Goal: Contribute content: Contribute content

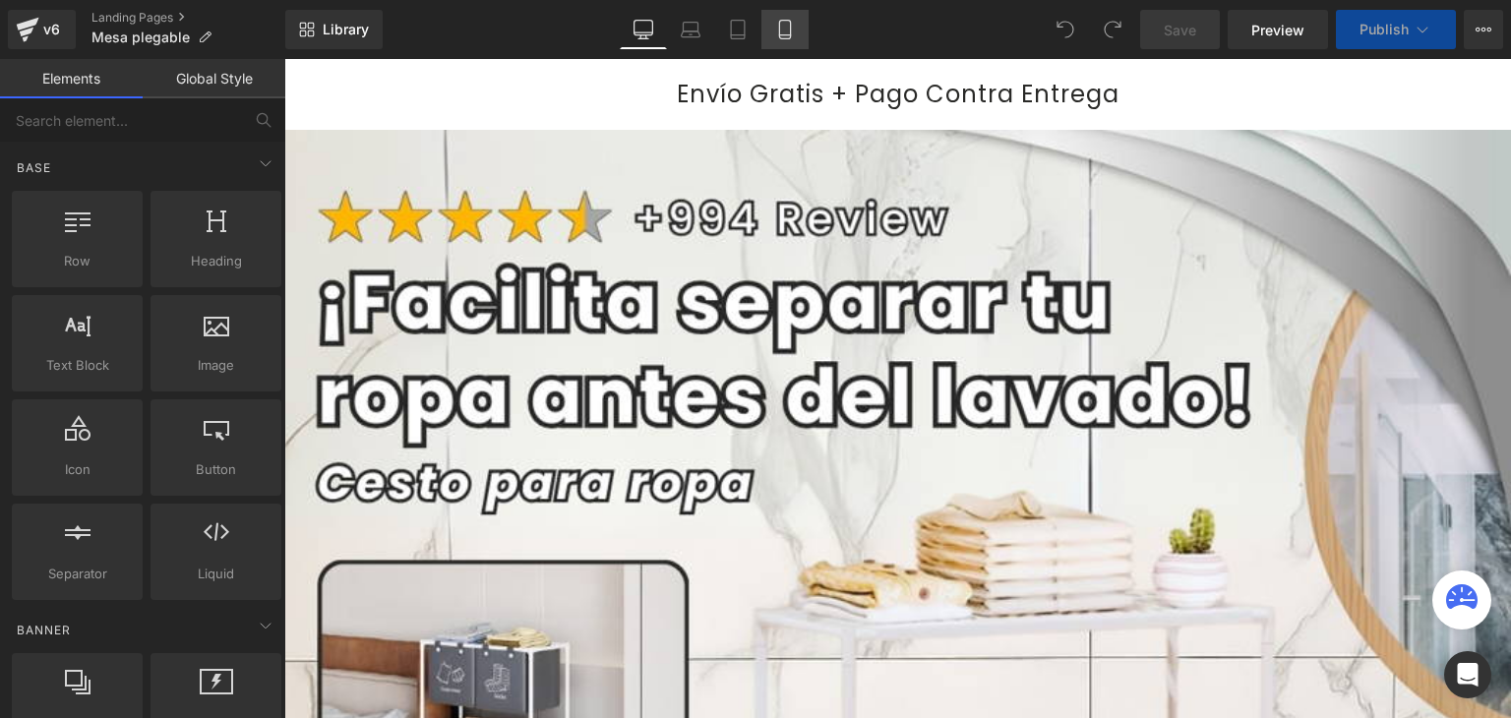
click at [787, 18] on link "Mobile" at bounding box center [784, 29] width 47 height 39
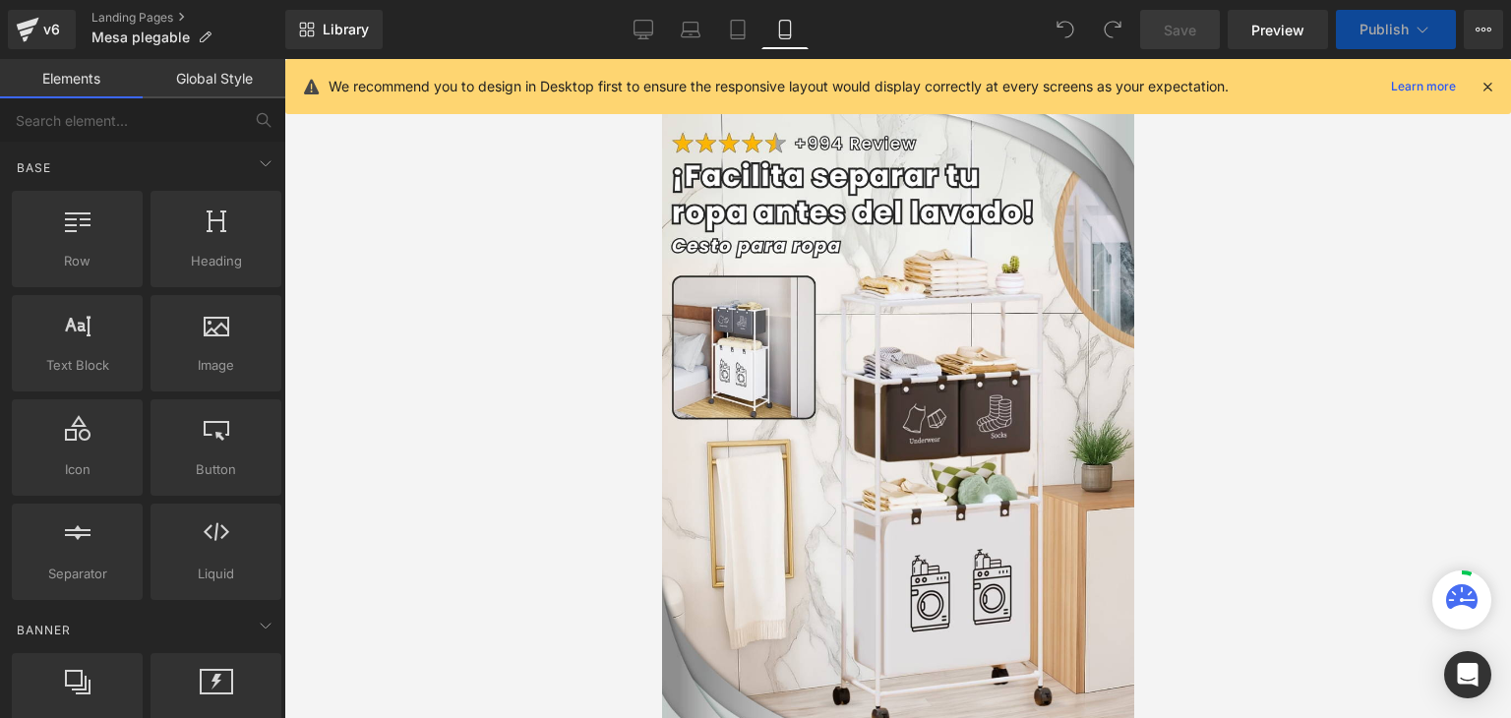
click at [1483, 87] on icon at bounding box center [1487, 87] width 18 height 18
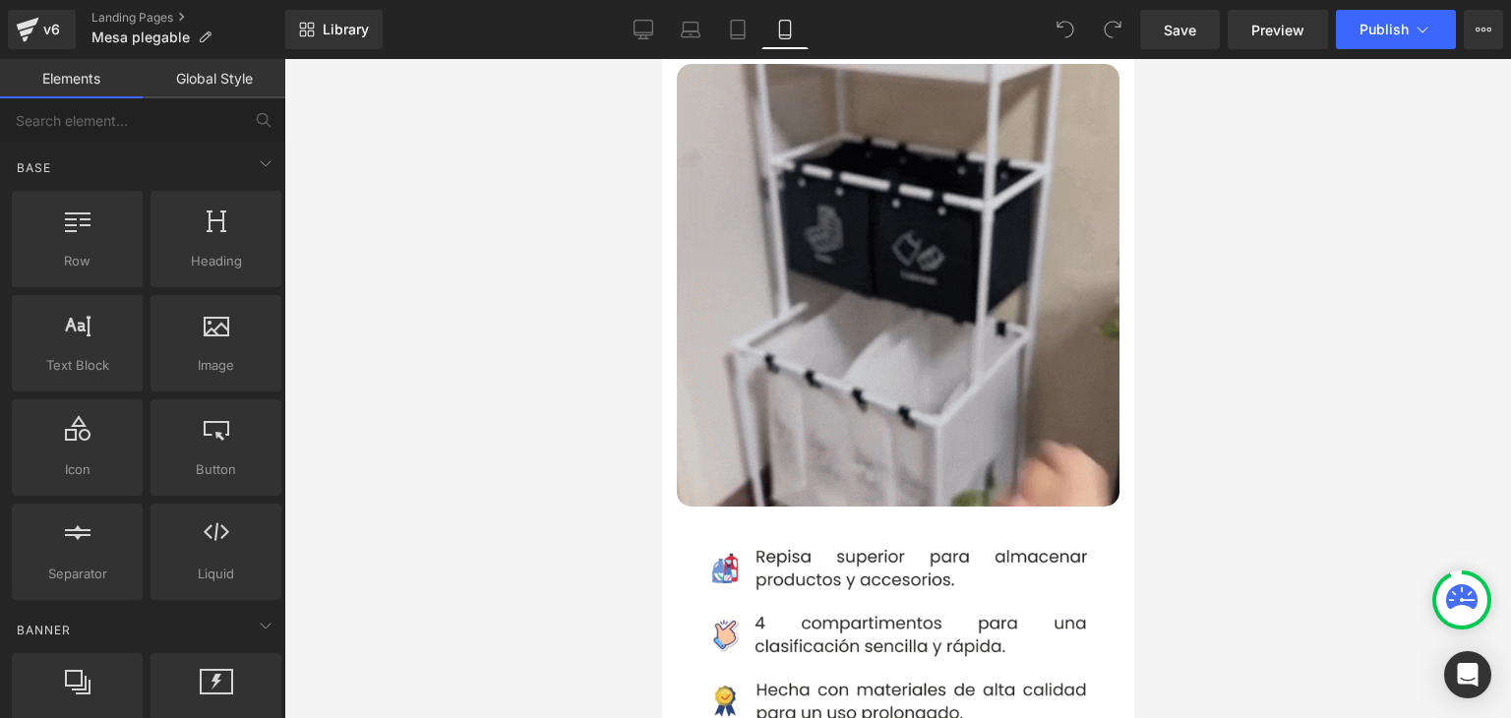
click at [929, 310] on img at bounding box center [897, 285] width 443 height 443
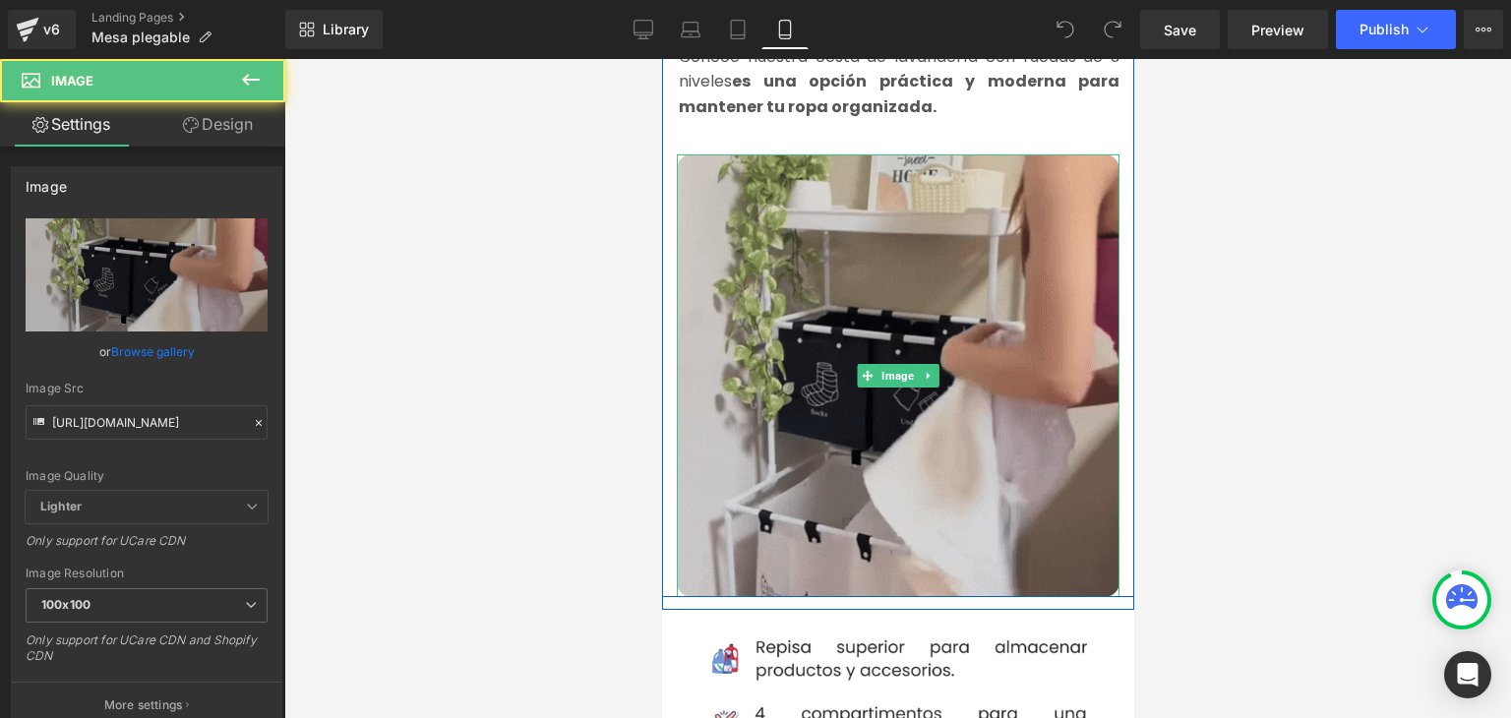
scroll to position [1082, 0]
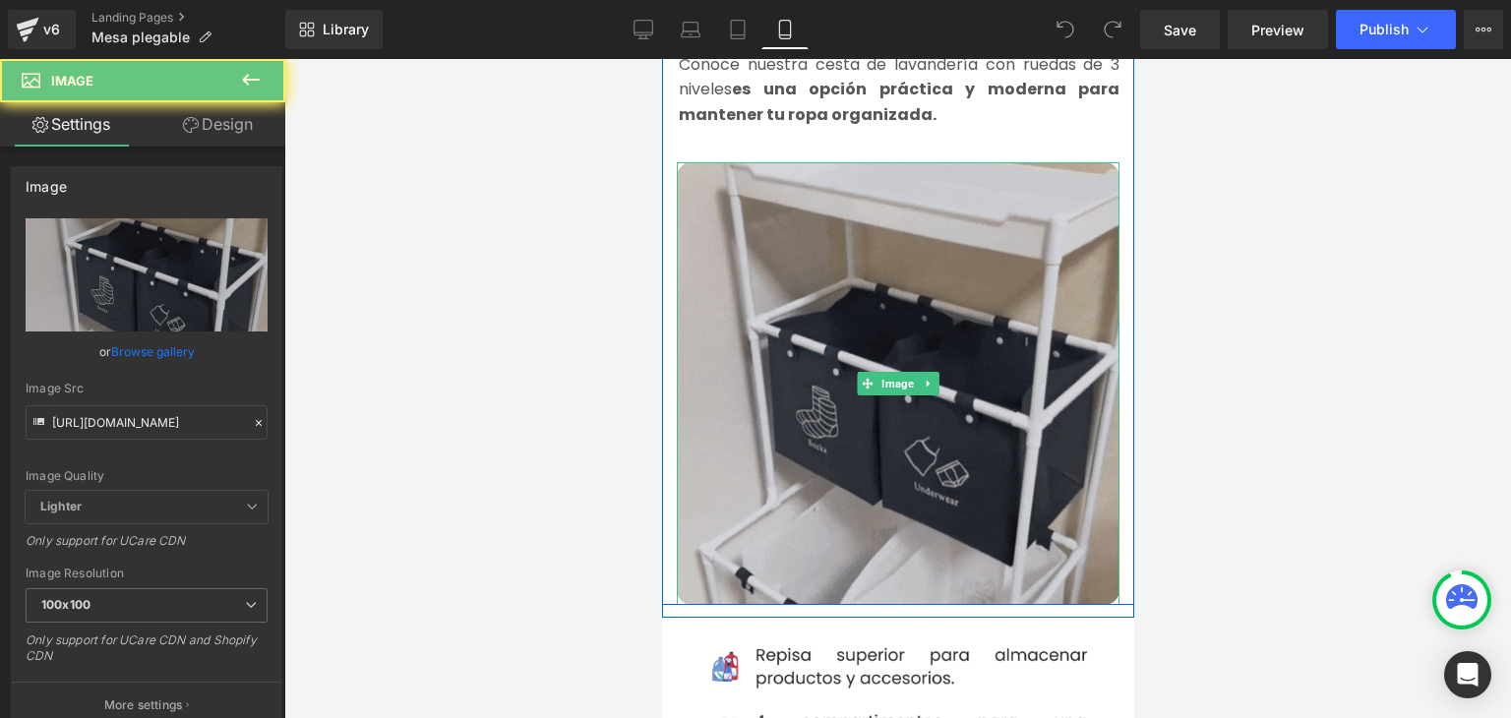
click at [930, 274] on img at bounding box center [897, 383] width 443 height 443
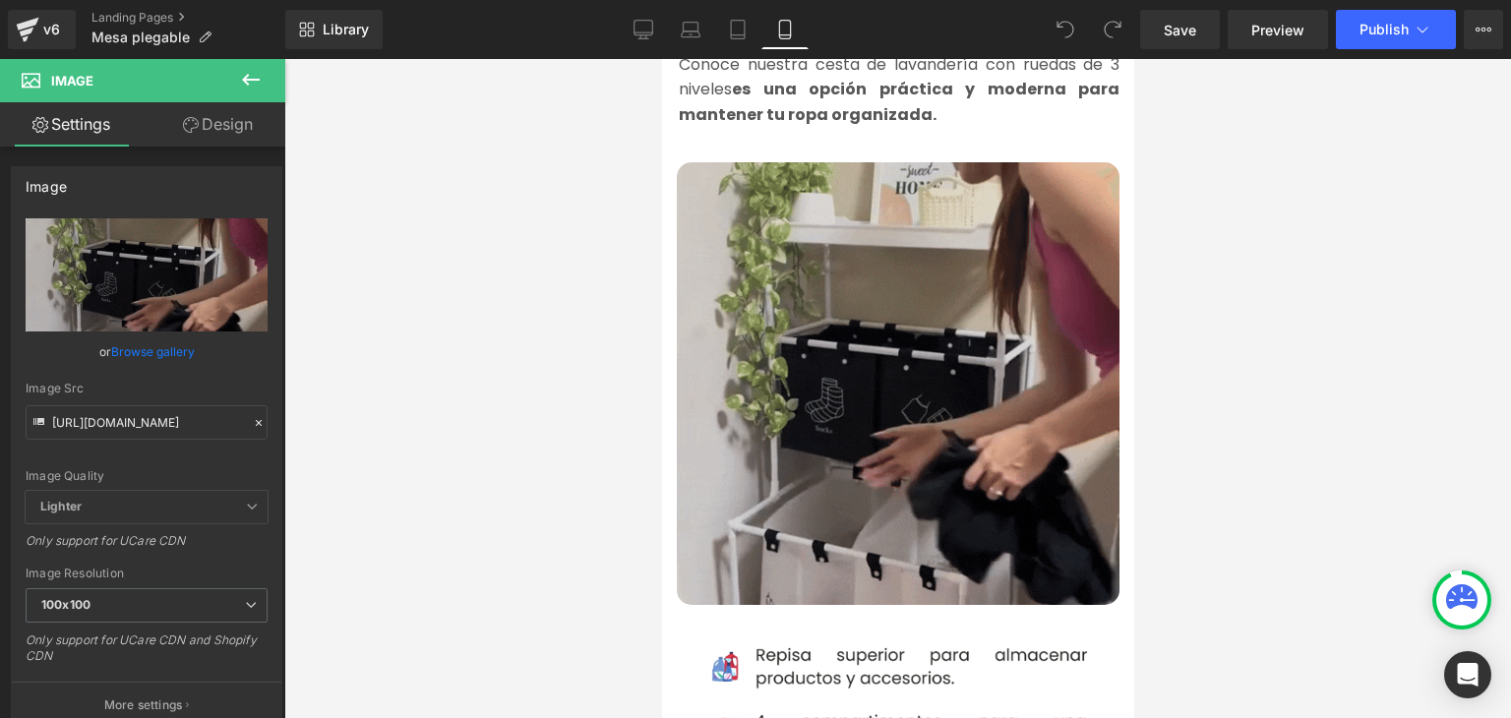
click at [790, 347] on img at bounding box center [897, 383] width 443 height 443
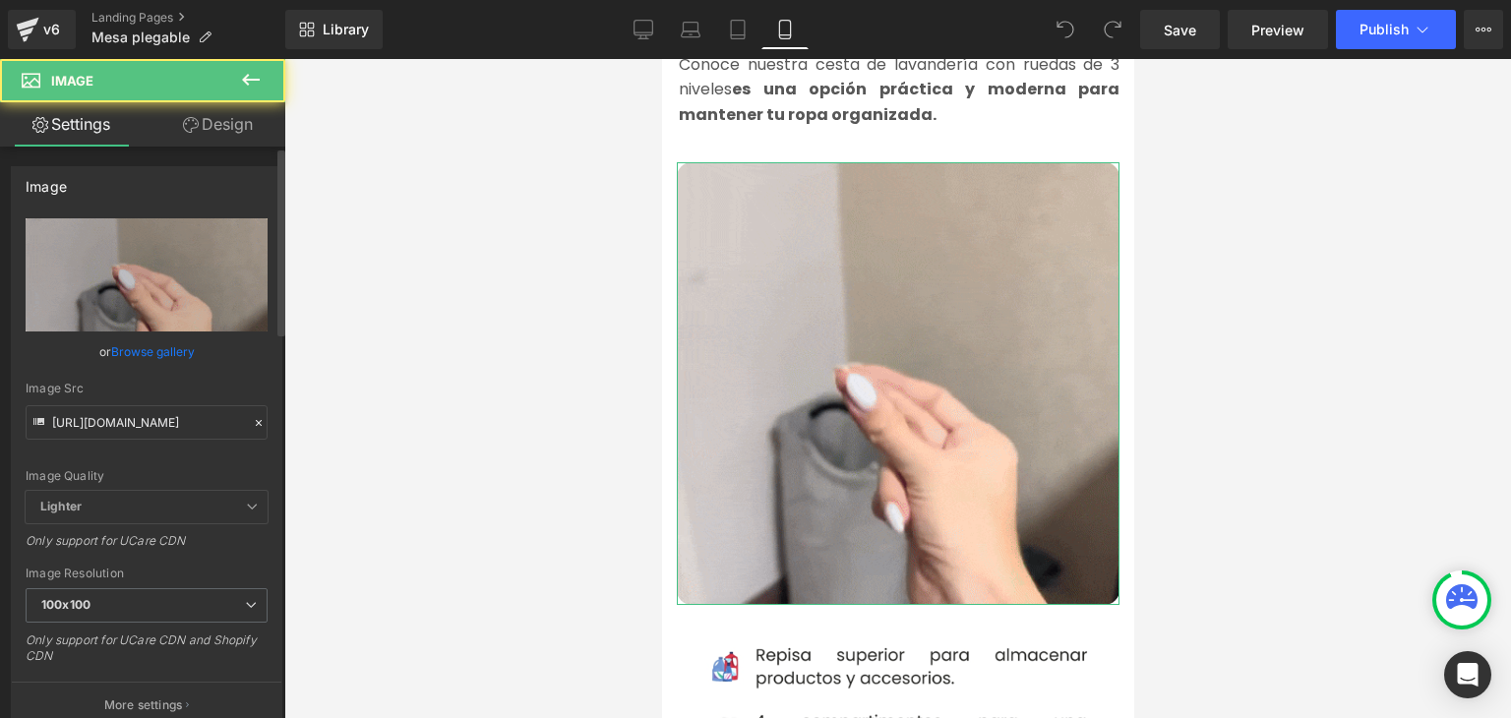
click at [252, 420] on icon at bounding box center [259, 423] width 14 height 14
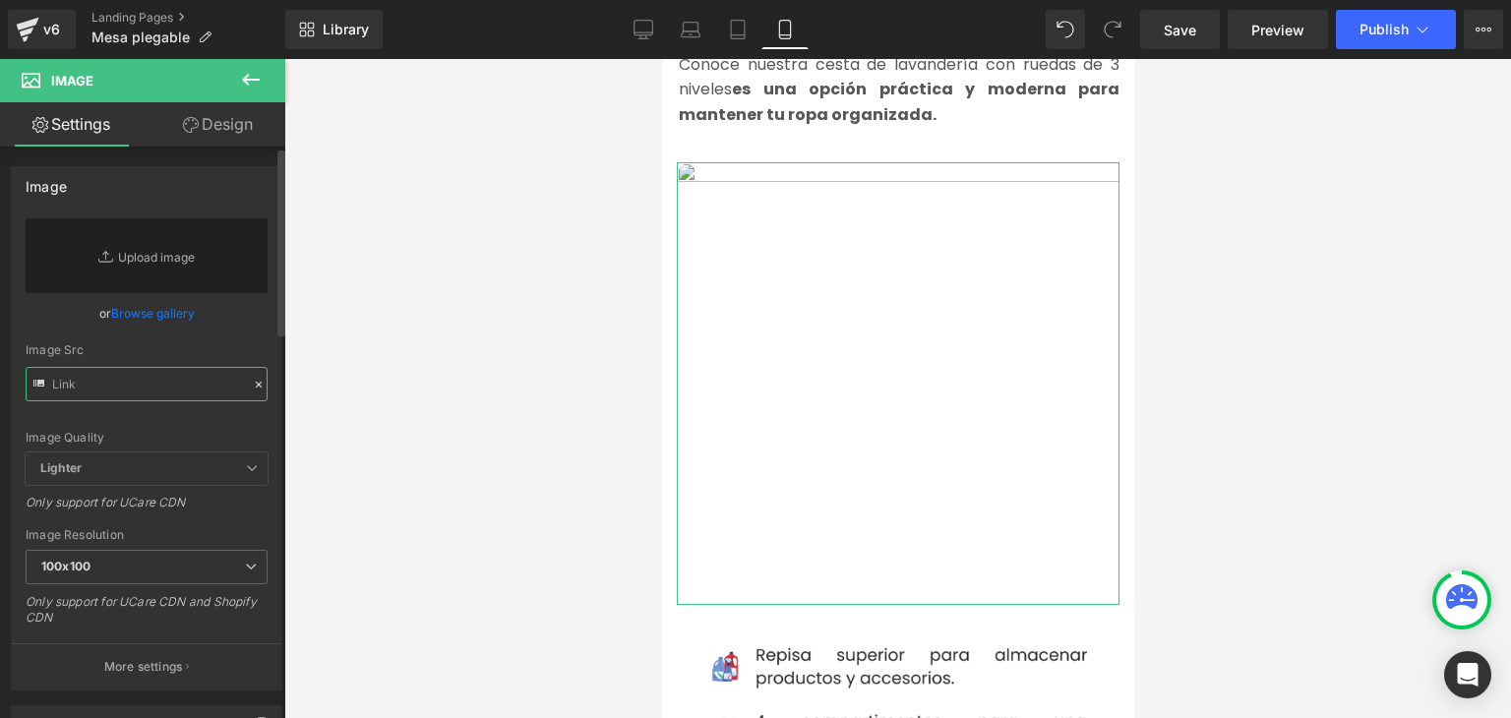
click at [203, 381] on input "text" at bounding box center [147, 384] width 242 height 34
paste input "[URL][DOMAIN_NAME]"
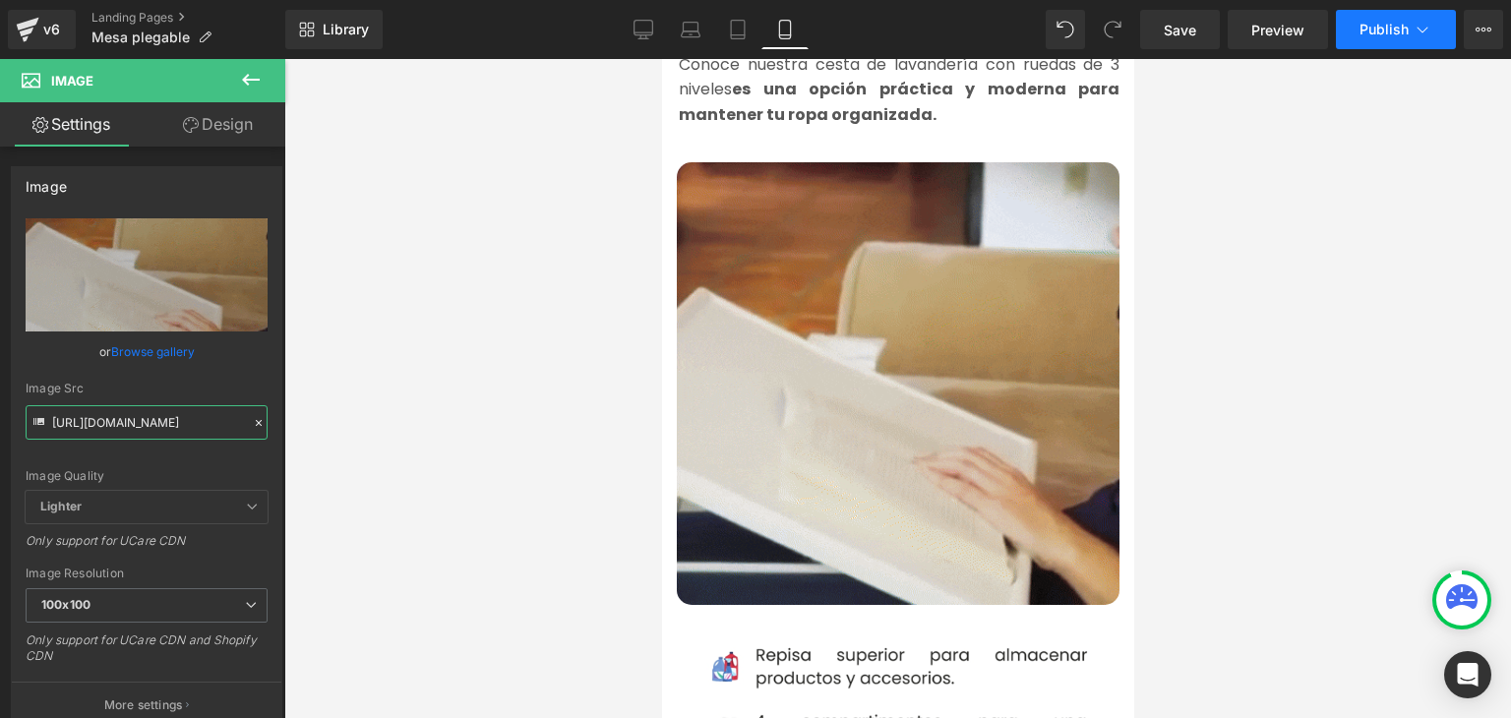
type input "[URL][DOMAIN_NAME]"
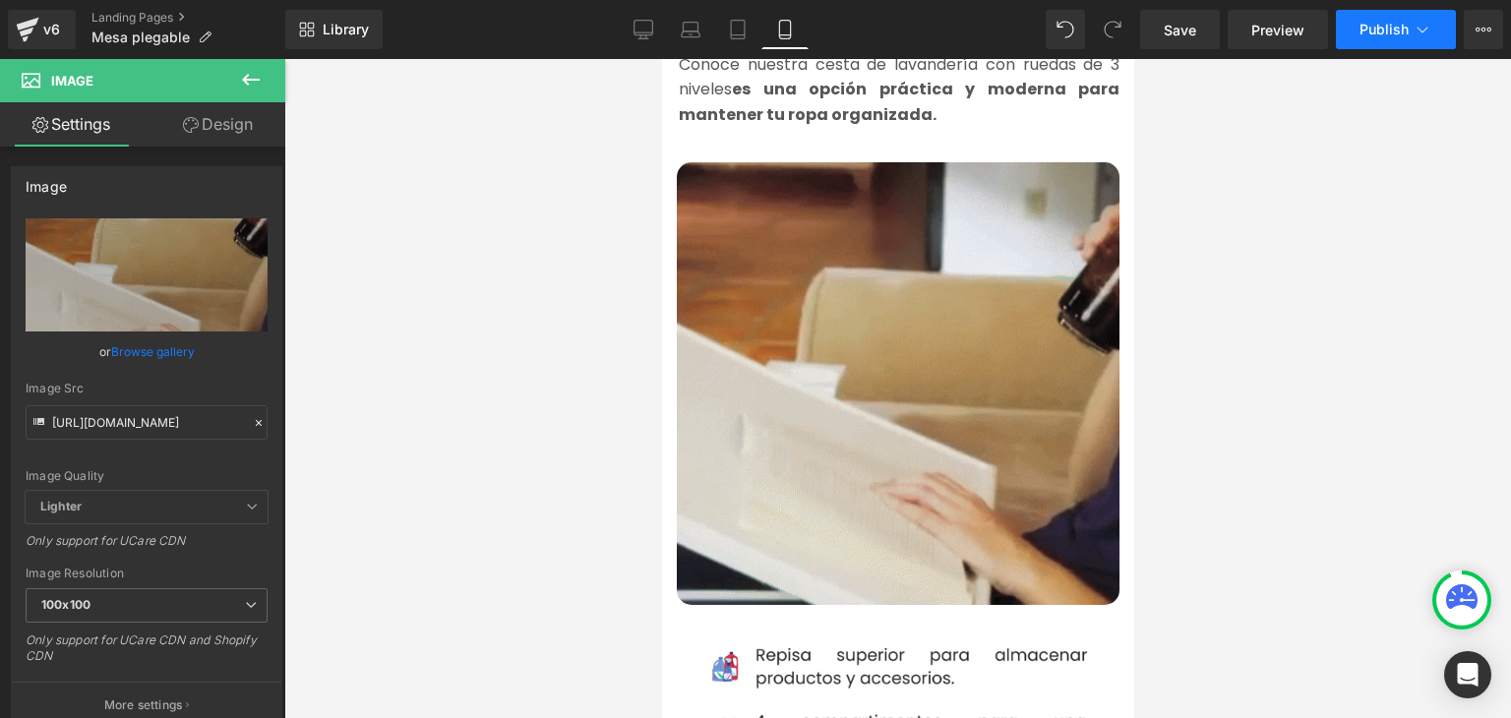
click at [1381, 29] on span "Publish" at bounding box center [1383, 30] width 49 height 16
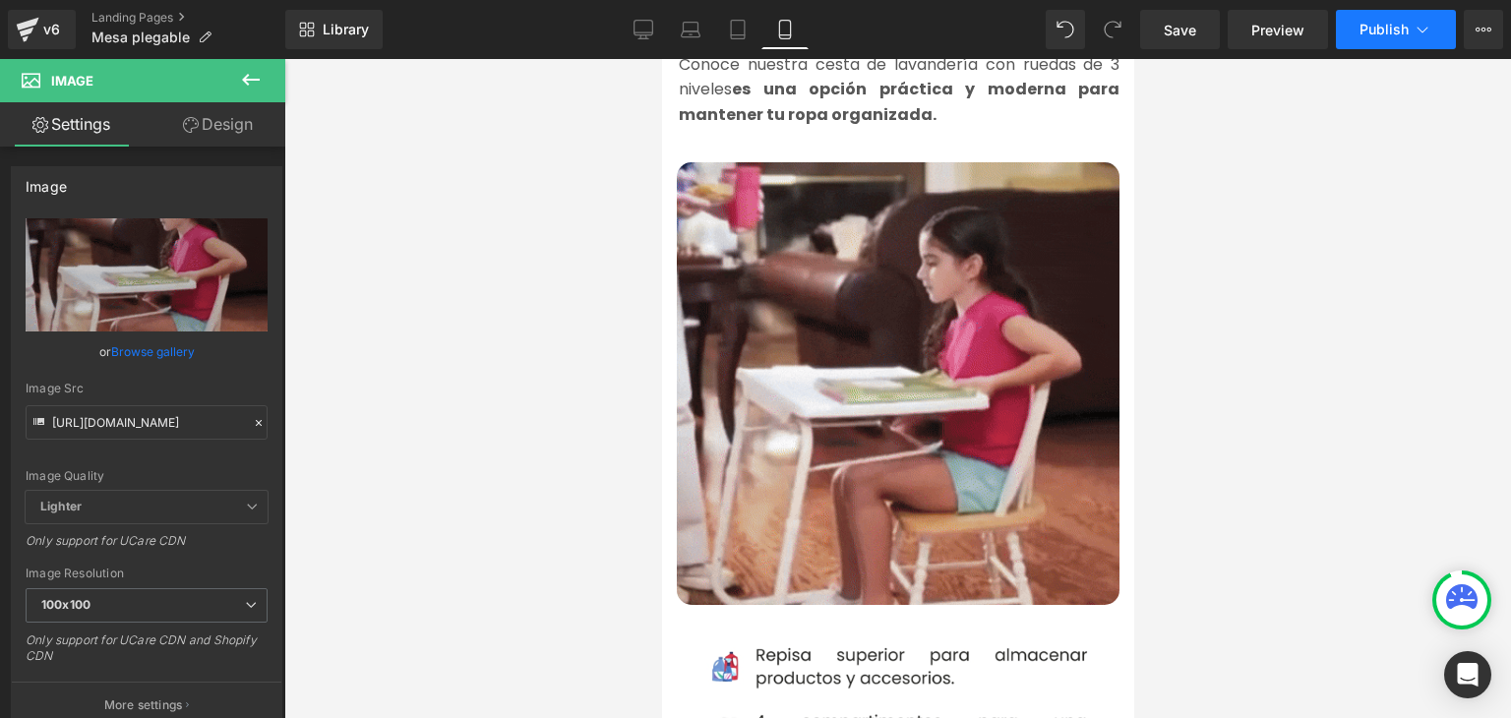
scroll to position [0, 0]
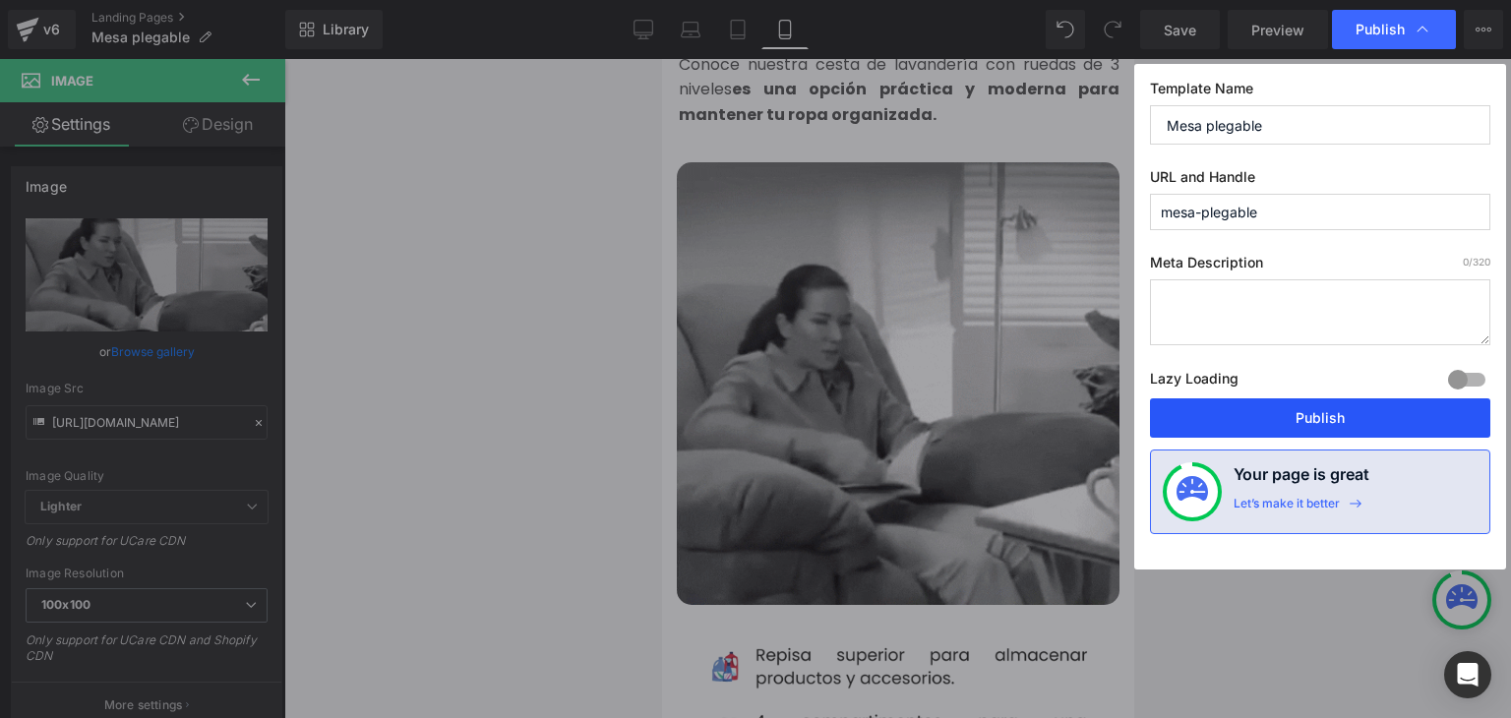
click at [1291, 418] on button "Publish" at bounding box center [1320, 417] width 340 height 39
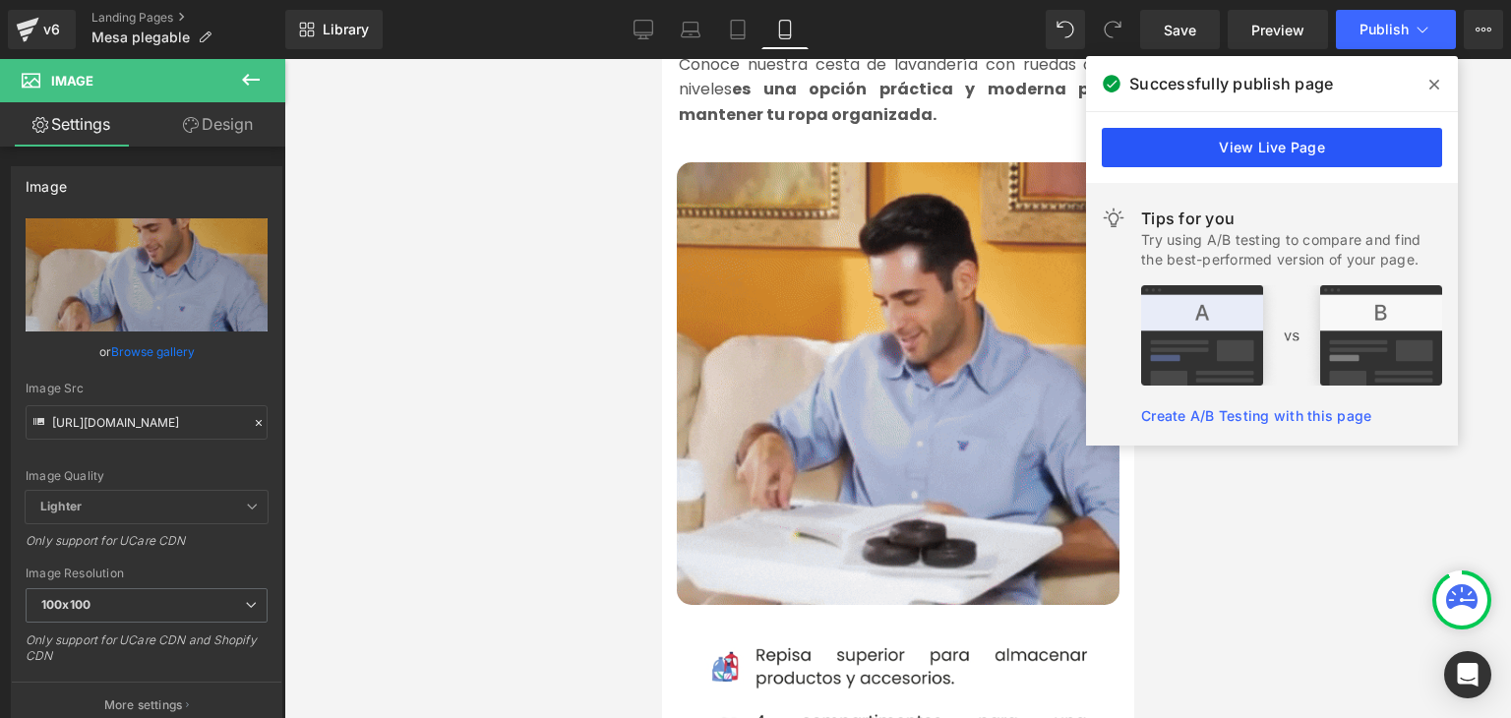
click at [1259, 143] on link "View Live Page" at bounding box center [1272, 147] width 340 height 39
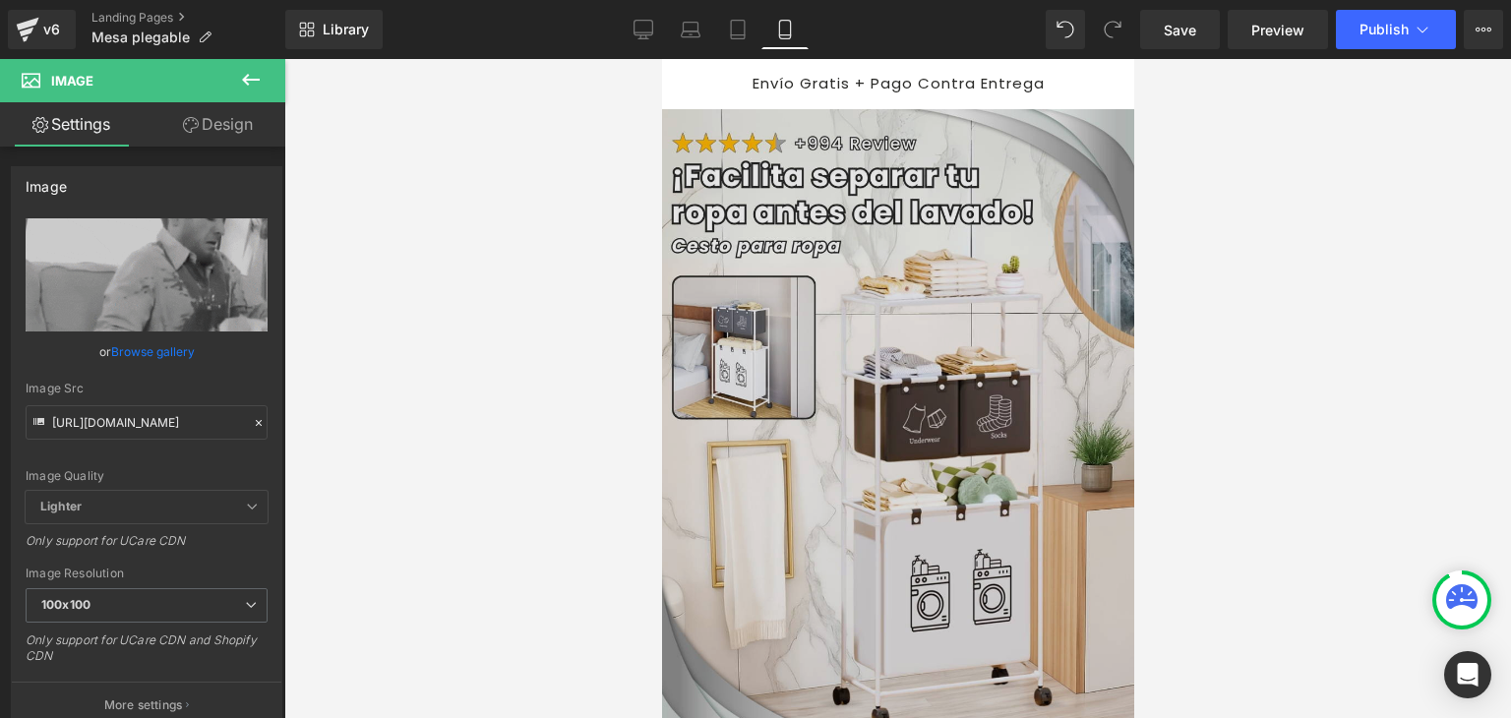
click at [815, 280] on img at bounding box center [895, 461] width 475 height 704
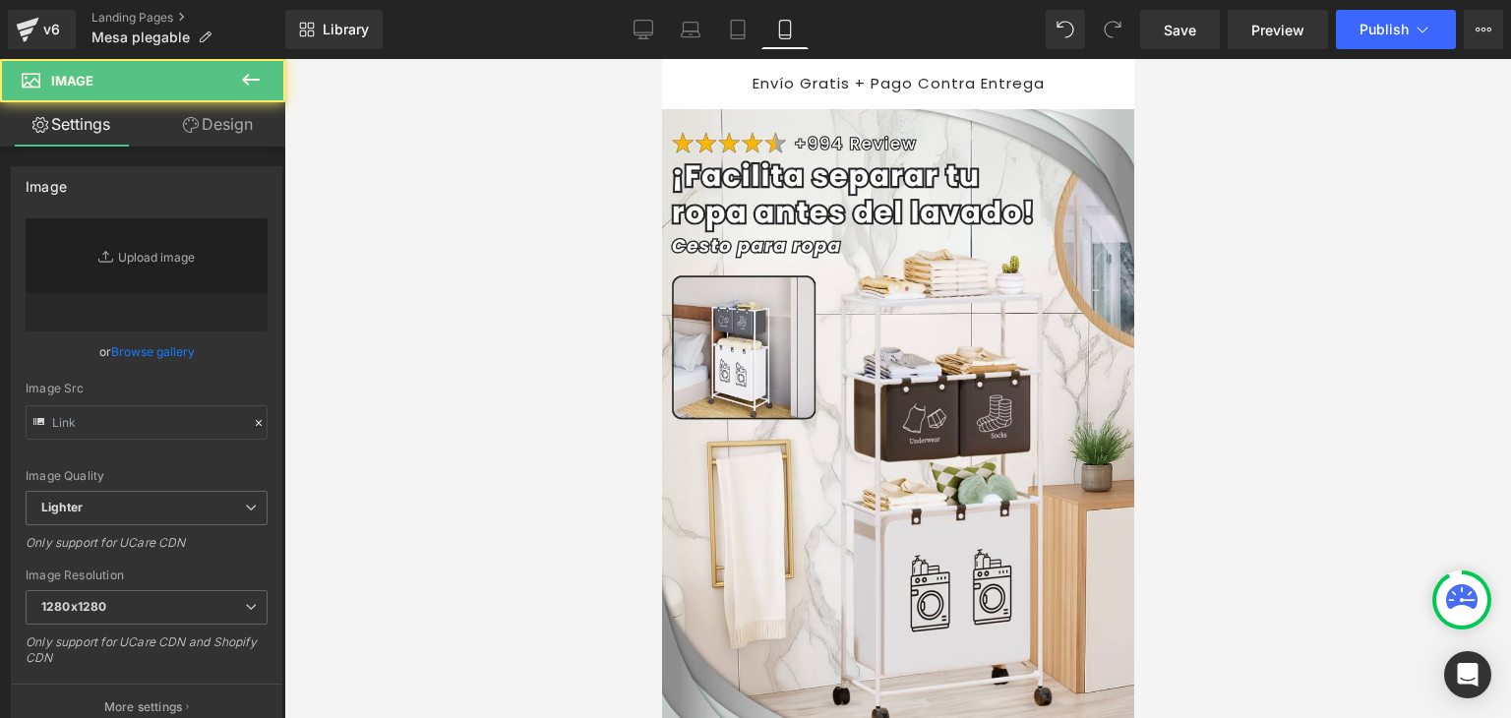
type input "[URL][DOMAIN_NAME]"
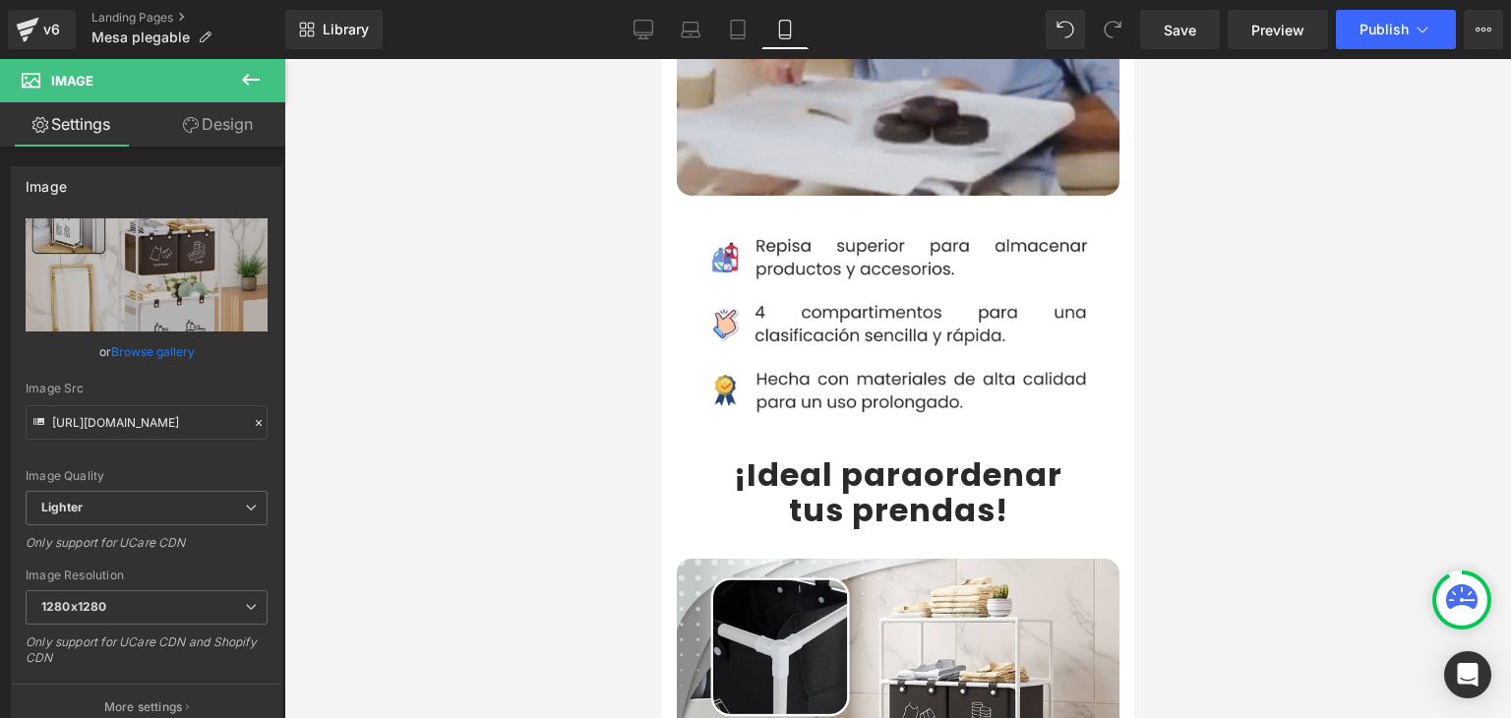
scroll to position [1574, 0]
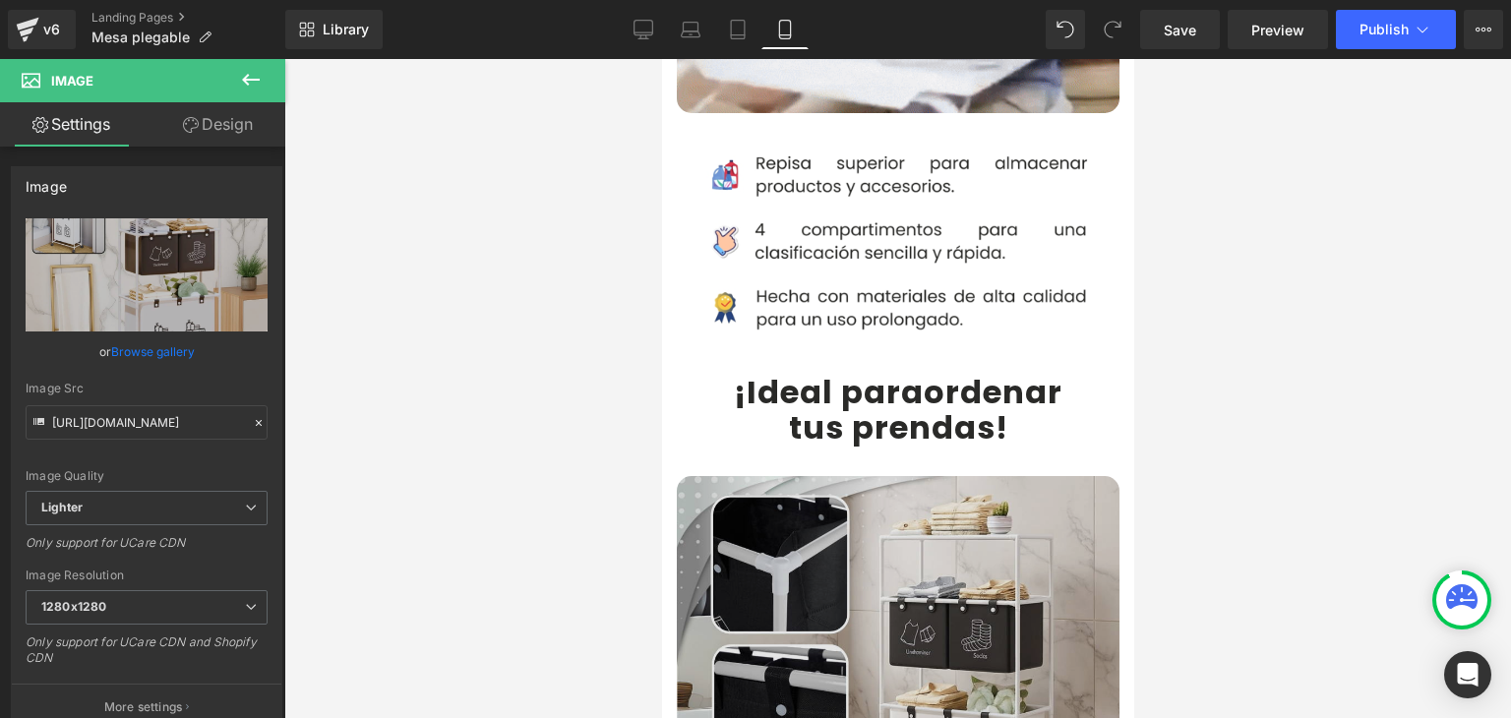
click at [841, 494] on img at bounding box center [897, 697] width 443 height 443
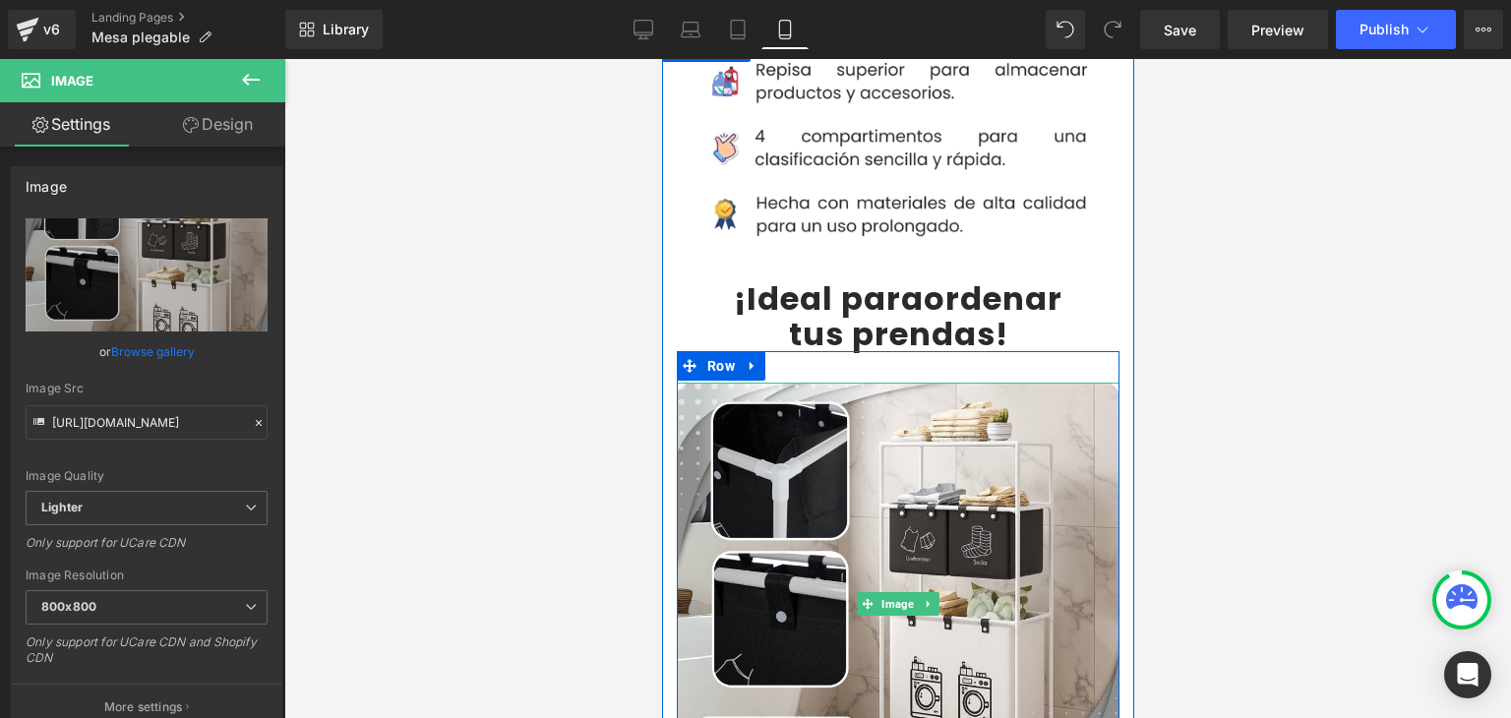
scroll to position [1672, 0]
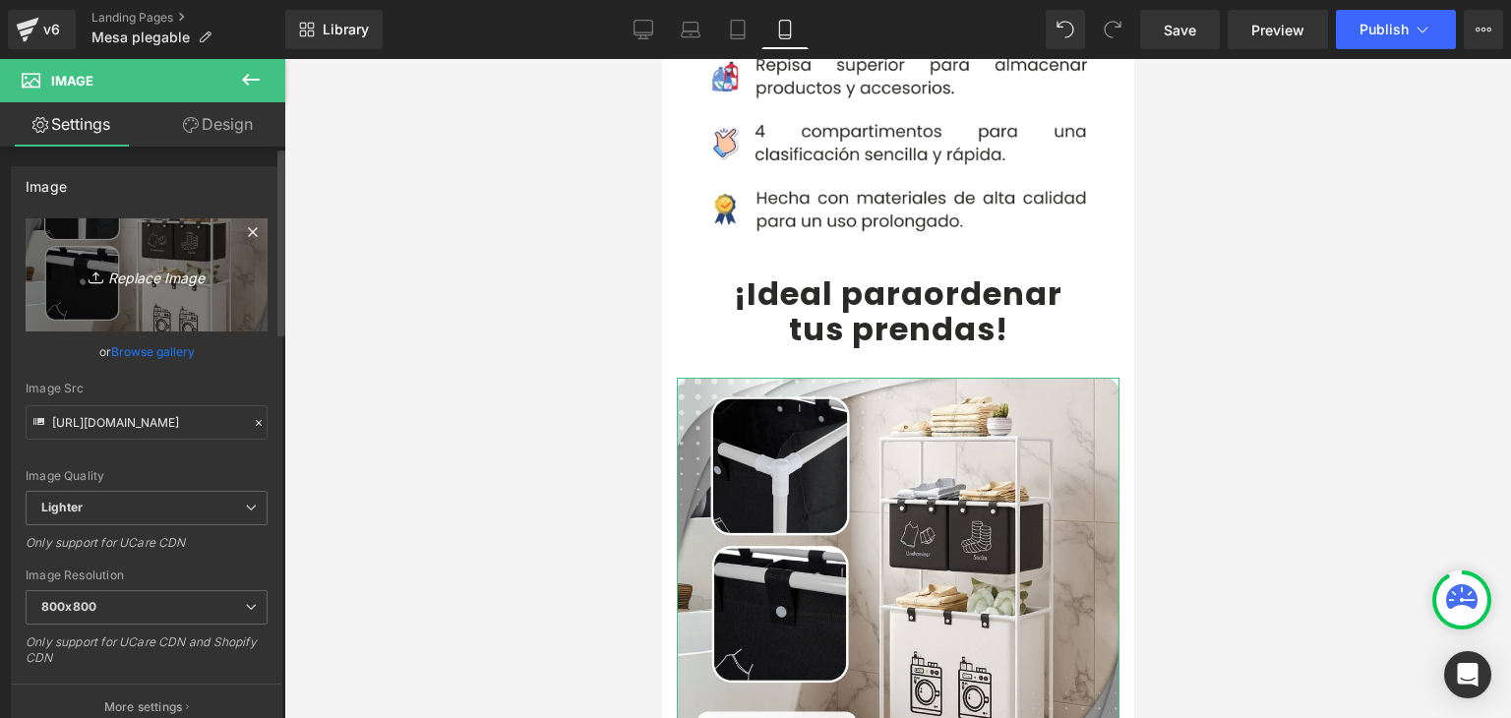
click at [110, 292] on link "Replace Image" at bounding box center [147, 274] width 242 height 113
type input "C:\fakepath\2.webp"
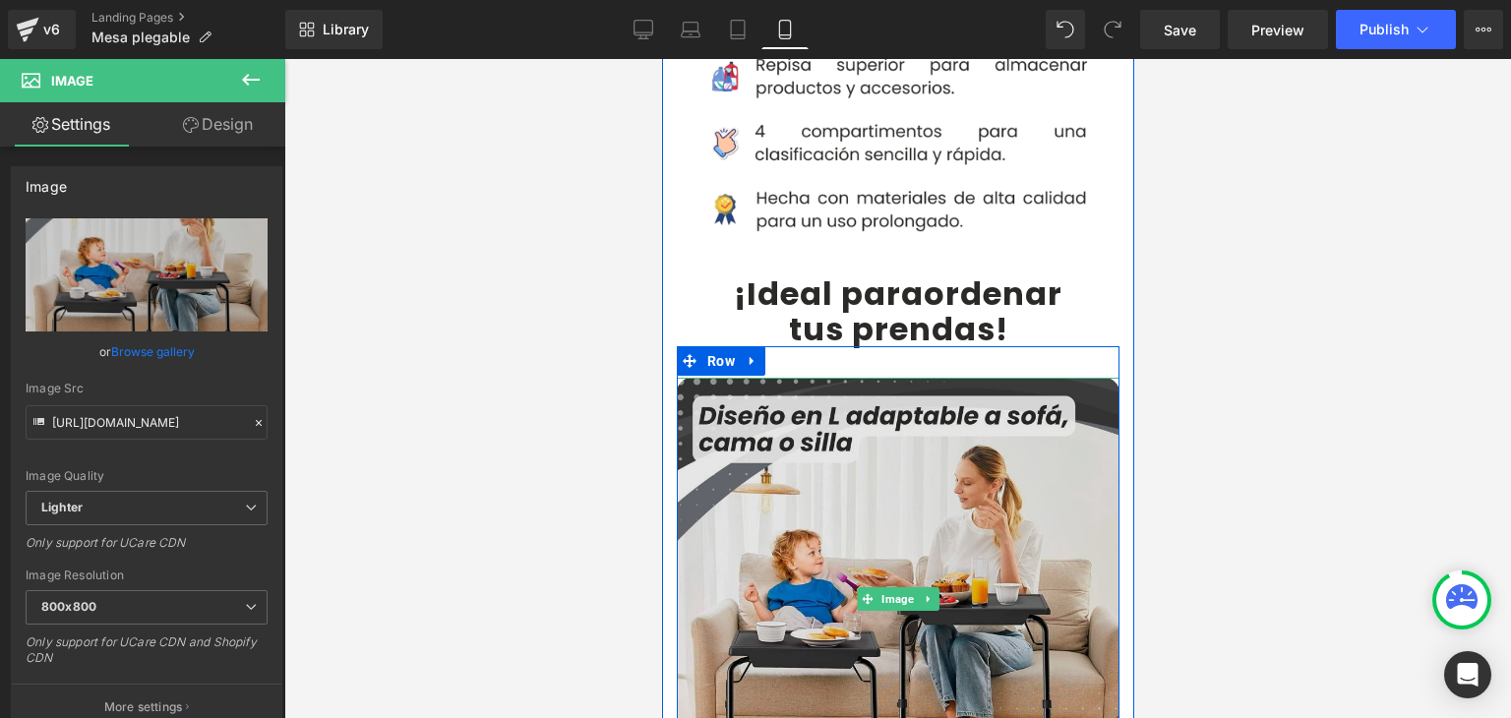
type input "[URL][DOMAIN_NAME]"
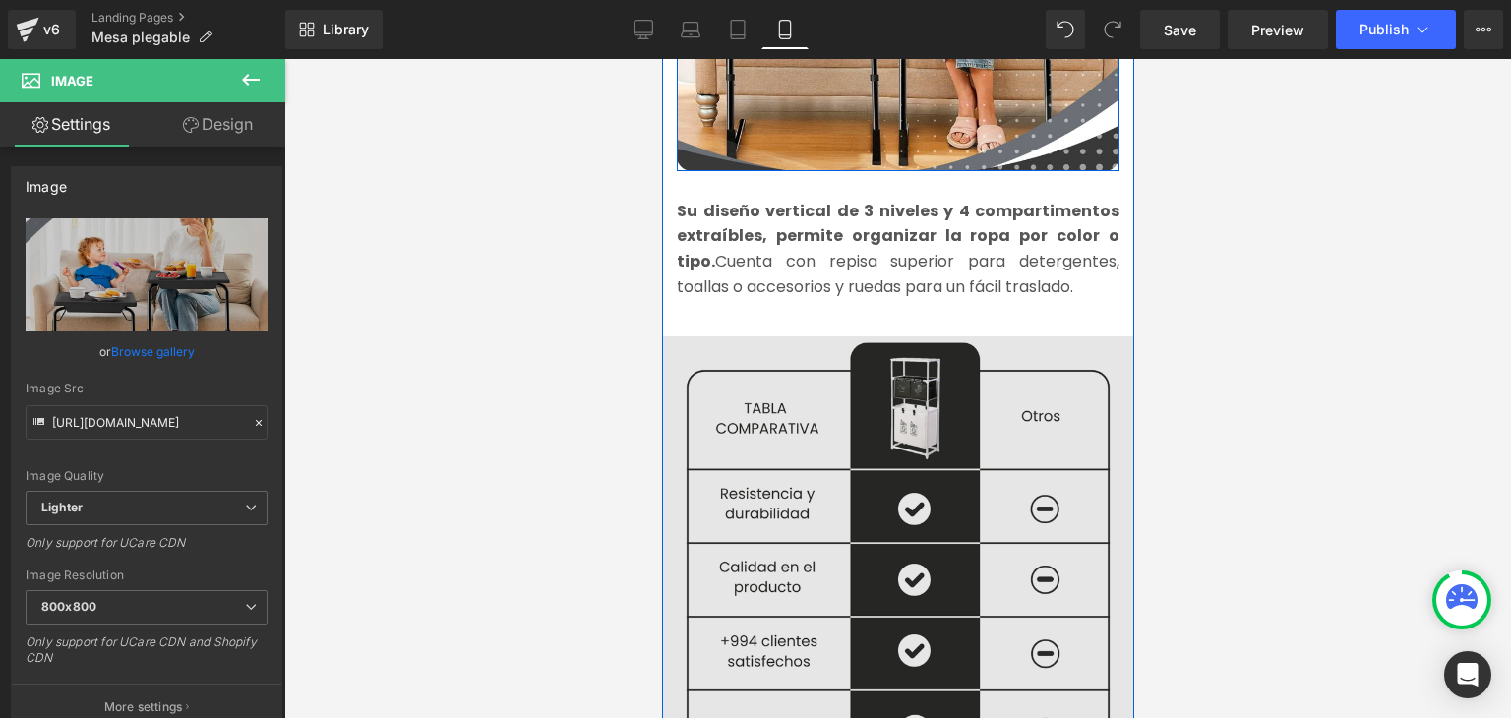
scroll to position [2361, 0]
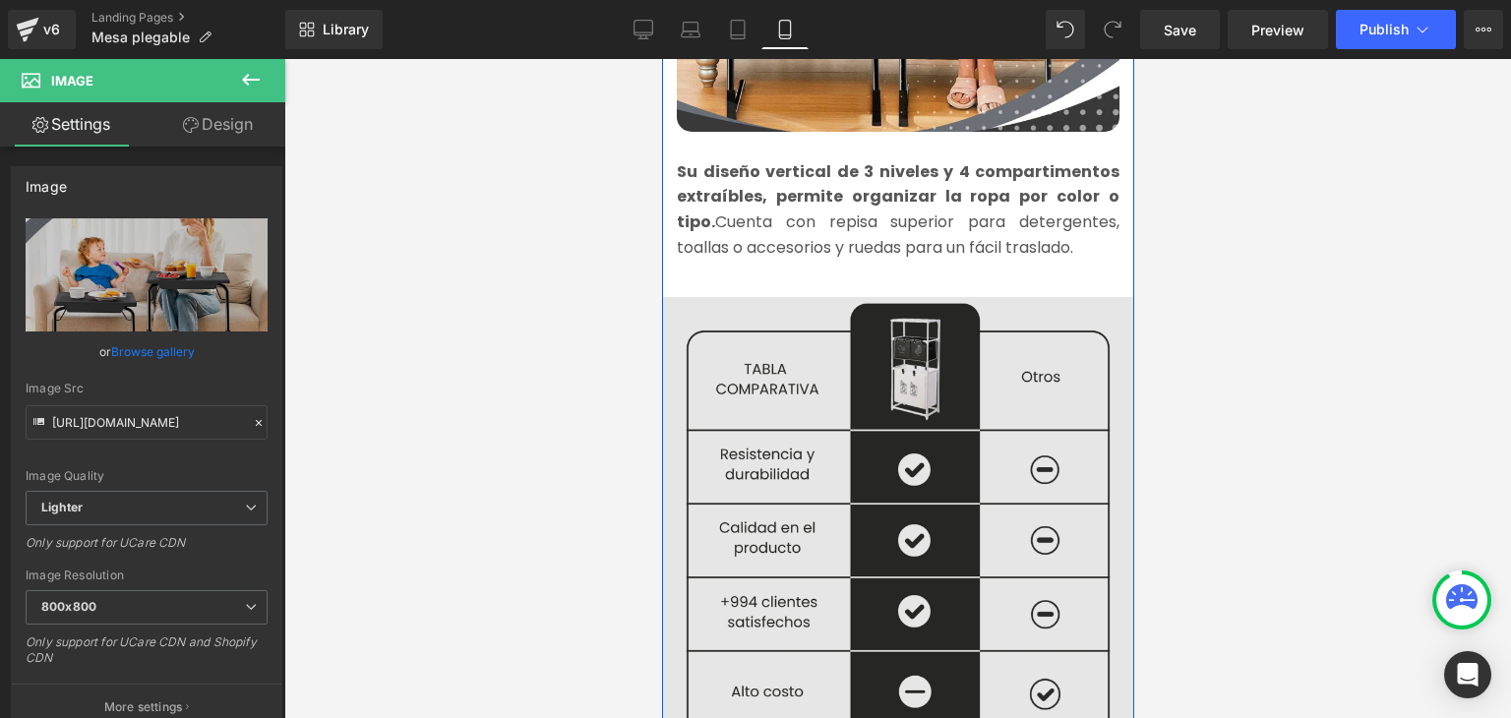
click at [832, 398] on img at bounding box center [897, 528] width 472 height 481
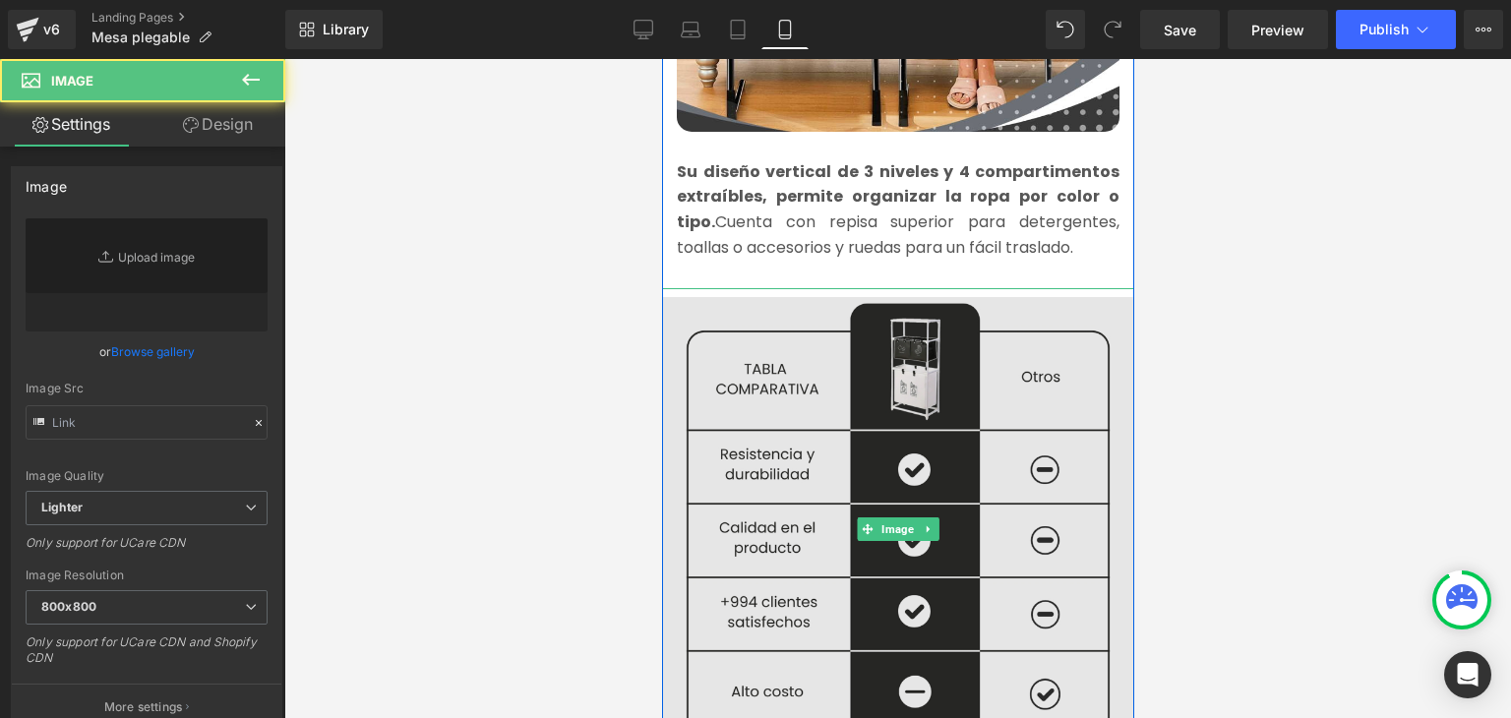
type input "[URL][DOMAIN_NAME]"
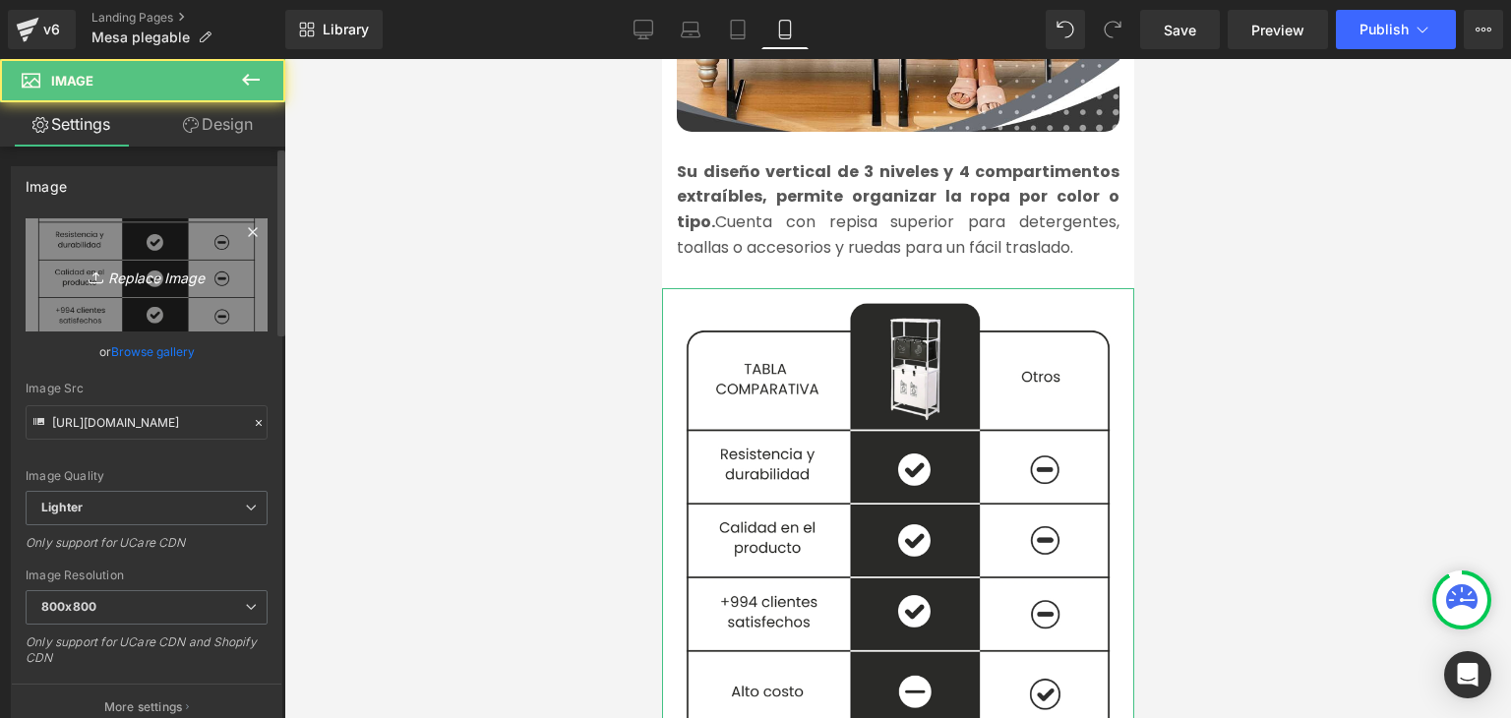
click at [204, 303] on link "Replace Image" at bounding box center [147, 274] width 242 height 113
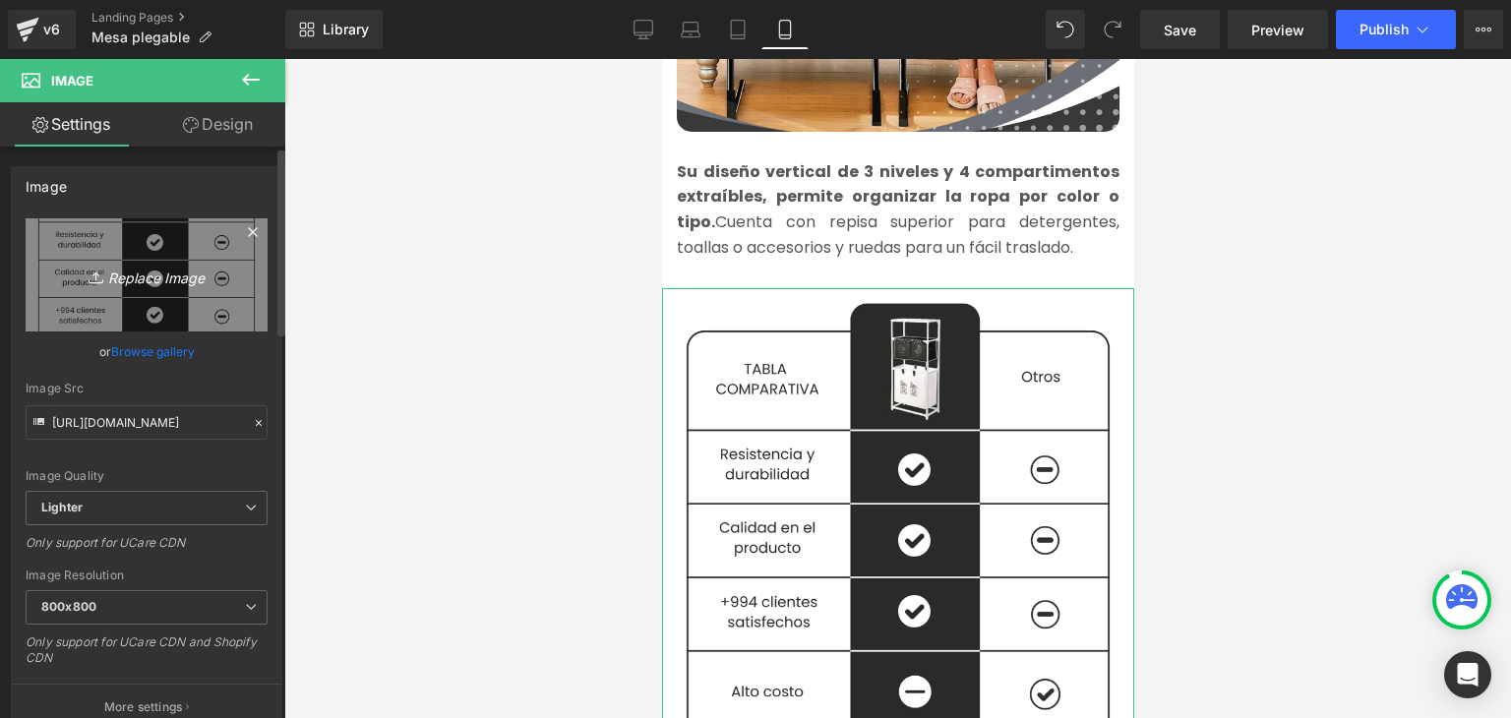
type input "C:\fakepath\1.webp"
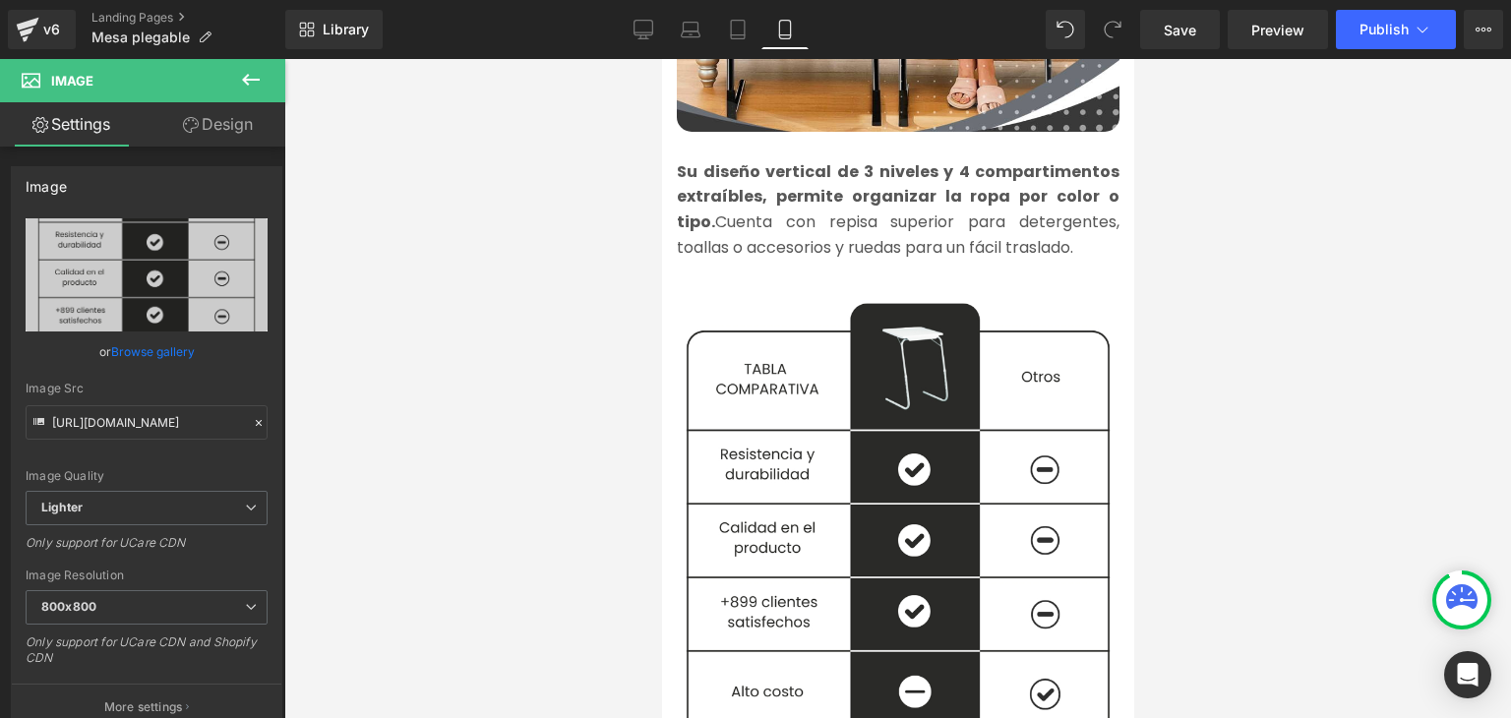
type input "[URL][DOMAIN_NAME]"
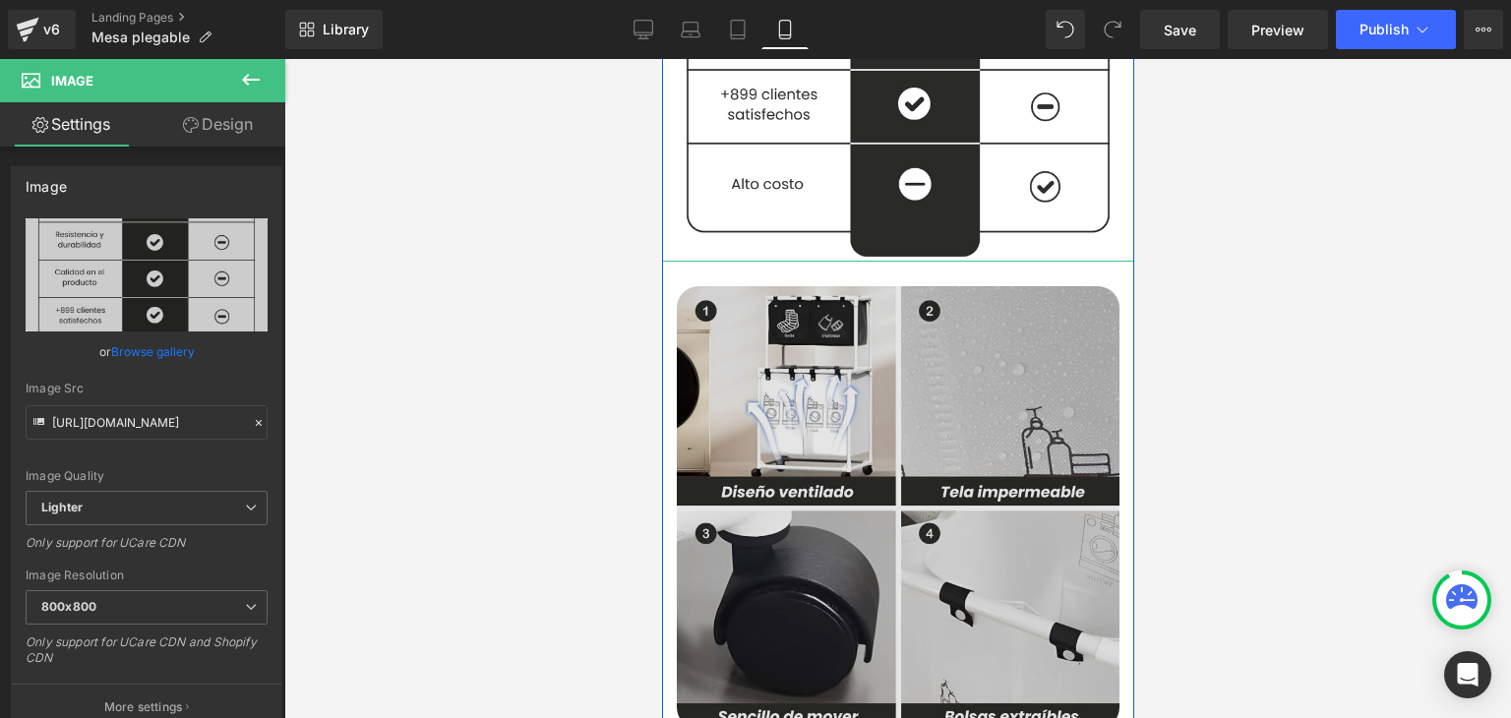
scroll to position [2951, 0]
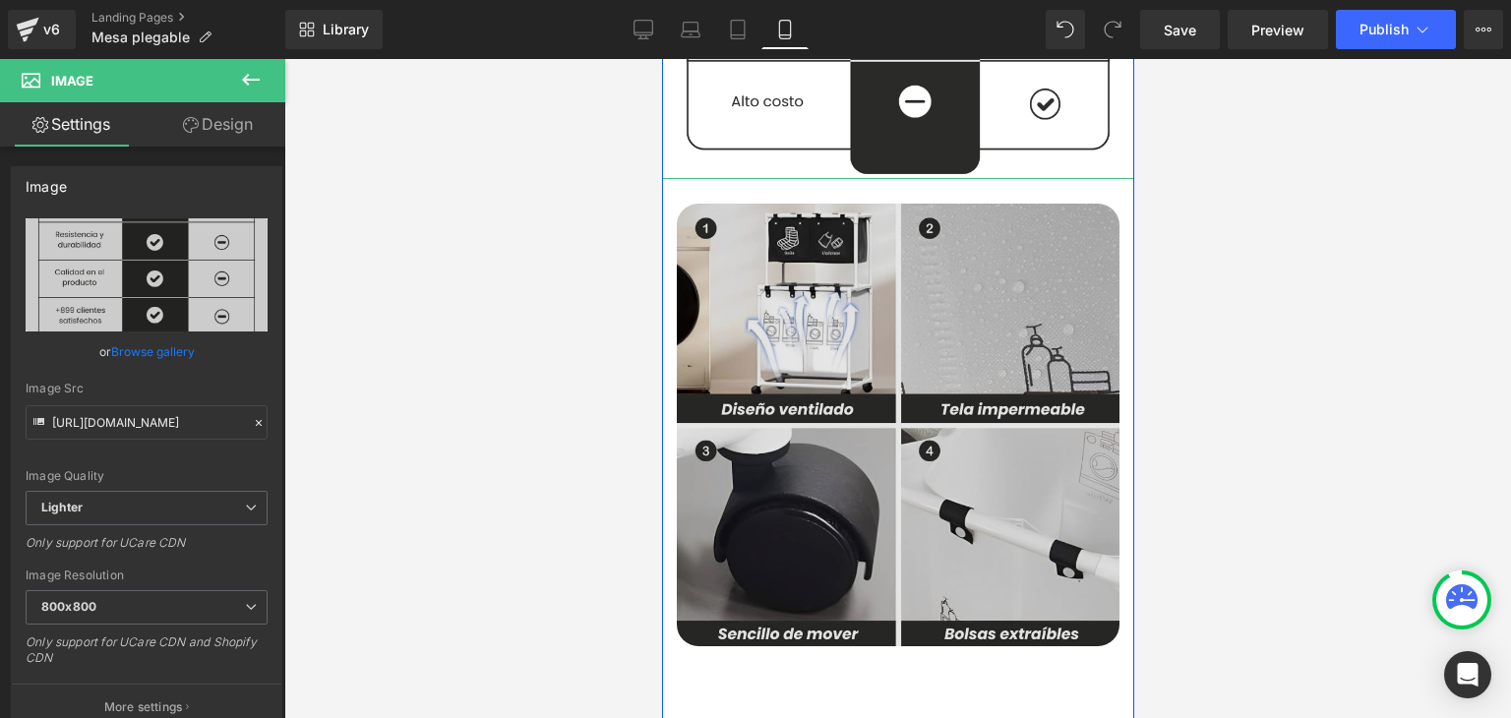
click at [799, 370] on img at bounding box center [897, 425] width 443 height 443
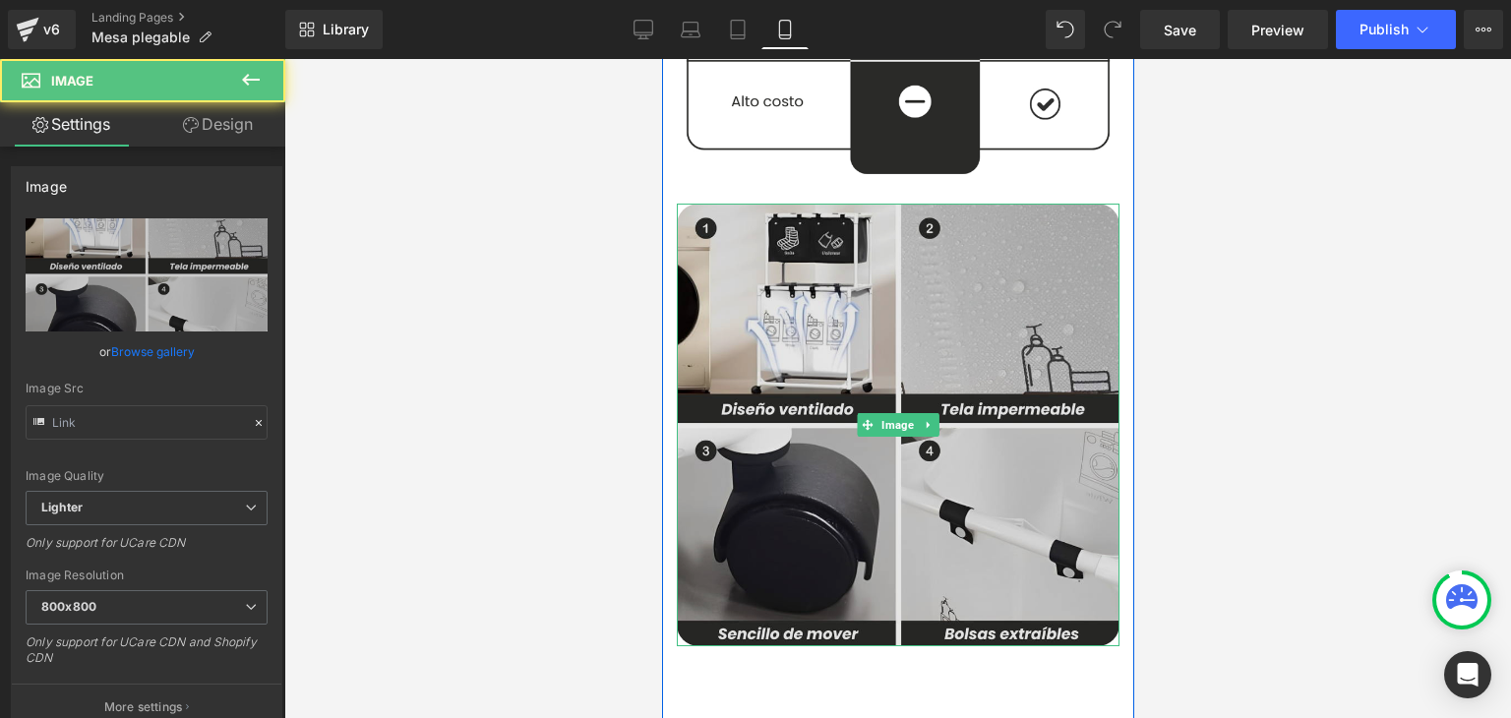
type input "[URL][DOMAIN_NAME]"
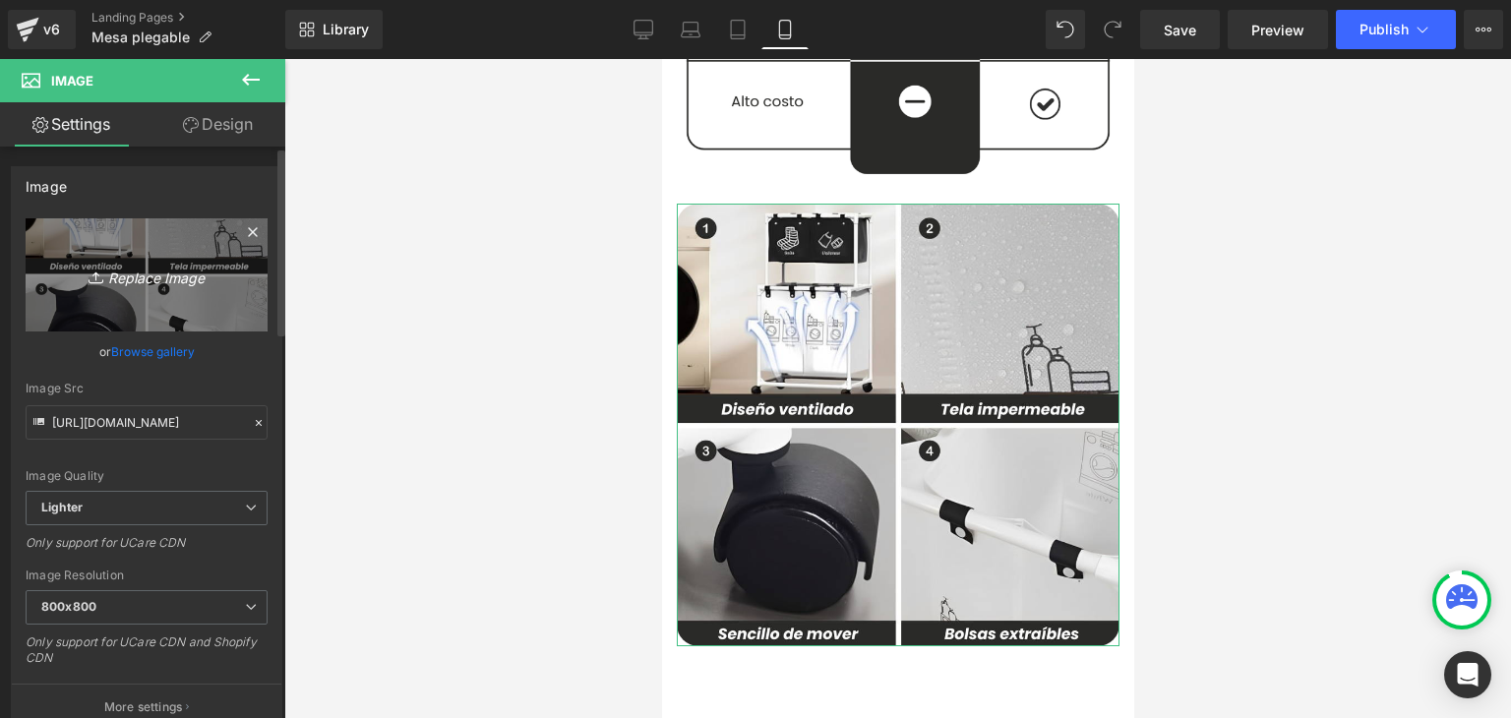
click at [165, 280] on icon "Replace Image" at bounding box center [146, 275] width 157 height 25
type input "C:\fakepath\3.webp"
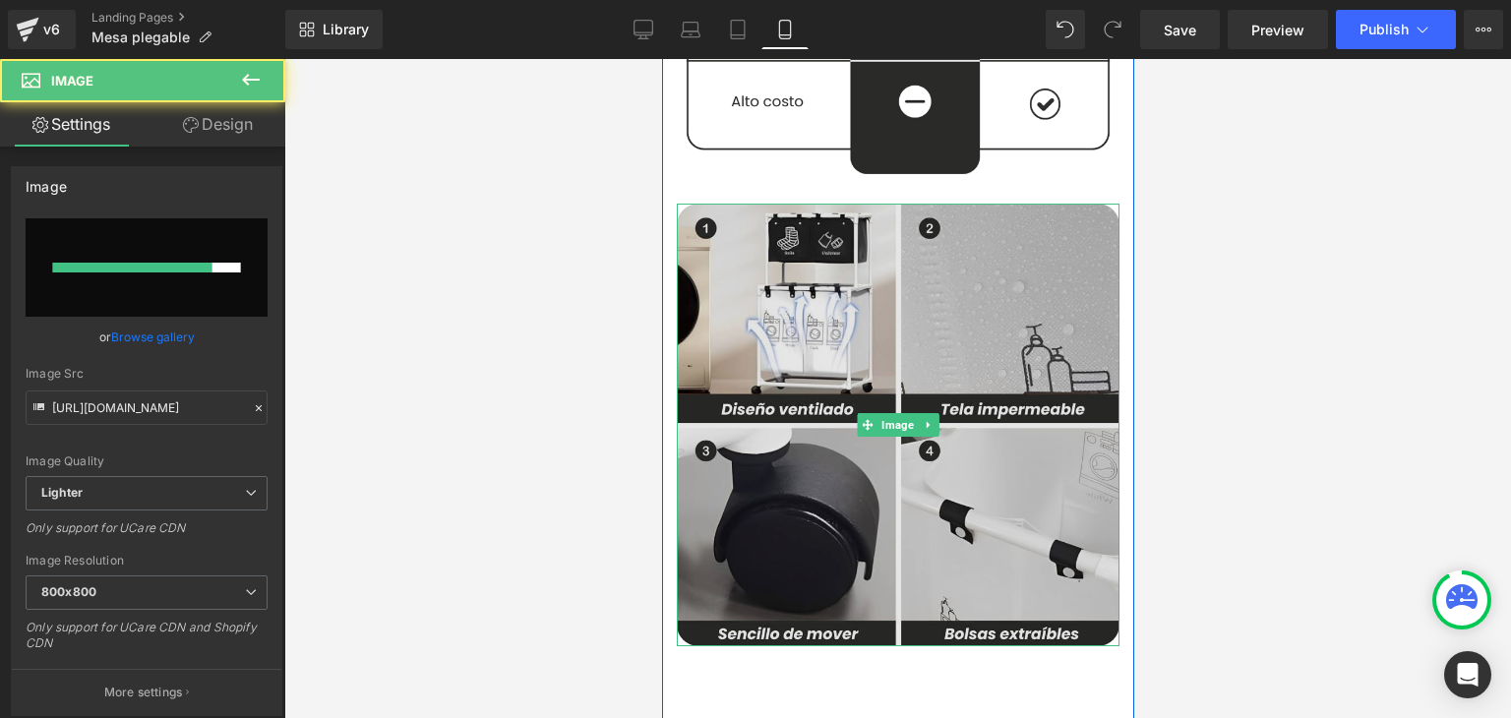
click at [854, 330] on img at bounding box center [897, 425] width 443 height 443
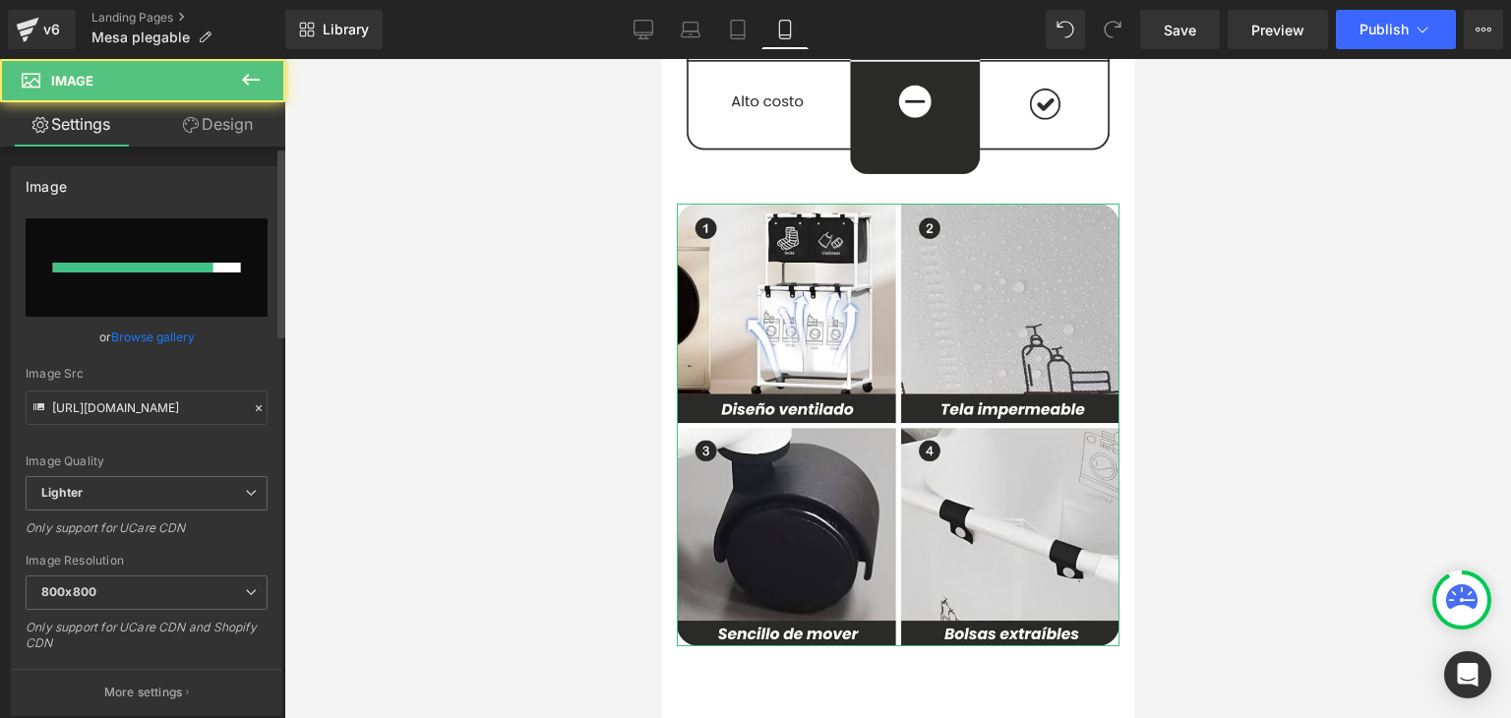
click at [134, 336] on link "Browse gallery" at bounding box center [153, 337] width 84 height 34
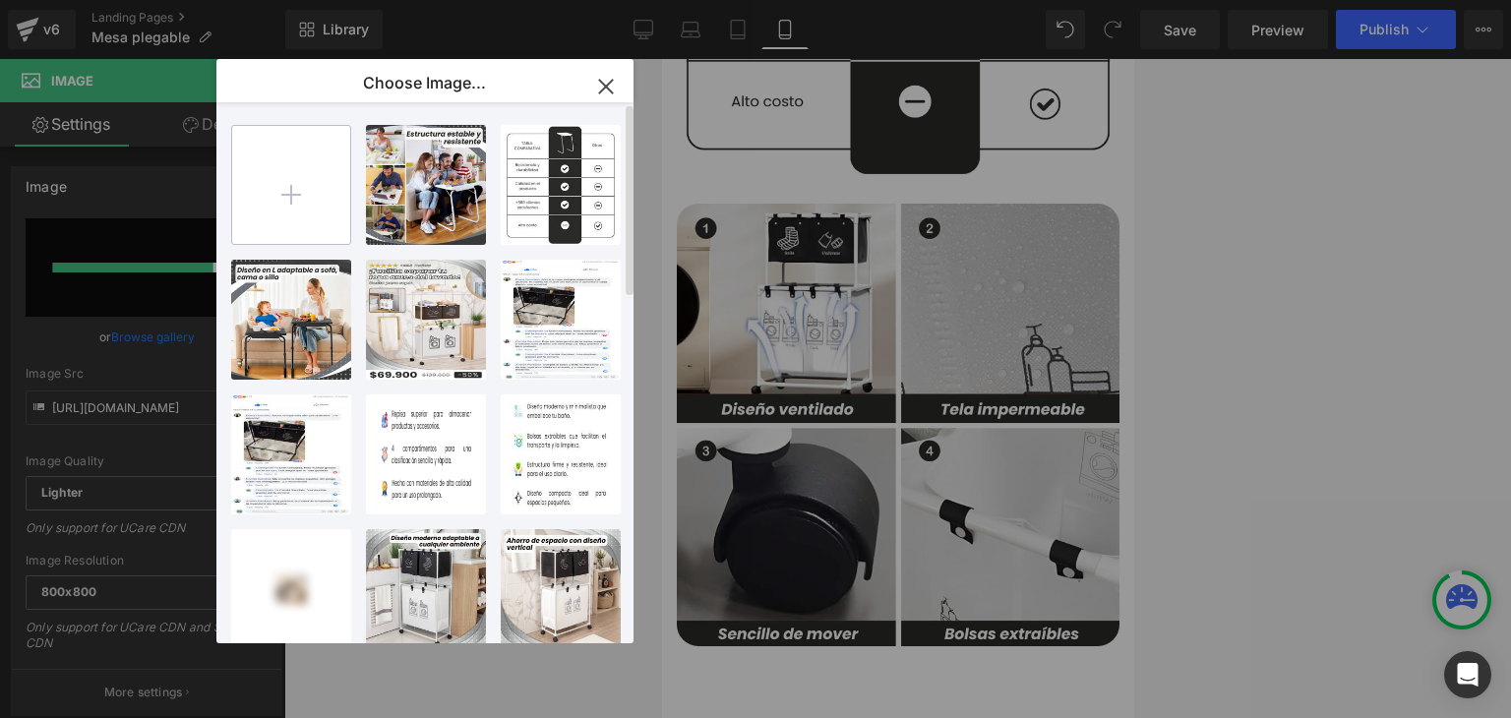
click at [290, 198] on input "file" at bounding box center [291, 185] width 118 height 118
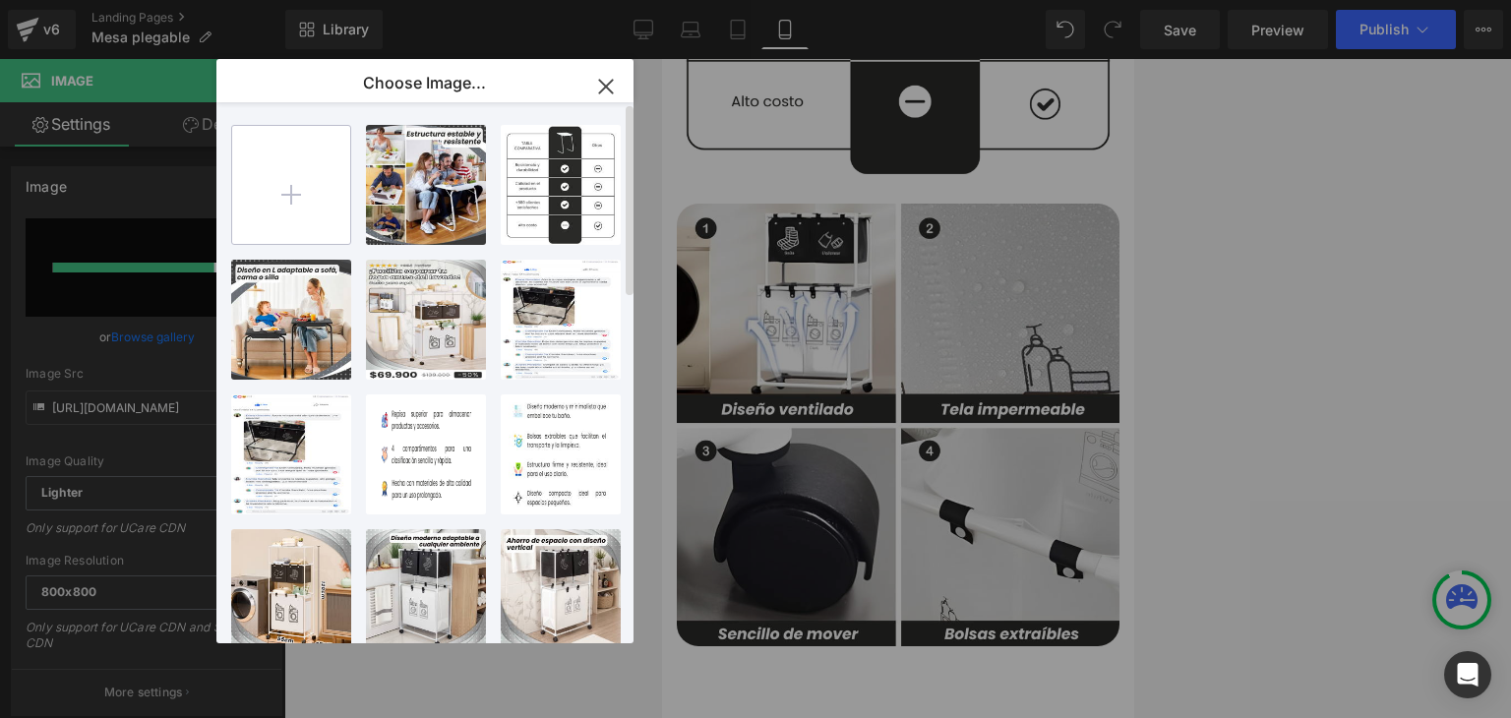
type input "C:\fakepath\3.webp"
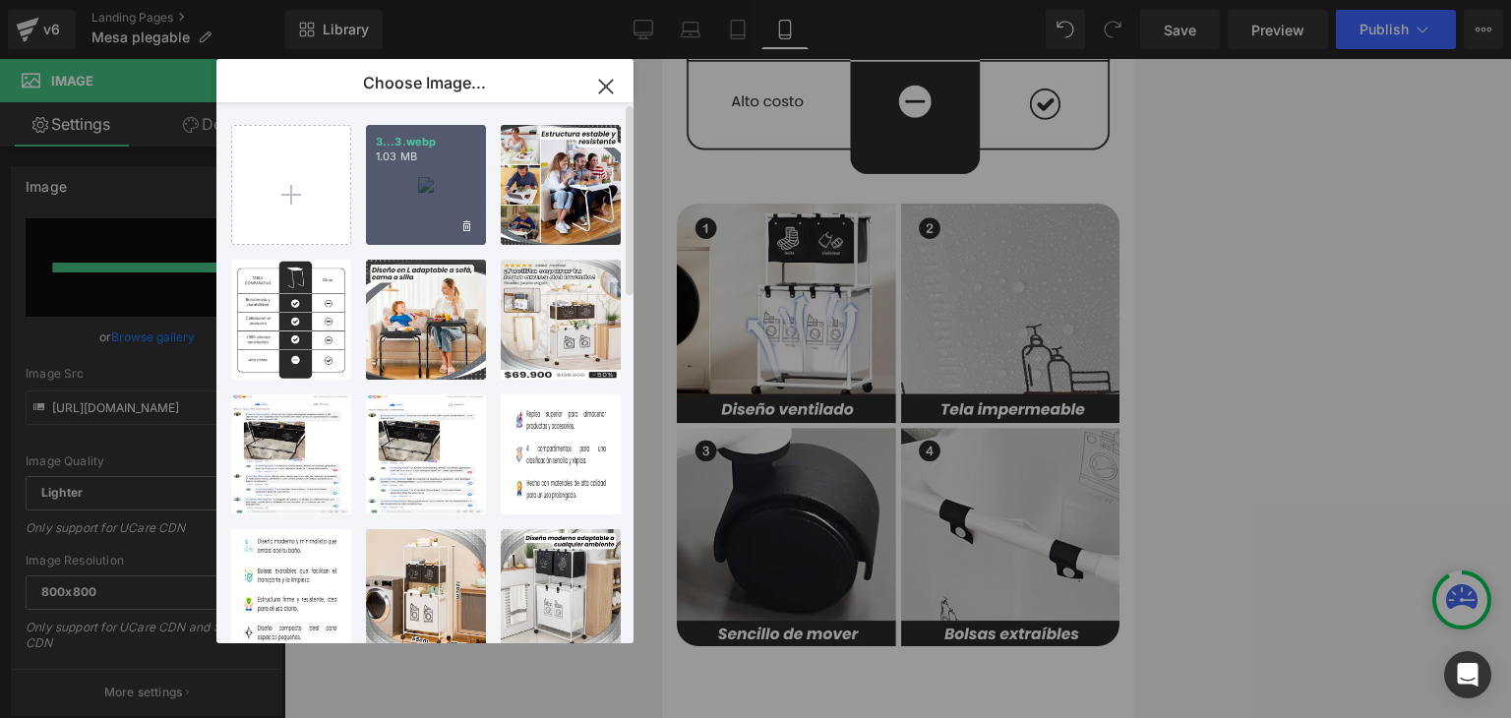
click at [421, 188] on div "3...3.webp 1.03 MB" at bounding box center [426, 185] width 120 height 120
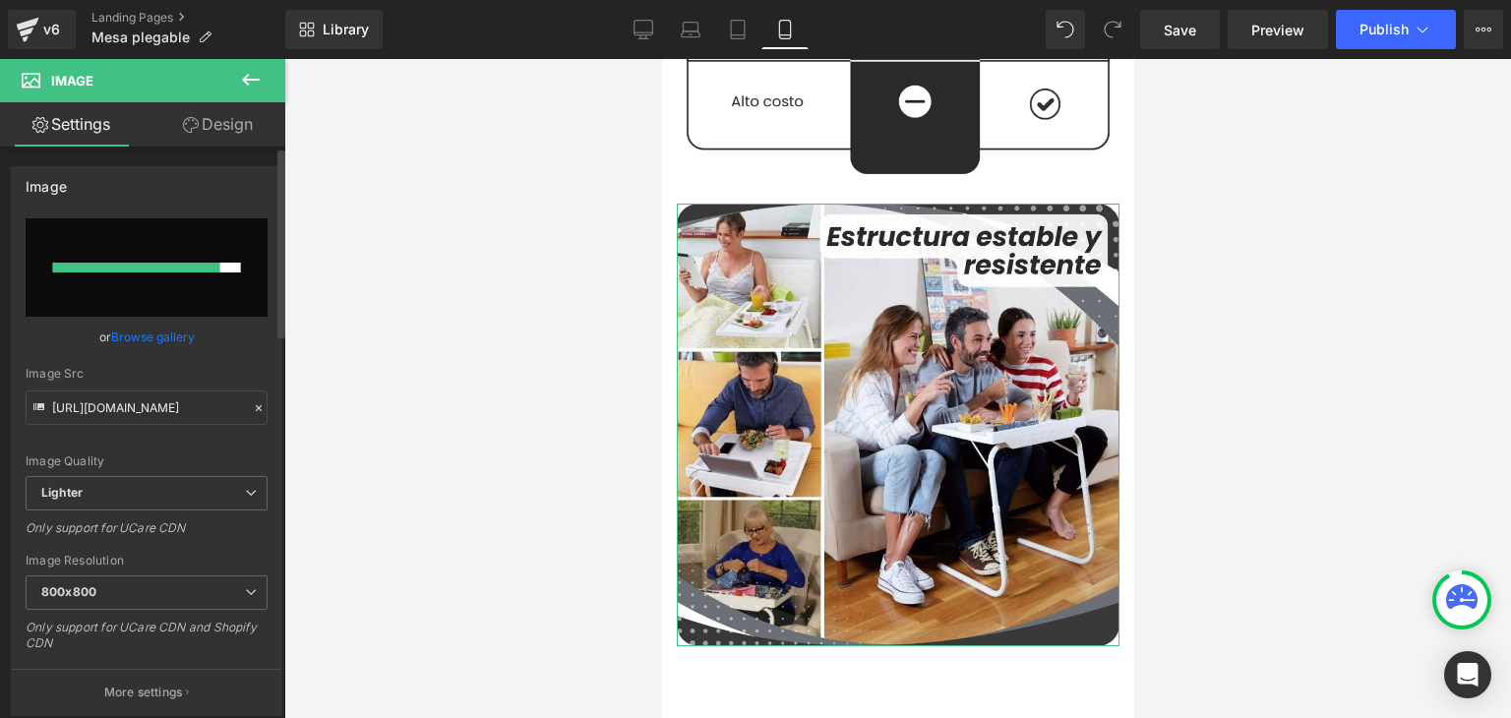
click at [177, 332] on link "Browse gallery" at bounding box center [153, 337] width 84 height 34
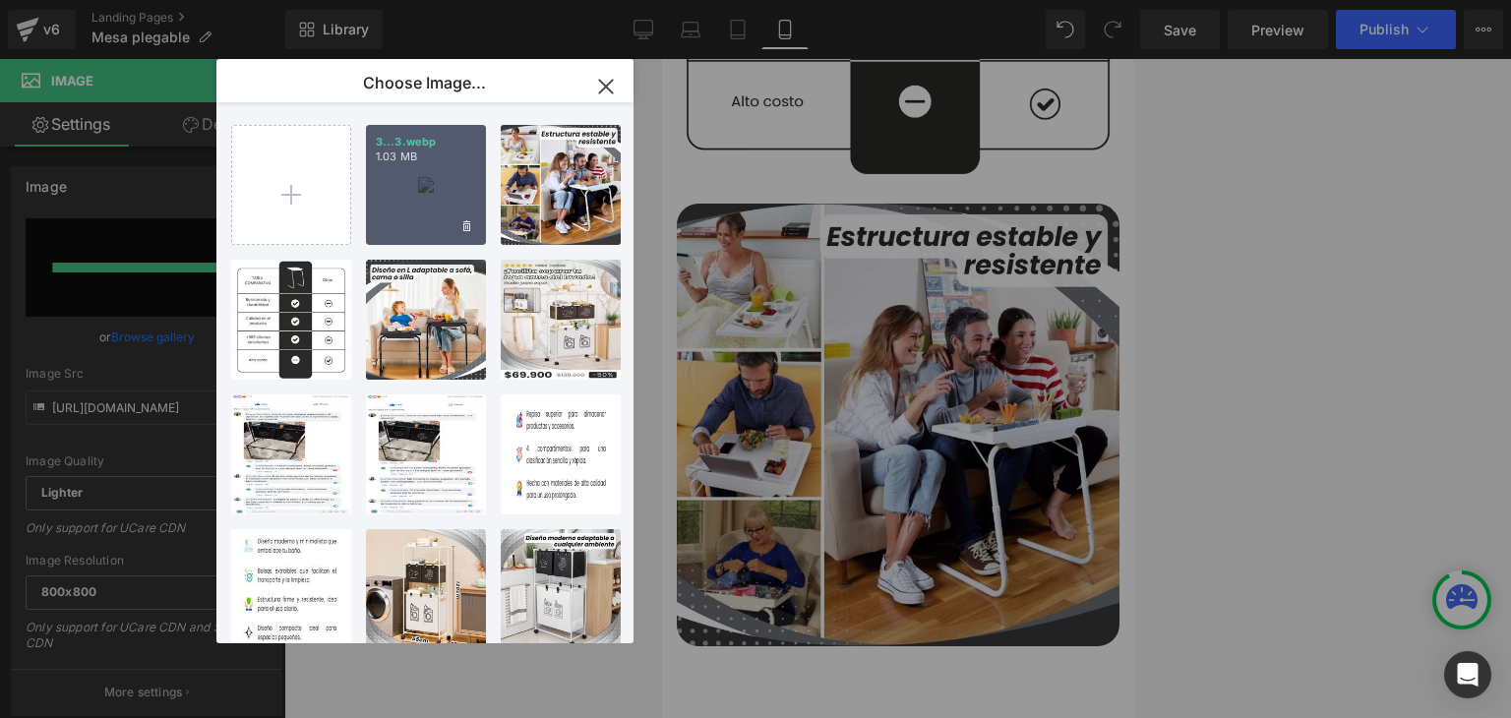
click at [441, 207] on div "3...3.webp 1.03 MB" at bounding box center [426, 185] width 120 height 120
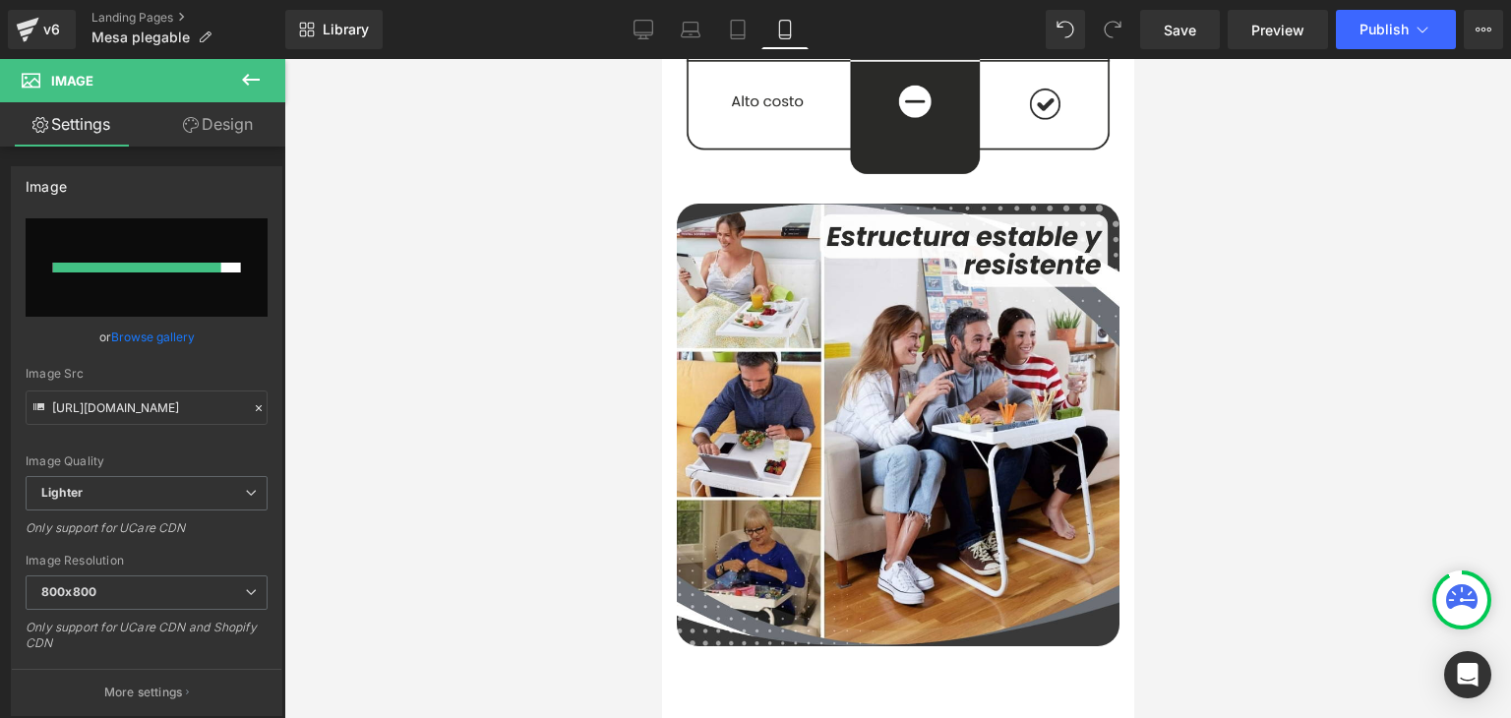
type input "[URL][DOMAIN_NAME]"
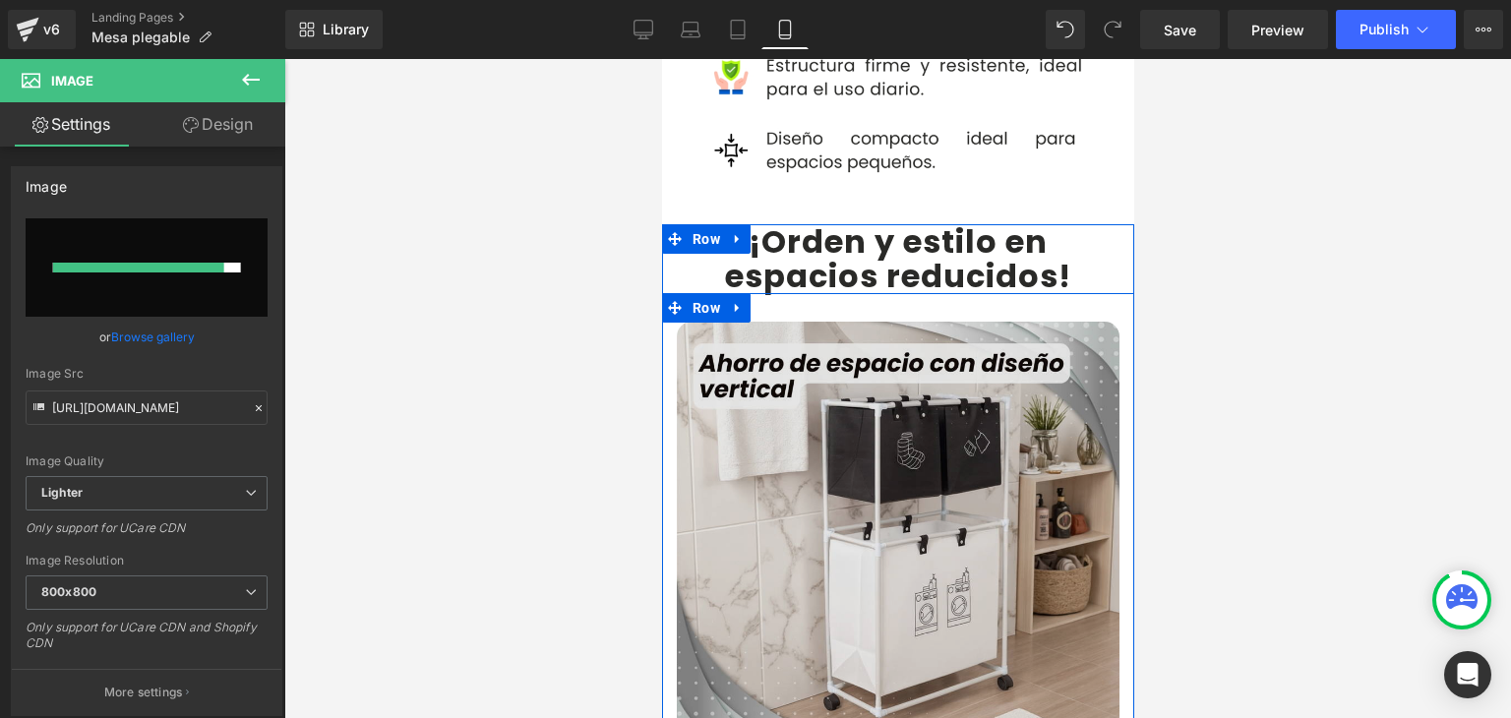
scroll to position [4033, 0]
click at [848, 364] on img at bounding box center [897, 542] width 443 height 443
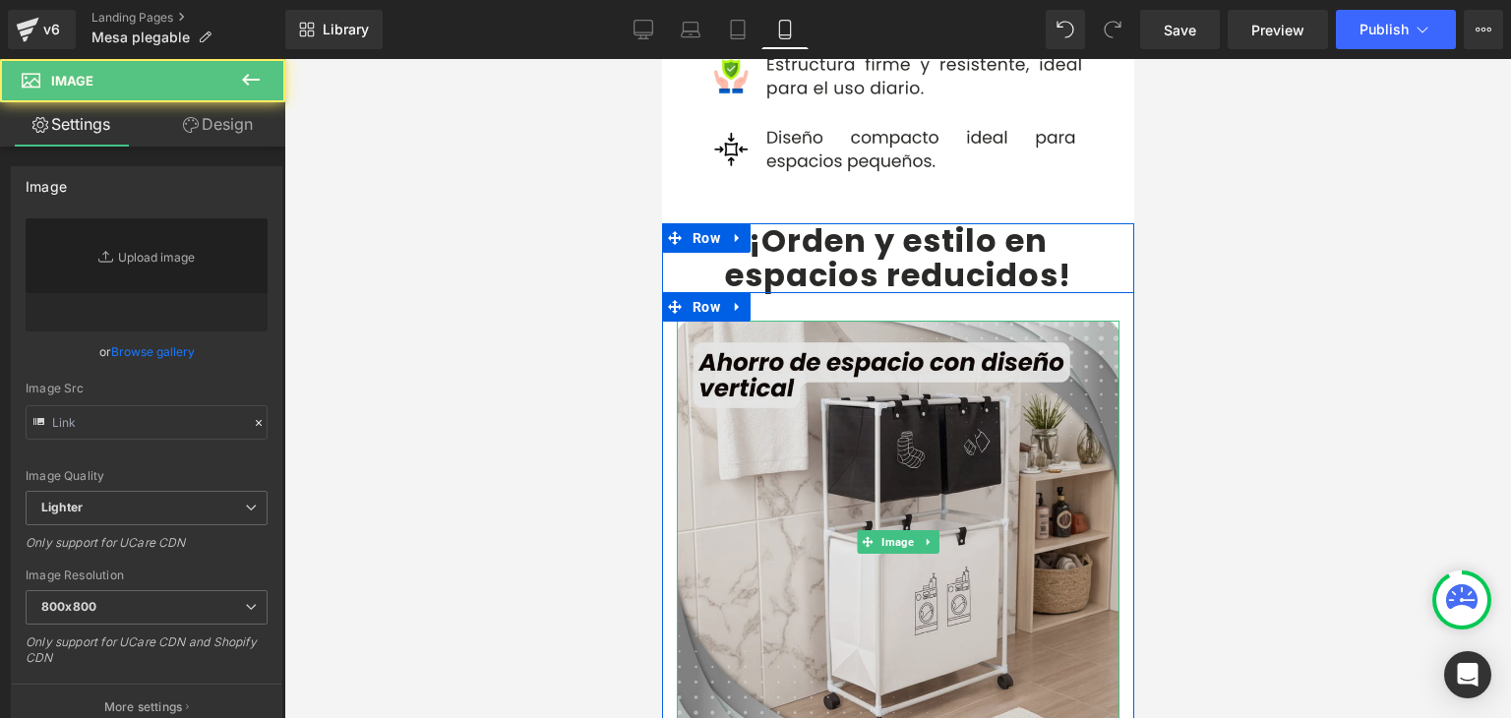
type input "[URL][DOMAIN_NAME]"
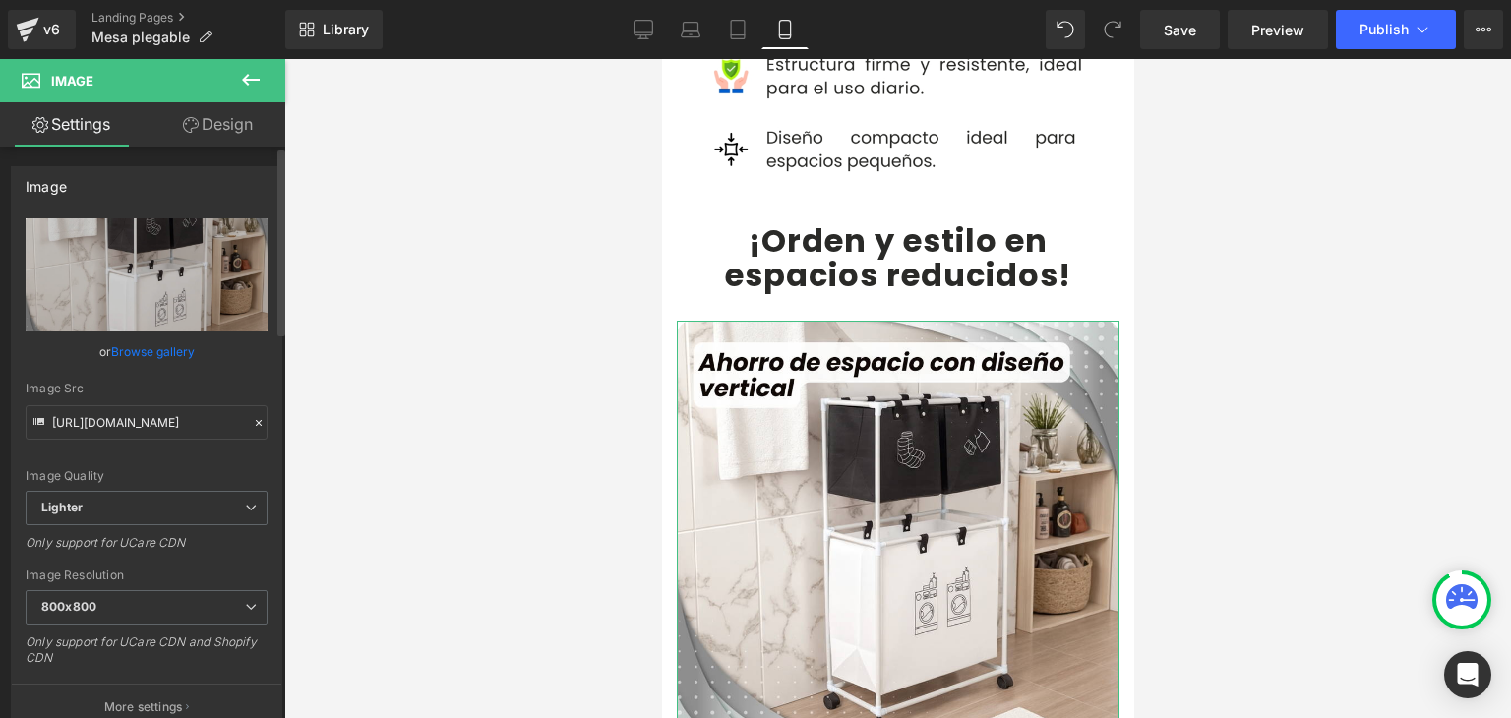
click at [155, 354] on link "Browse gallery" at bounding box center [153, 351] width 84 height 34
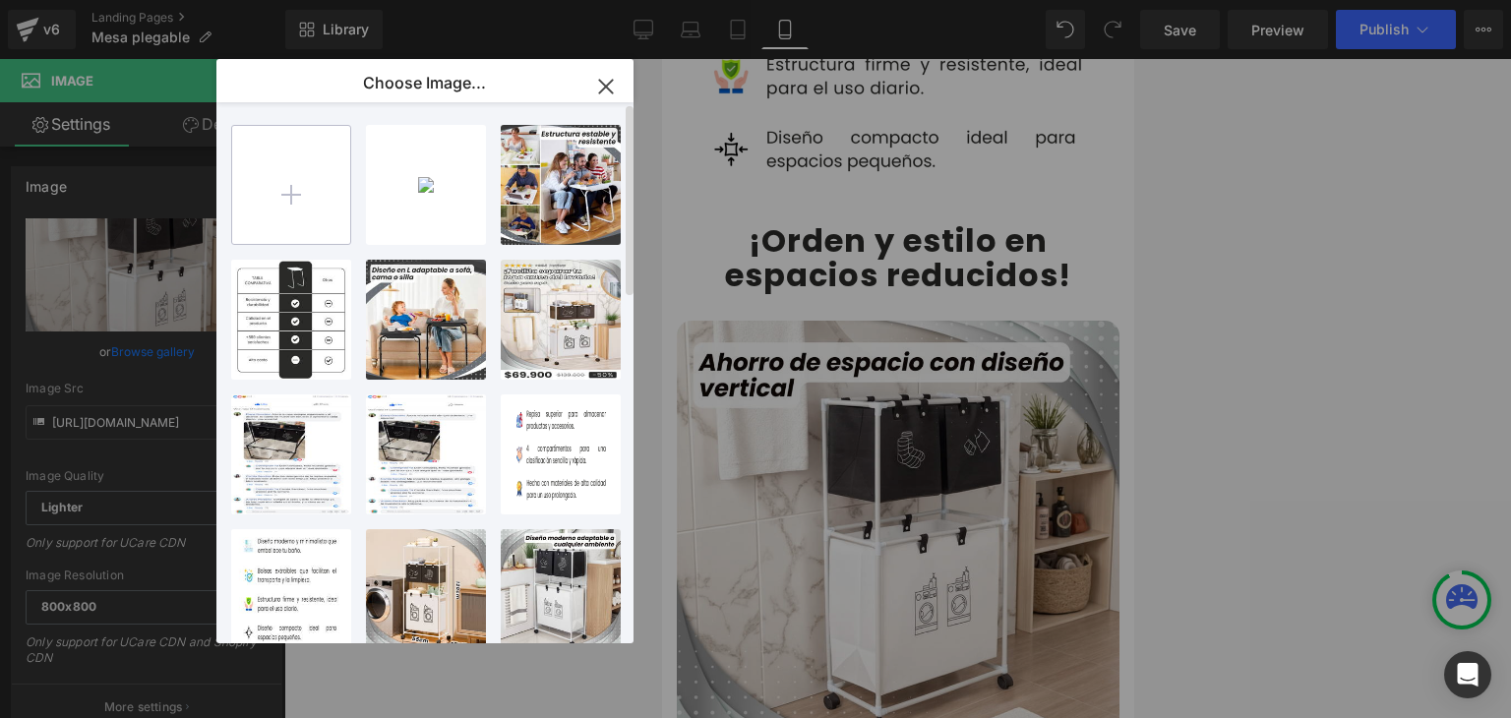
click at [290, 223] on input "file" at bounding box center [291, 185] width 118 height 118
type input "C:\fakepath\4.webp"
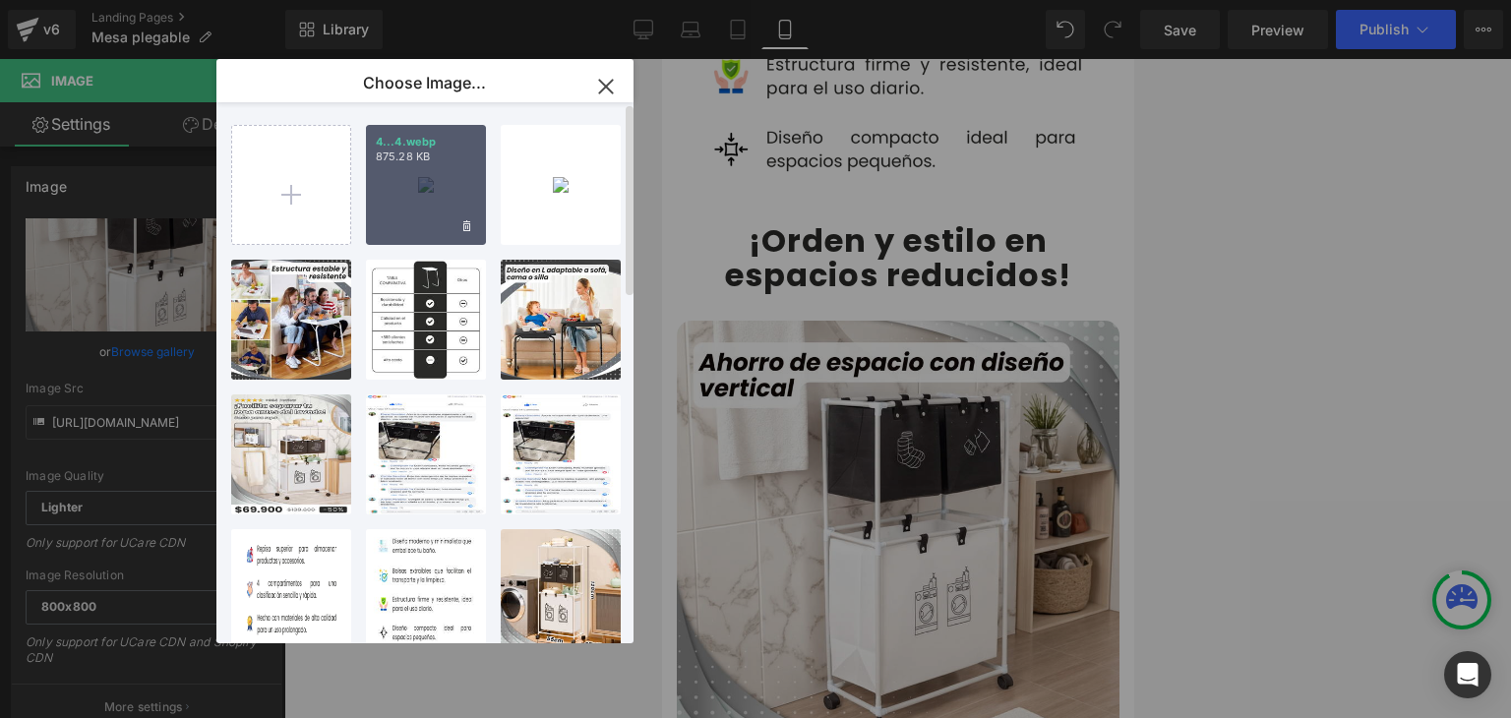
click at [437, 212] on div "4...4.webp 875.28 KB" at bounding box center [426, 185] width 120 height 120
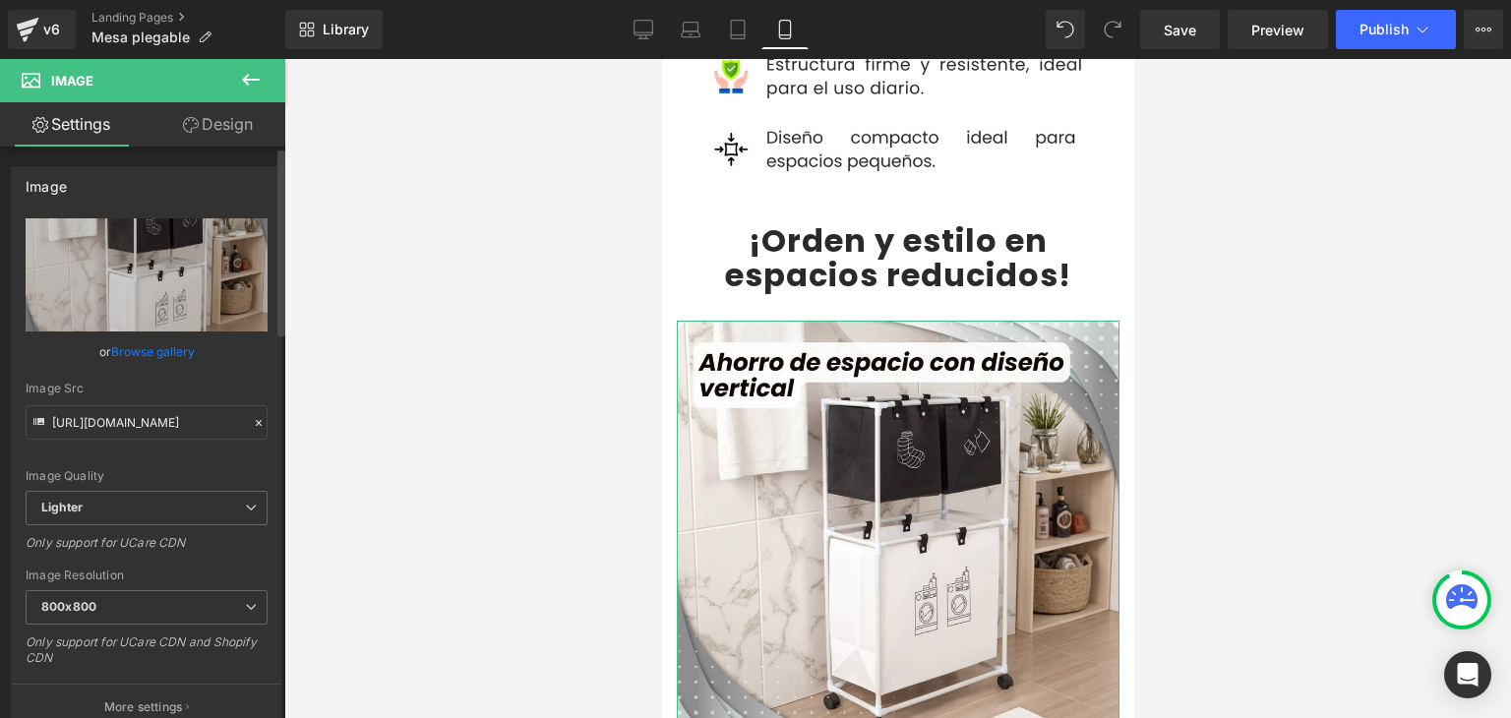
click at [167, 354] on link "Browse gallery" at bounding box center [153, 351] width 84 height 34
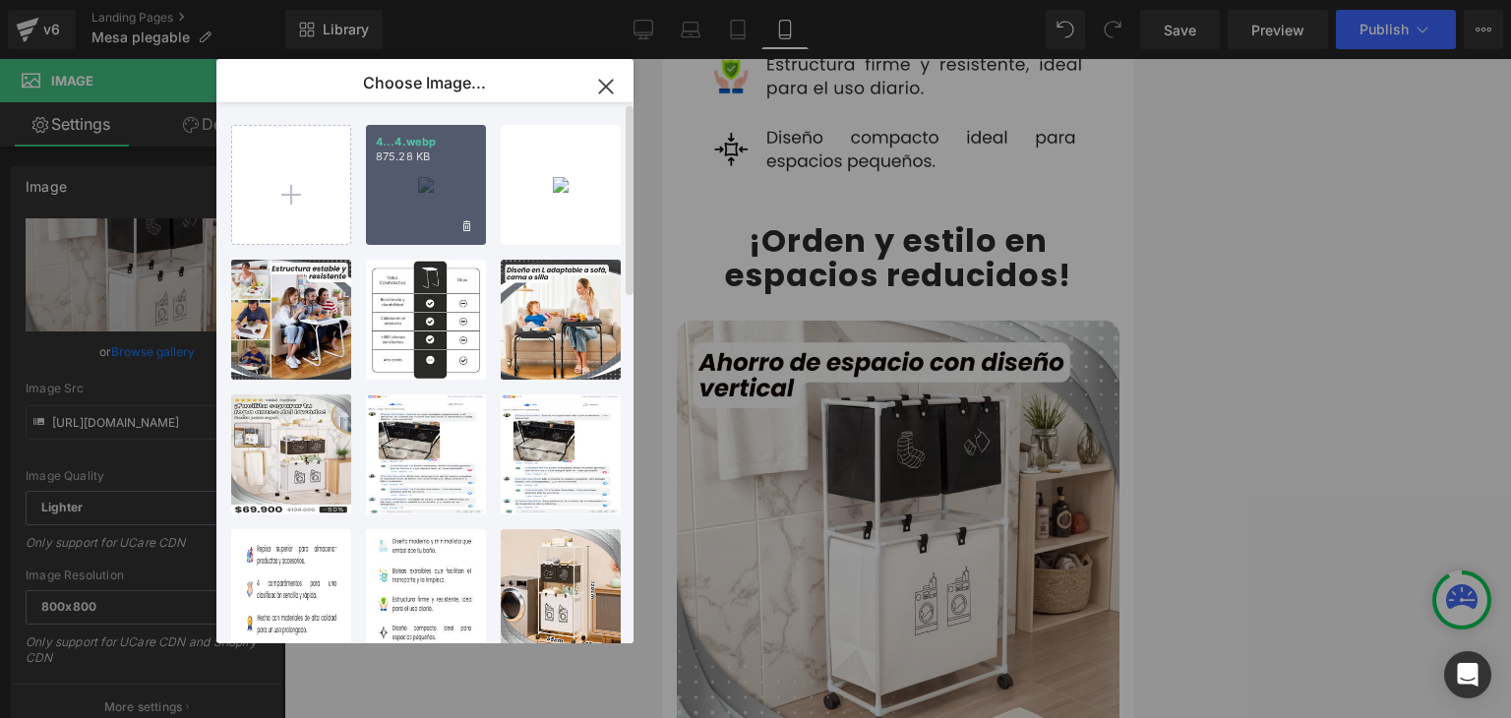
click at [425, 192] on div "4...4.webp 875.28 KB" at bounding box center [426, 185] width 120 height 120
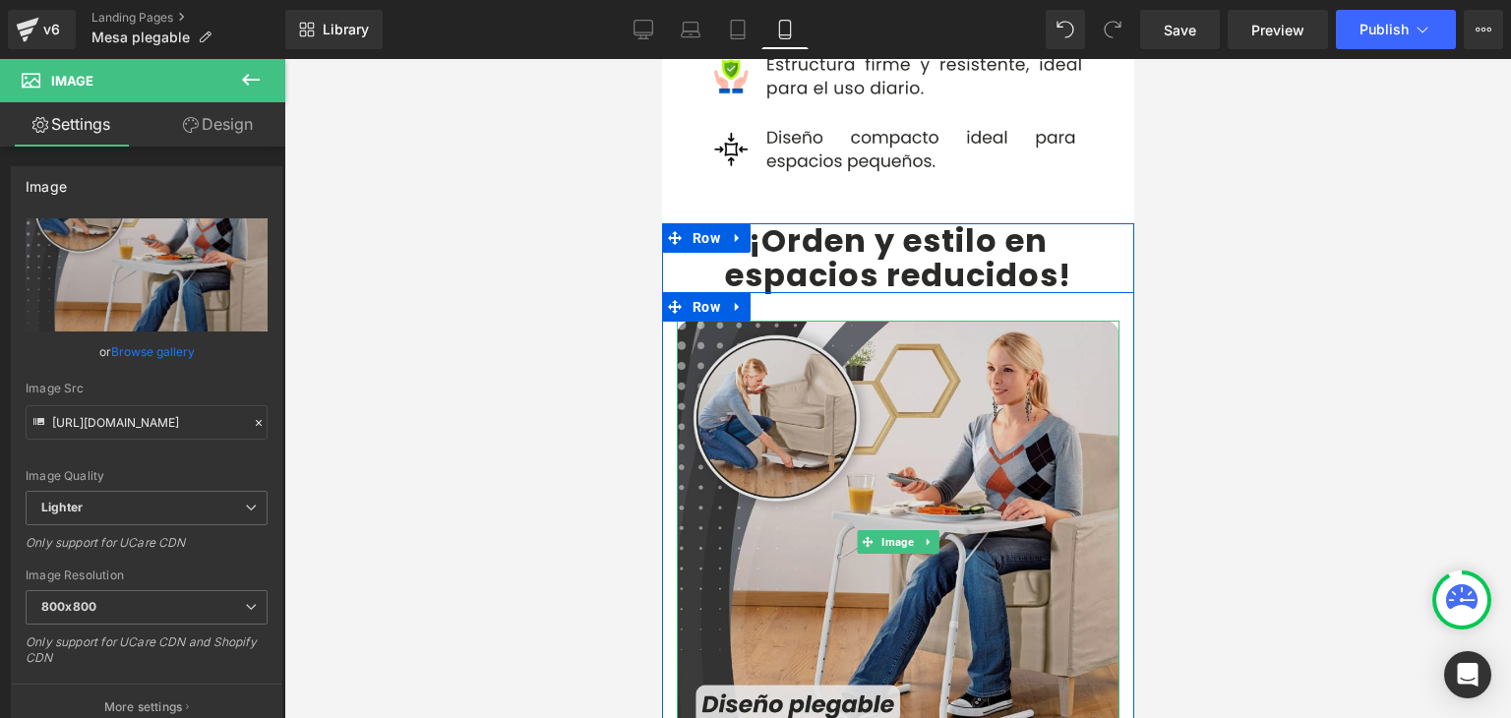
type input "[URL][DOMAIN_NAME]"
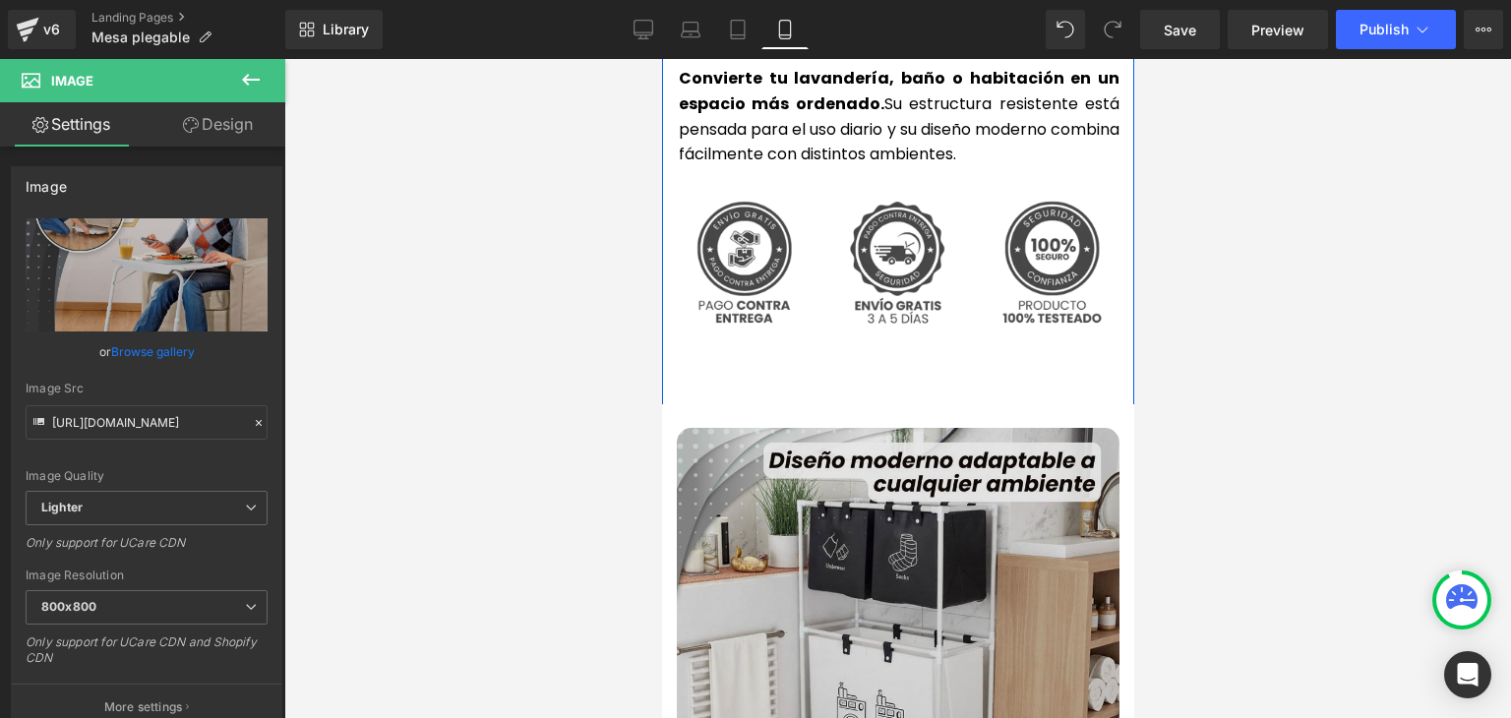
scroll to position [4918, 0]
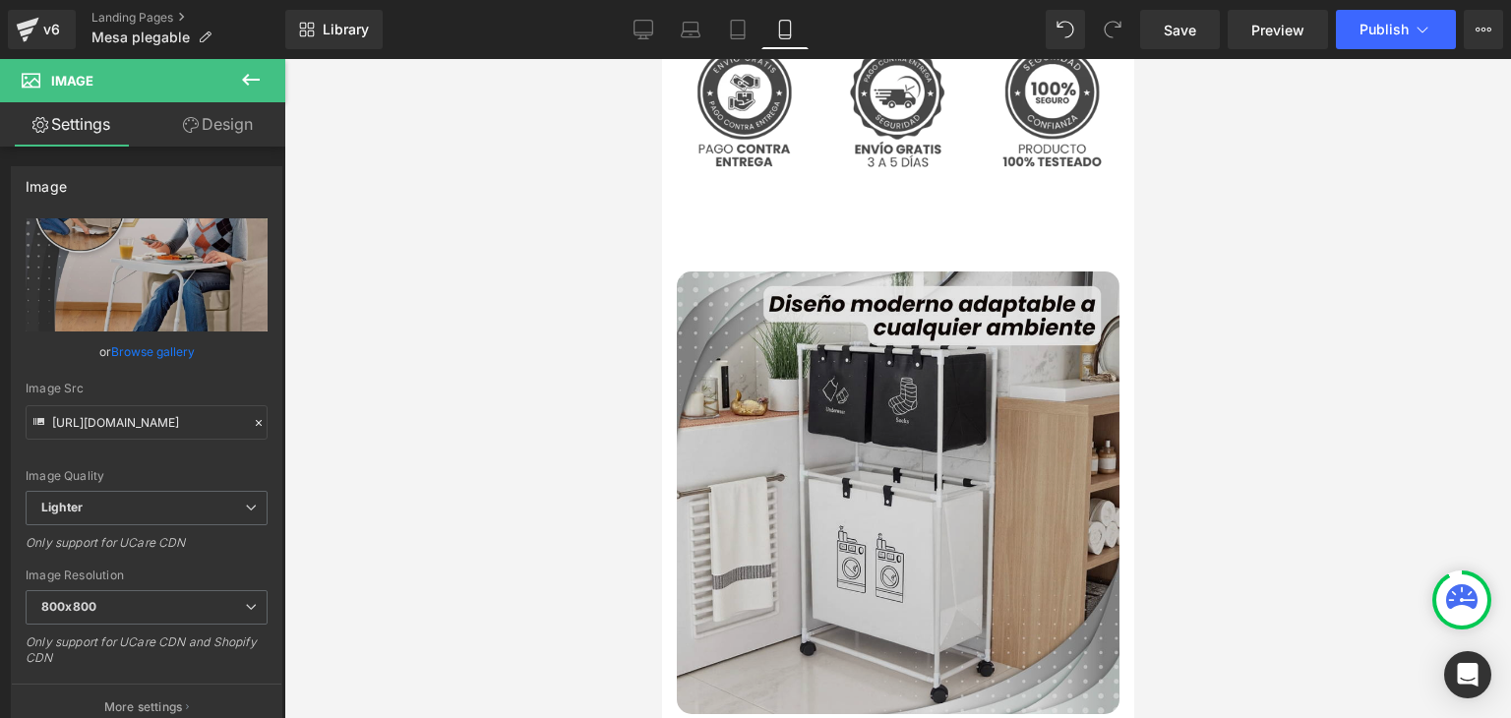
click at [902, 406] on img at bounding box center [897, 492] width 443 height 443
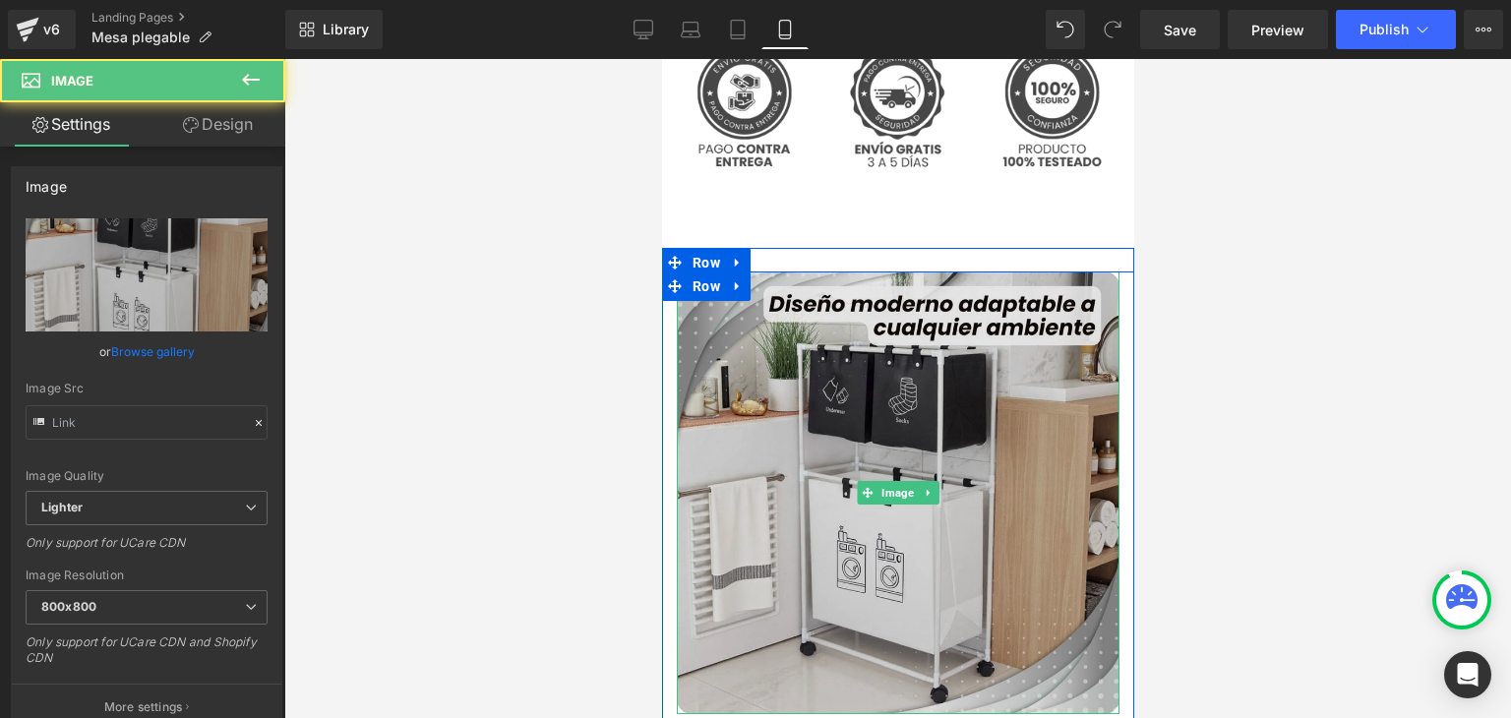
type input "[URL][DOMAIN_NAME]"
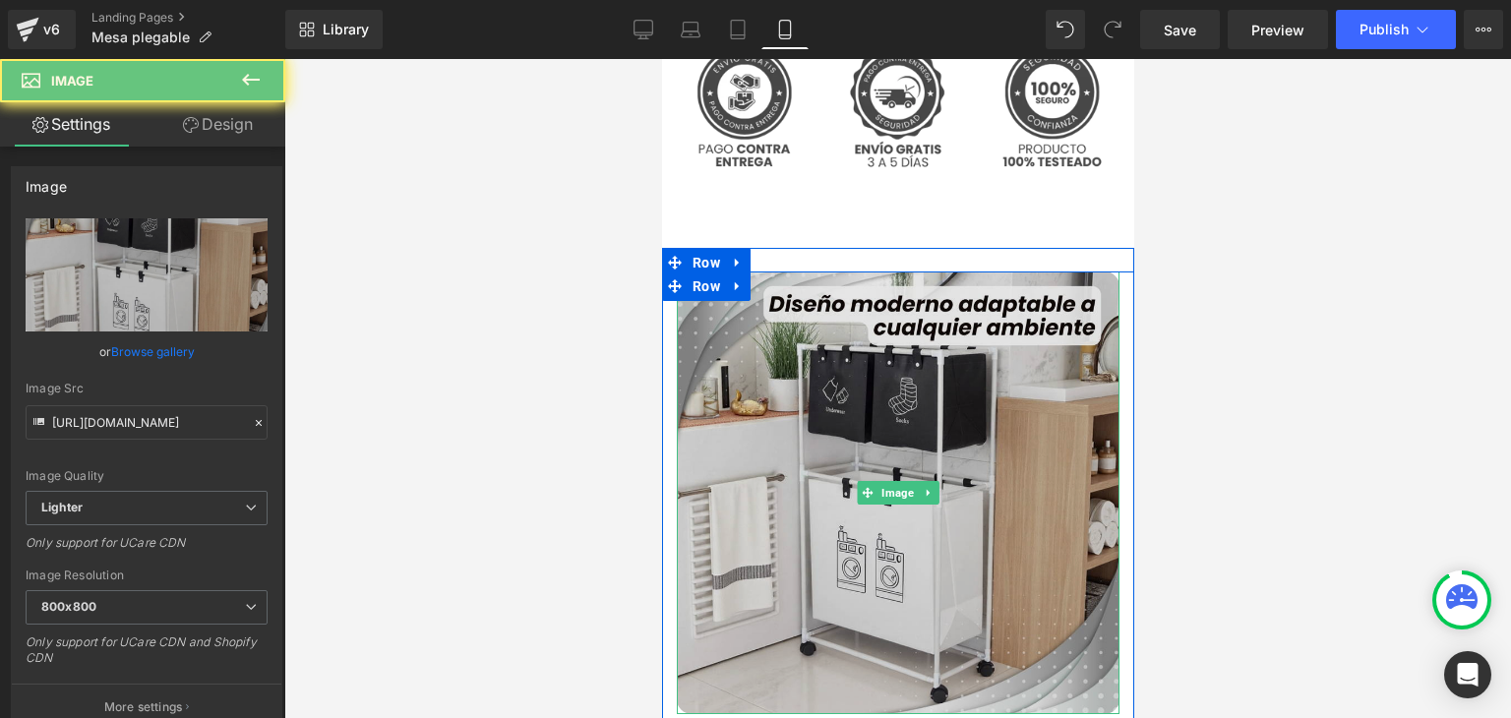
click at [901, 390] on img at bounding box center [897, 492] width 443 height 443
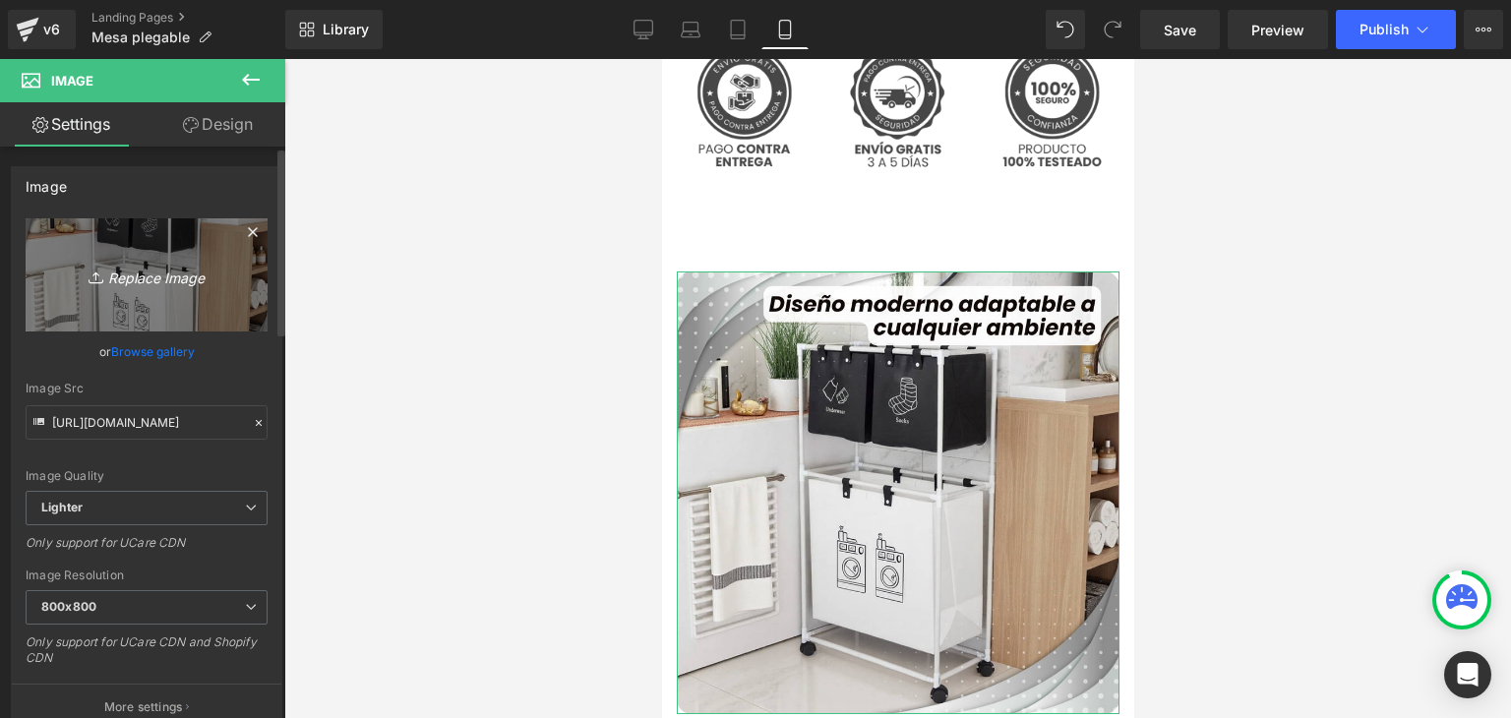
click at [145, 286] on icon "Replace Image" at bounding box center [146, 275] width 157 height 25
type input "C:\fakepath\5.webp"
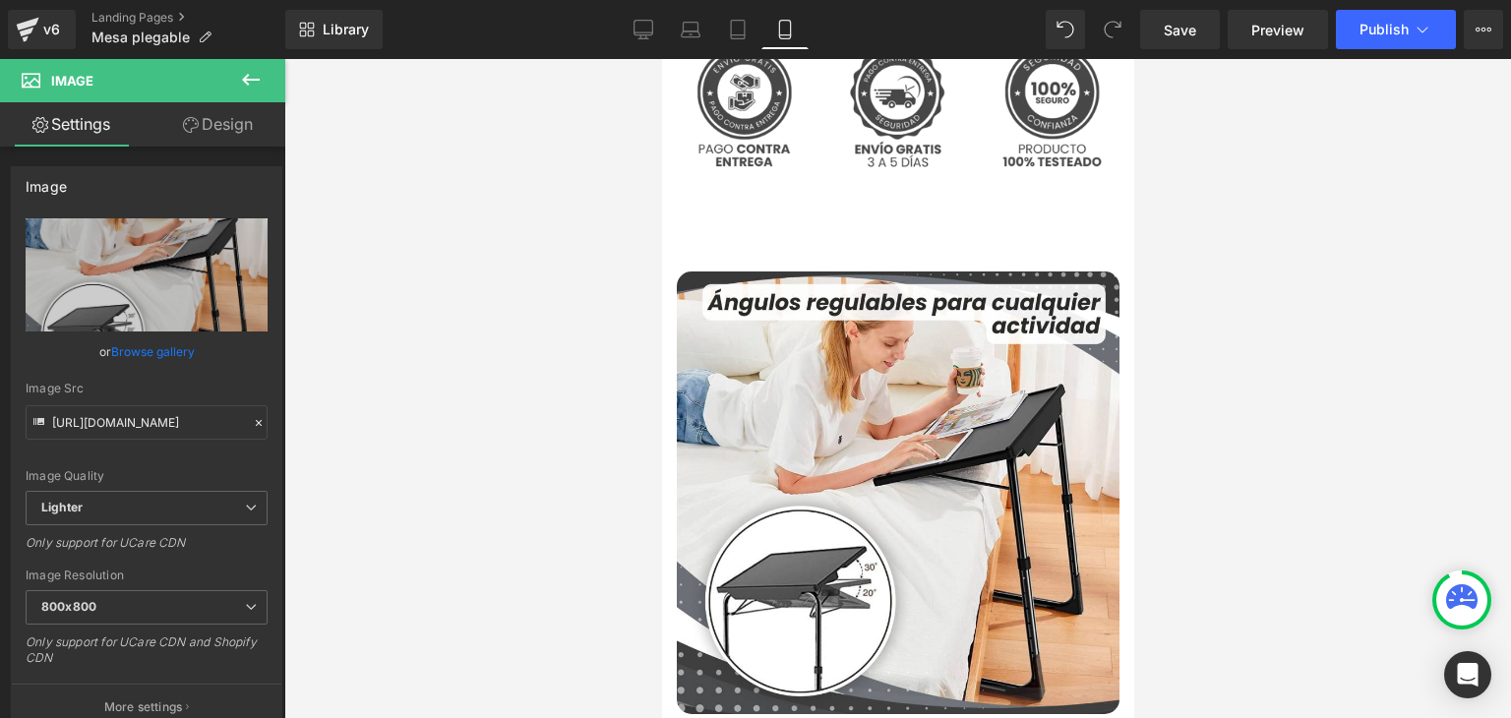
type input "[URL][DOMAIN_NAME]"
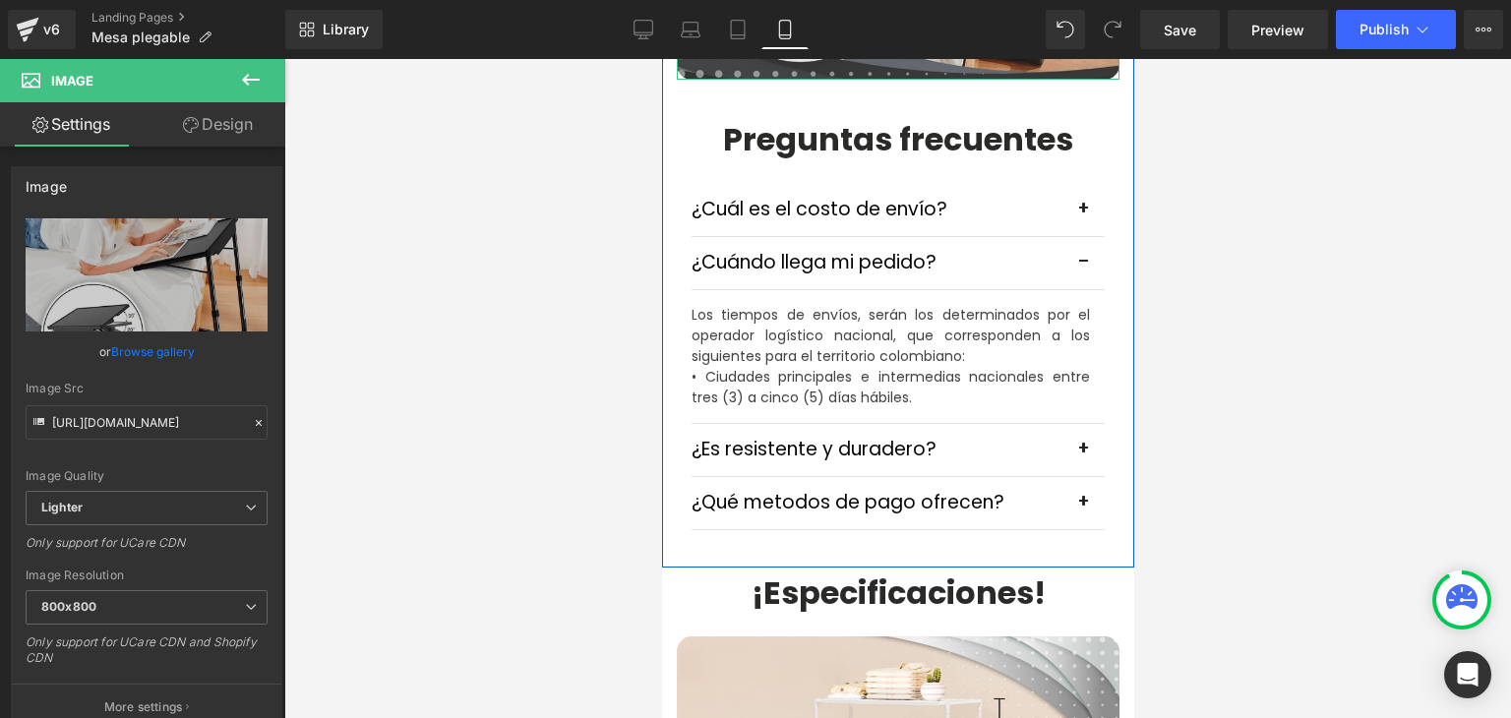
scroll to position [5705, 0]
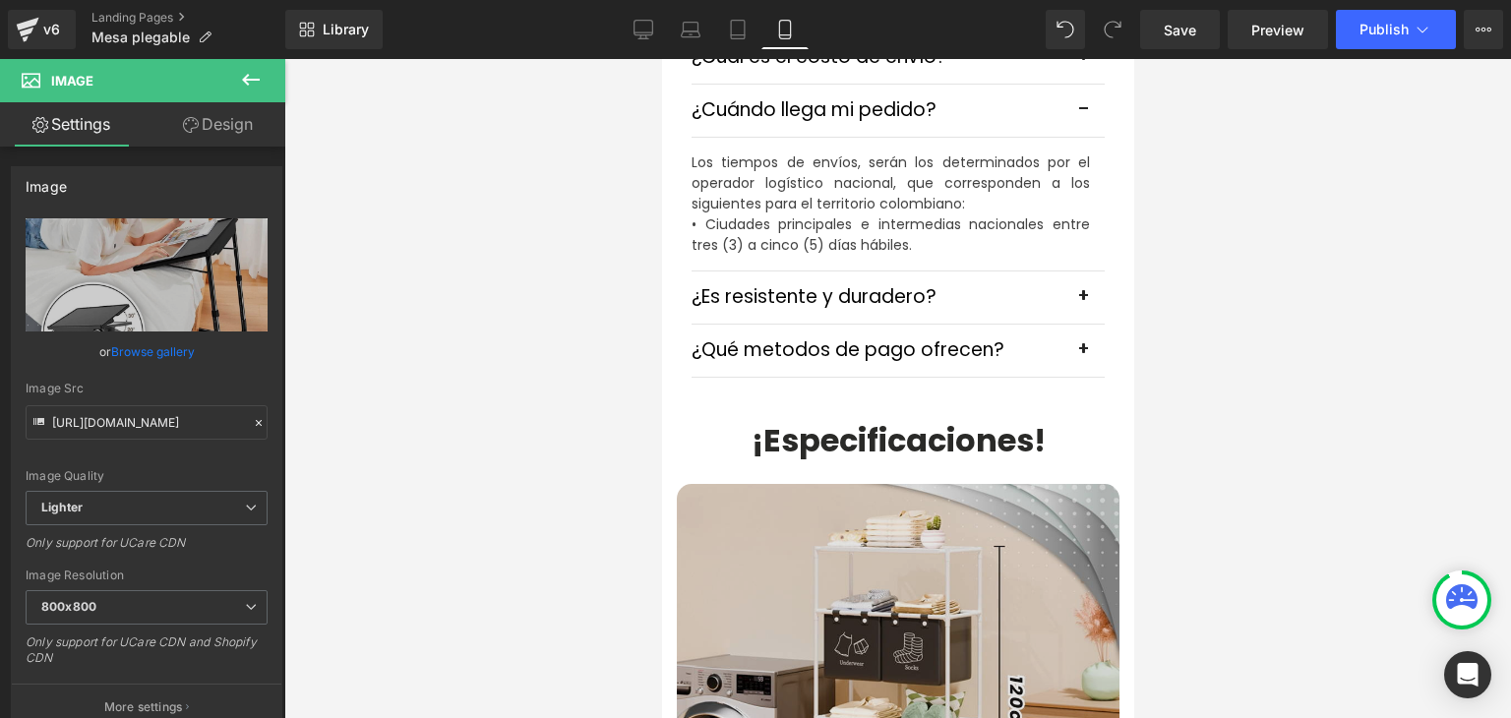
click at [847, 484] on img at bounding box center [897, 705] width 443 height 443
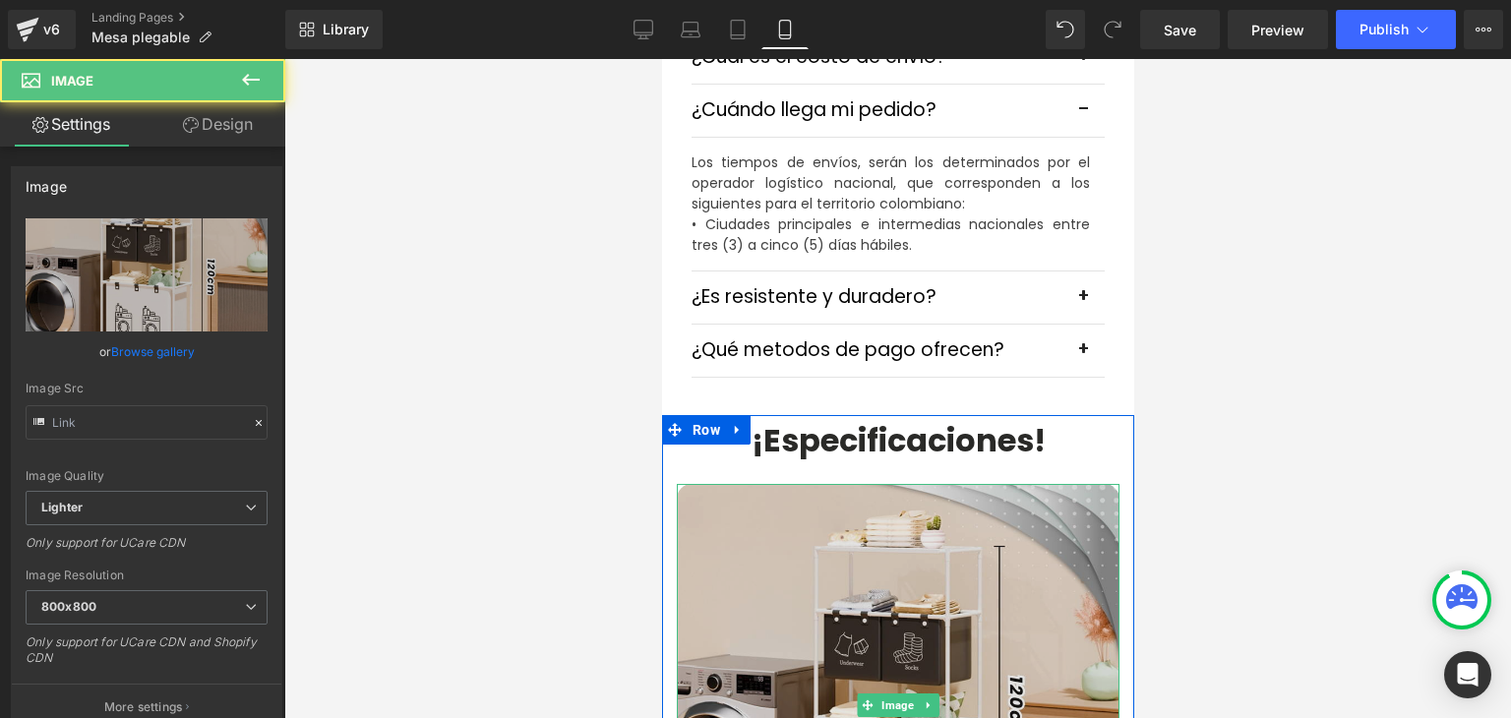
type input "[URL][DOMAIN_NAME]"
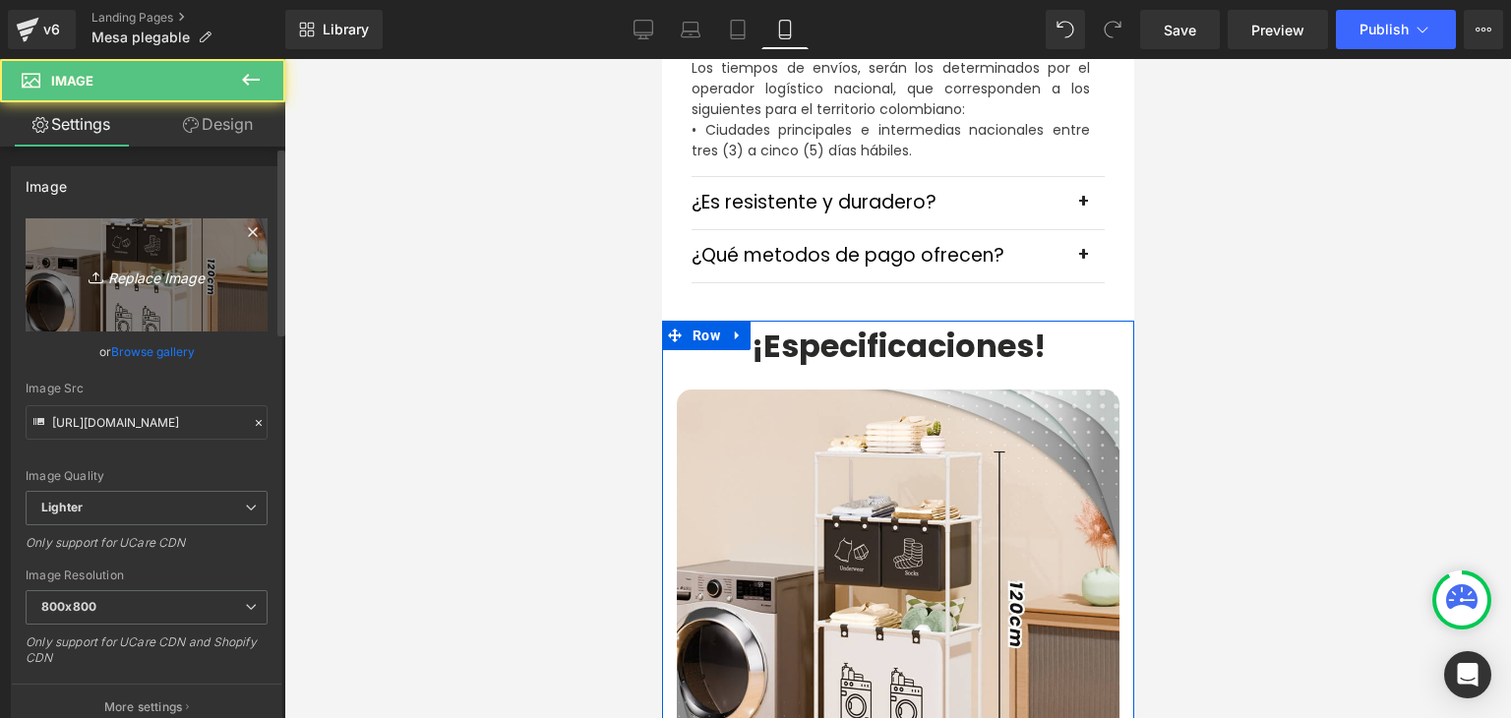
scroll to position [5803, 0]
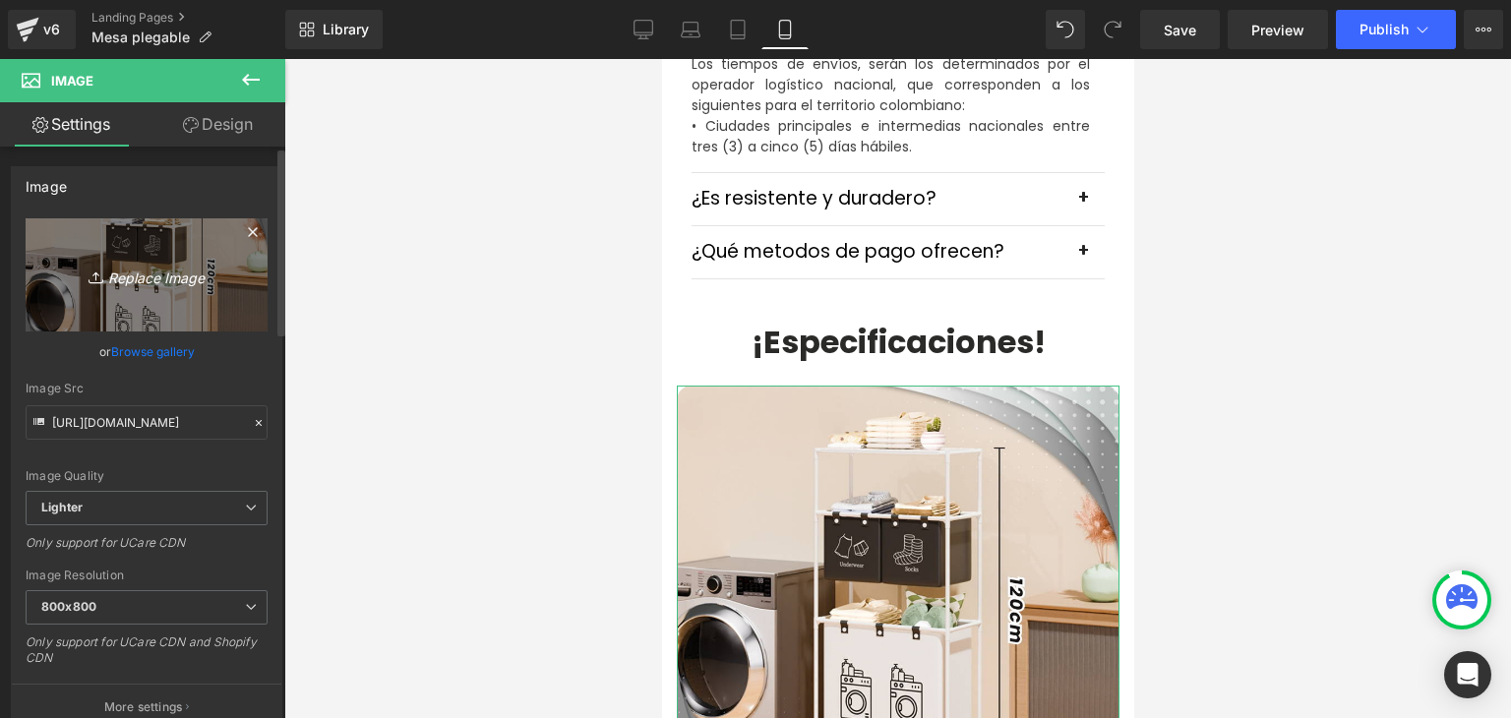
click at [187, 279] on icon "Replace Image" at bounding box center [146, 275] width 157 height 25
type input "C:\fakepath\6.webp"
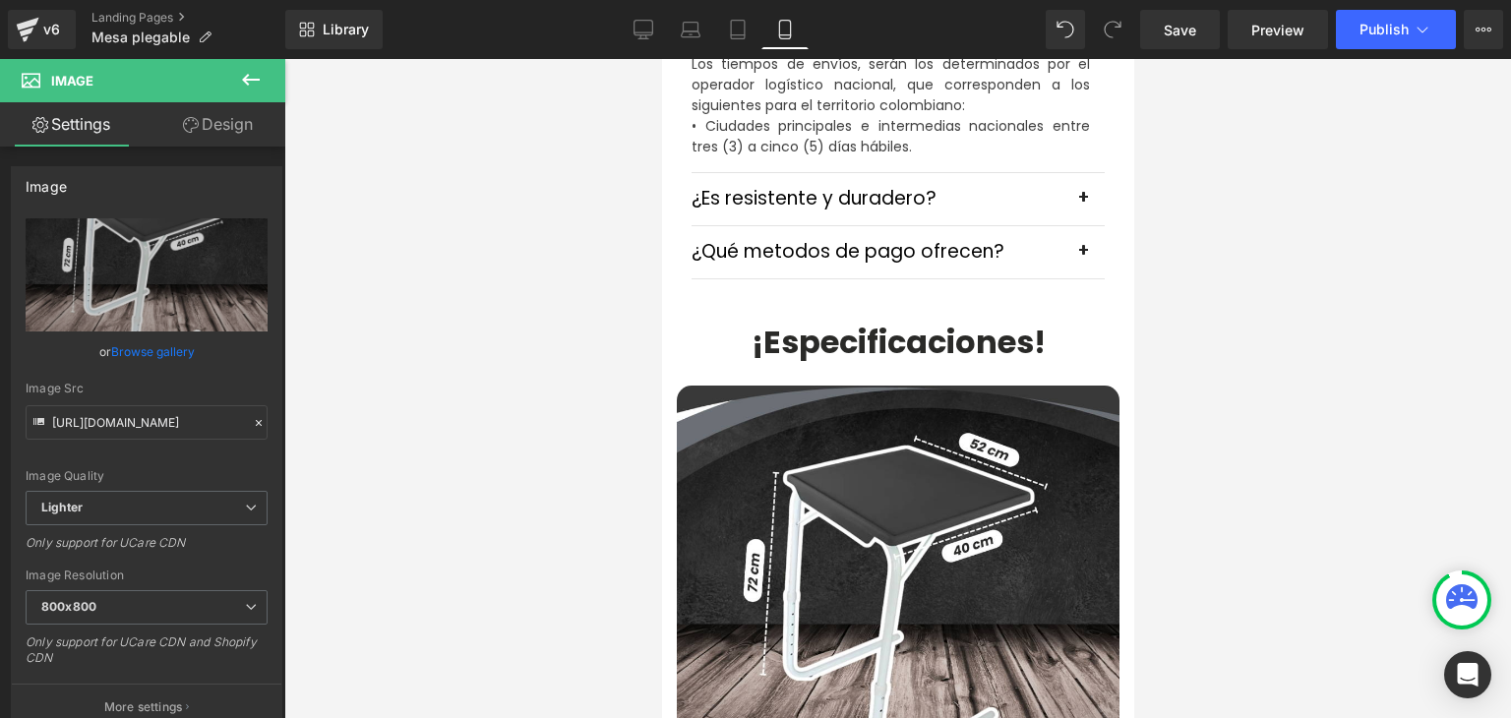
type input "[URL][DOMAIN_NAME]"
click at [1375, 34] on span "Publish" at bounding box center [1383, 30] width 49 height 16
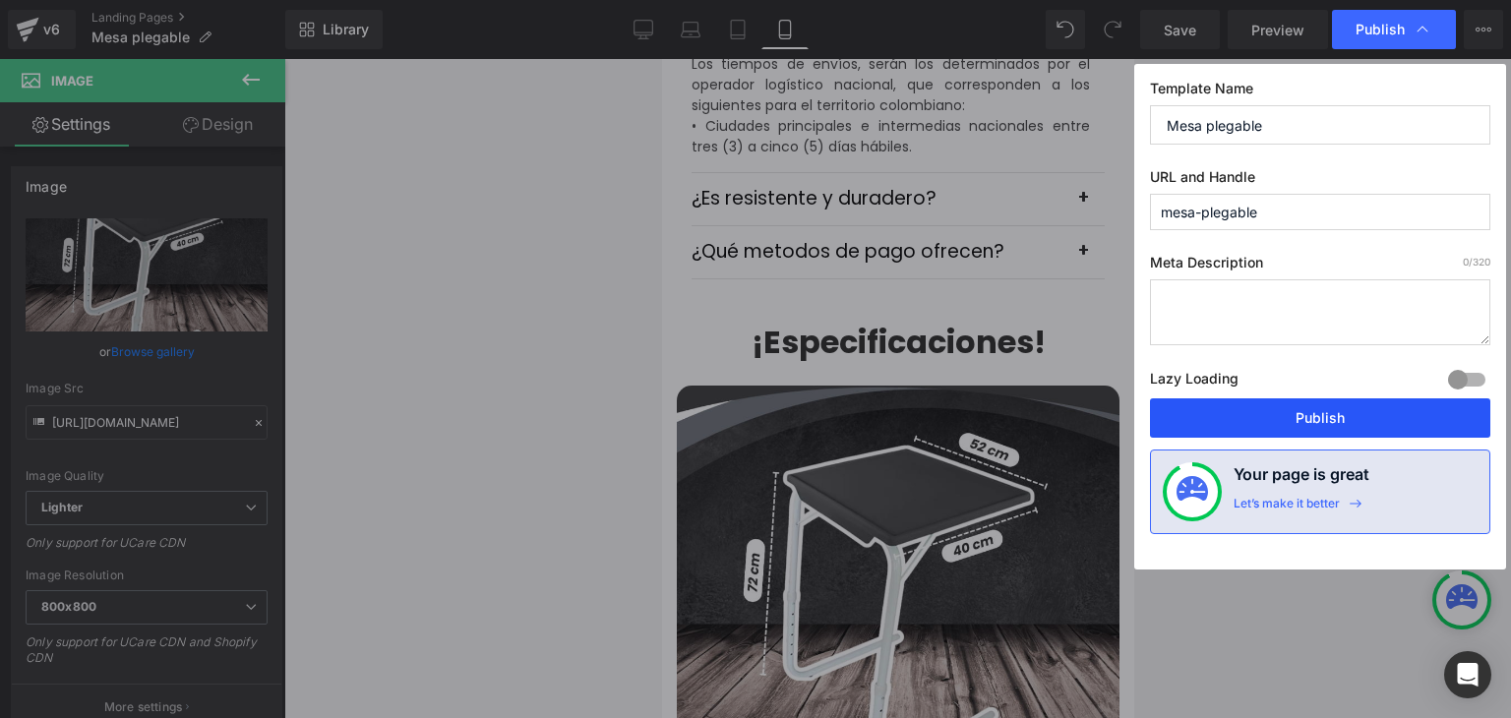
click at [1311, 426] on button "Publish" at bounding box center [1320, 417] width 340 height 39
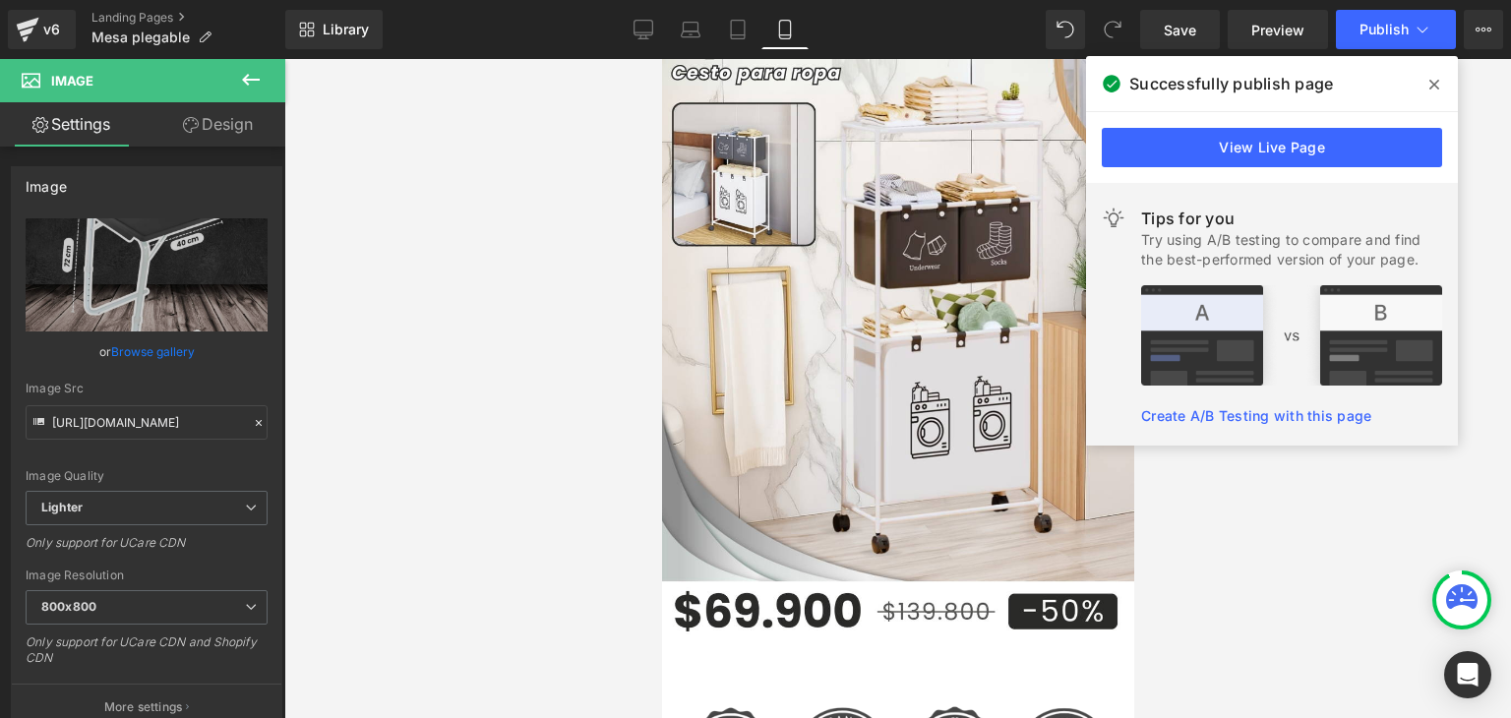
scroll to position [0, 0]
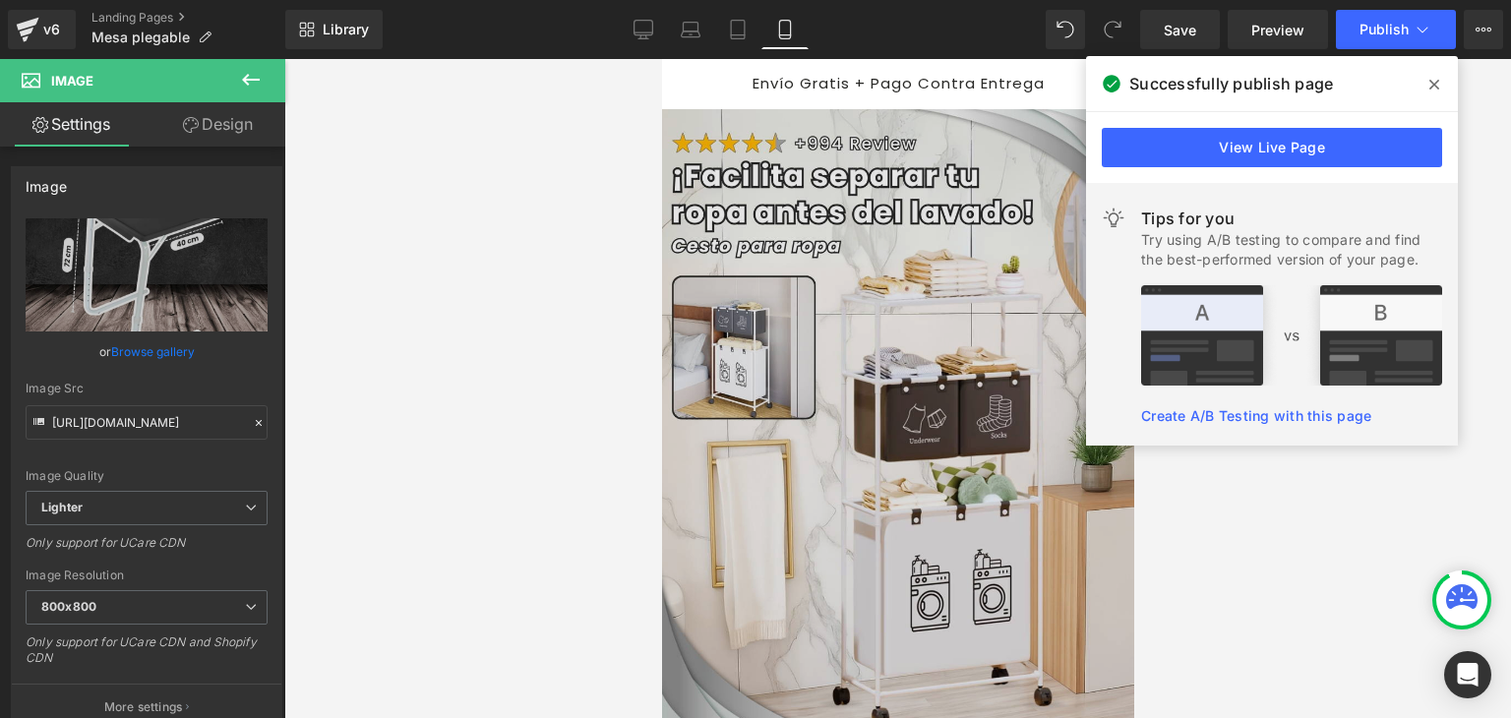
drag, startPoint x: 2136, startPoint y: 137, endPoint x: 886, endPoint y: 326, distance: 1264.3
click at [886, 326] on img at bounding box center [895, 461] width 475 height 704
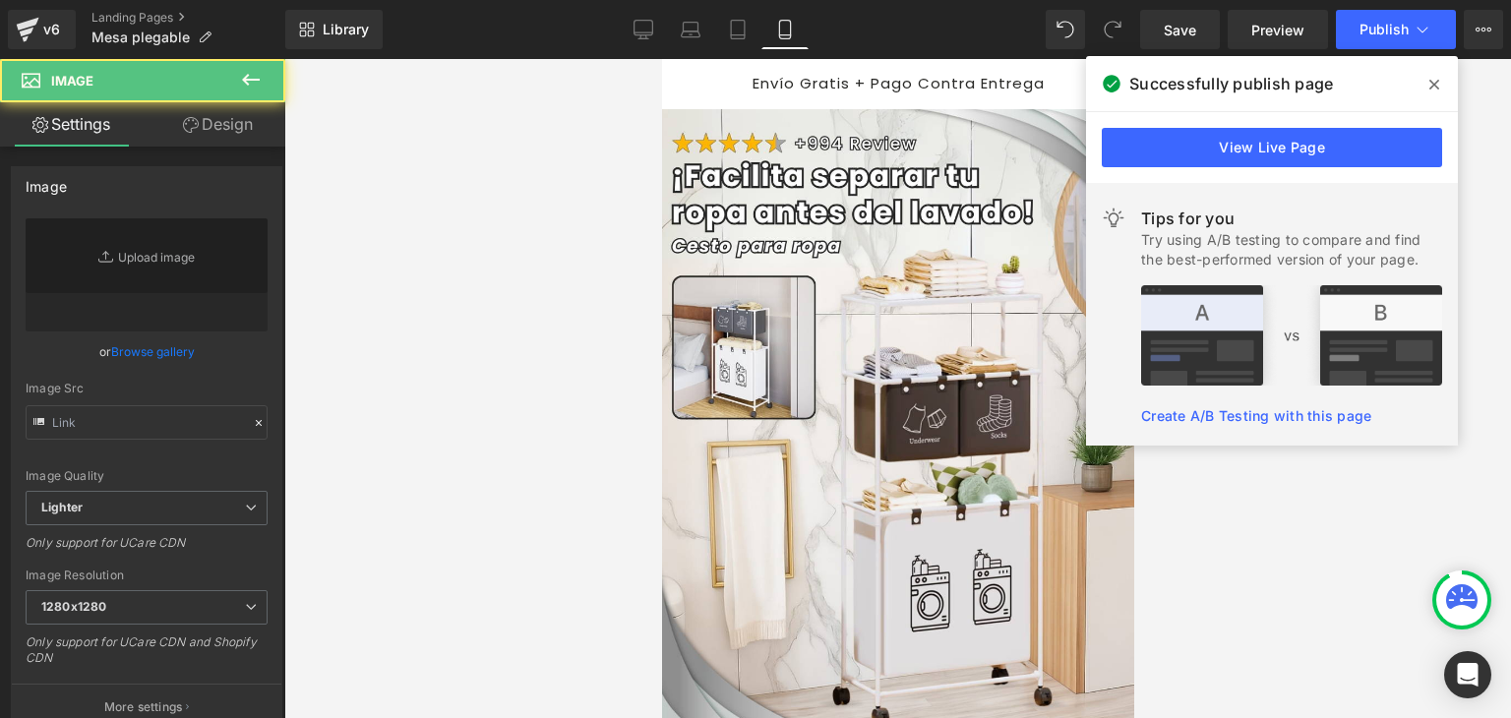
type input "[URL][DOMAIN_NAME]"
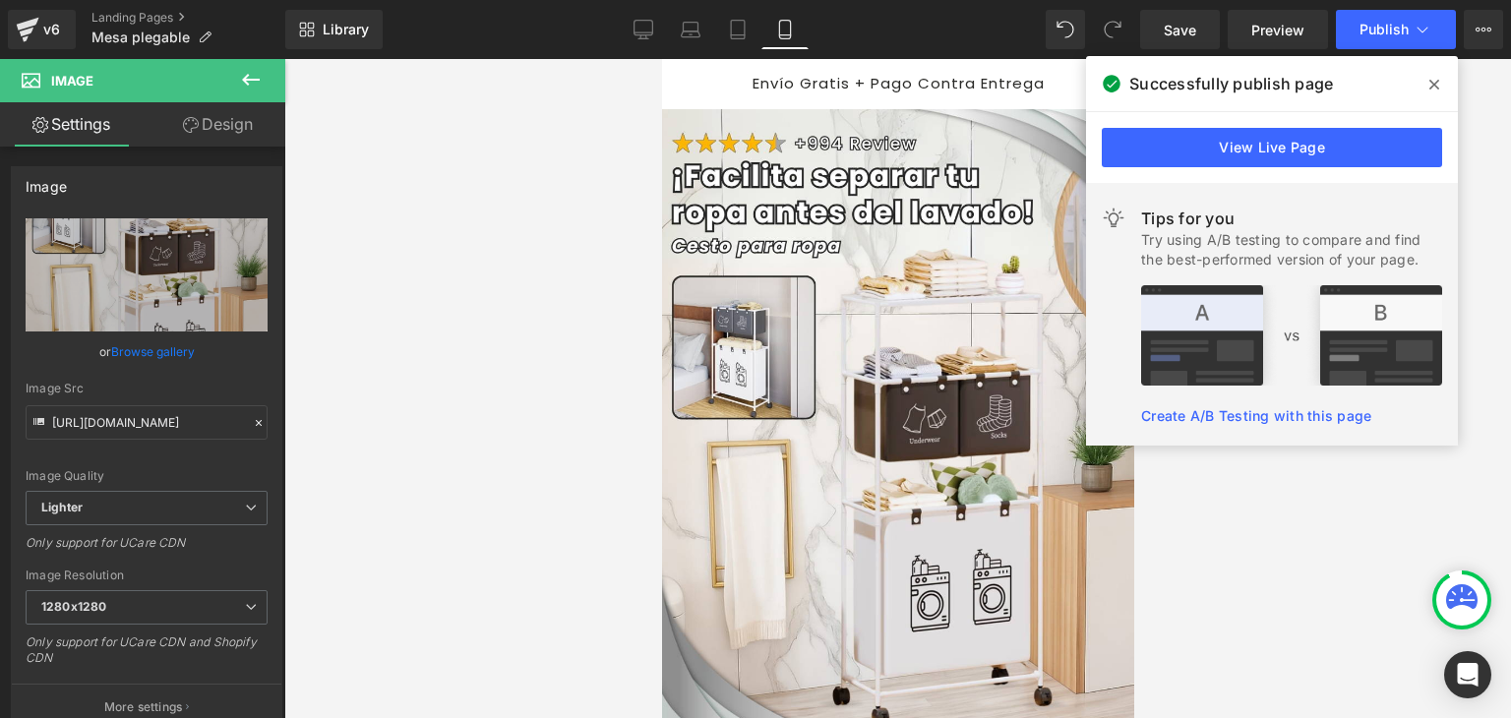
click at [1437, 80] on icon at bounding box center [1434, 85] width 10 height 10
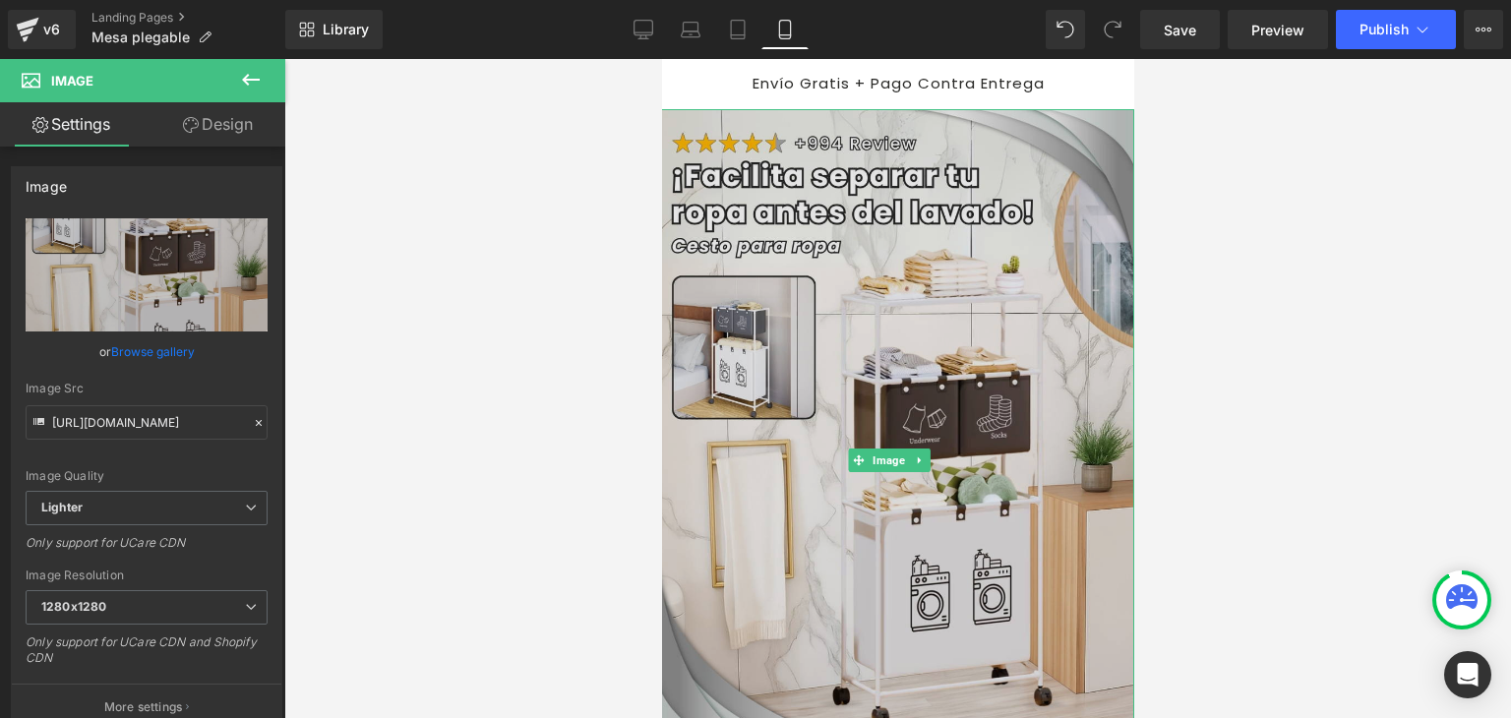
click at [810, 273] on img at bounding box center [895, 461] width 475 height 704
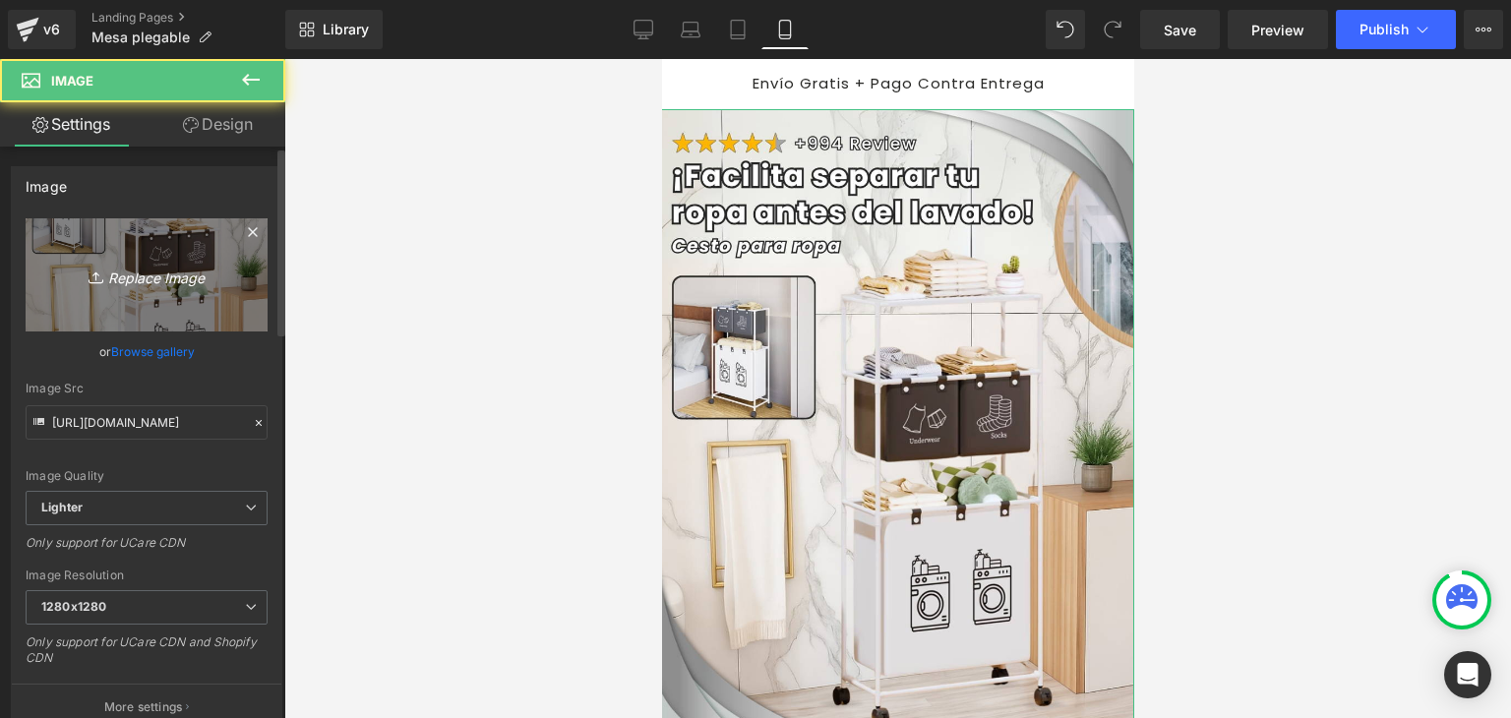
click at [203, 269] on icon "Replace Image" at bounding box center [146, 275] width 157 height 25
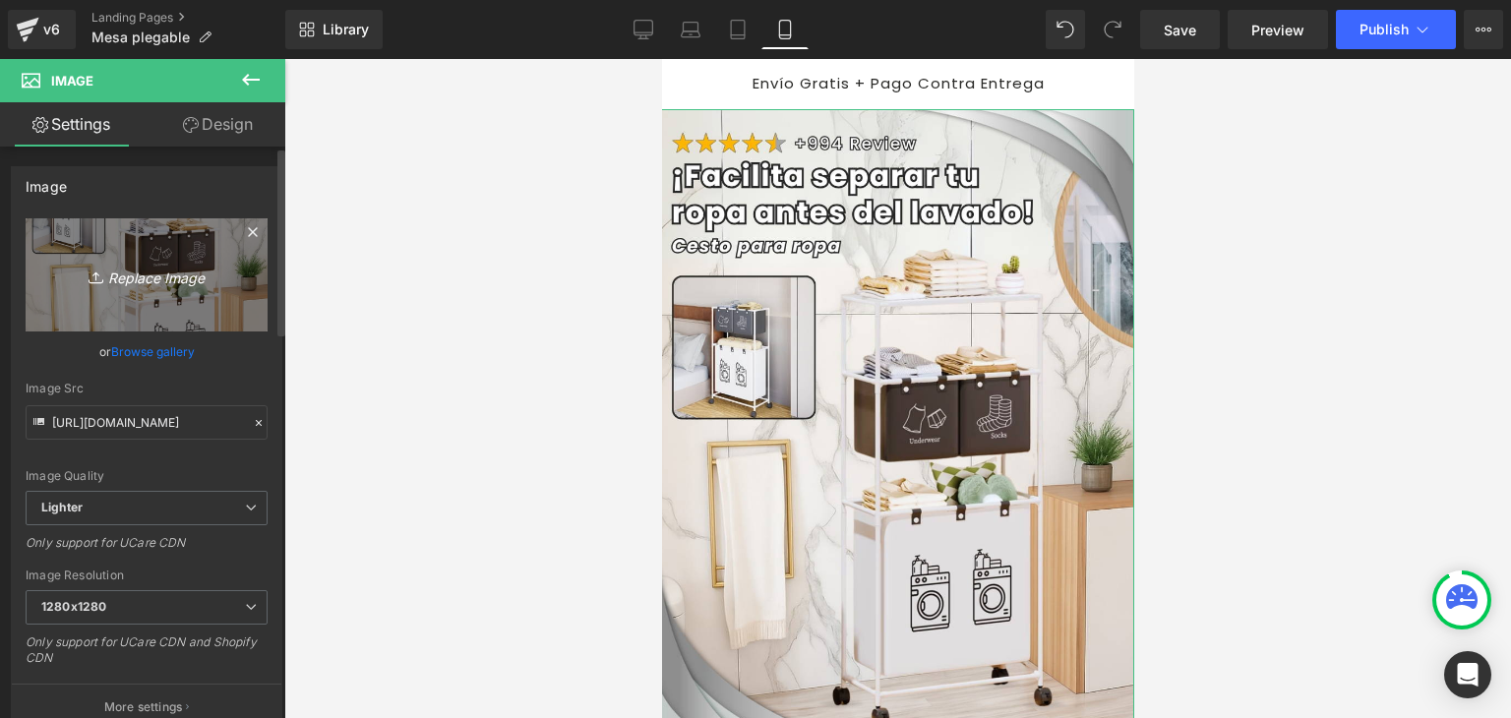
type input "C:\fakepath\Banner Landing.webp"
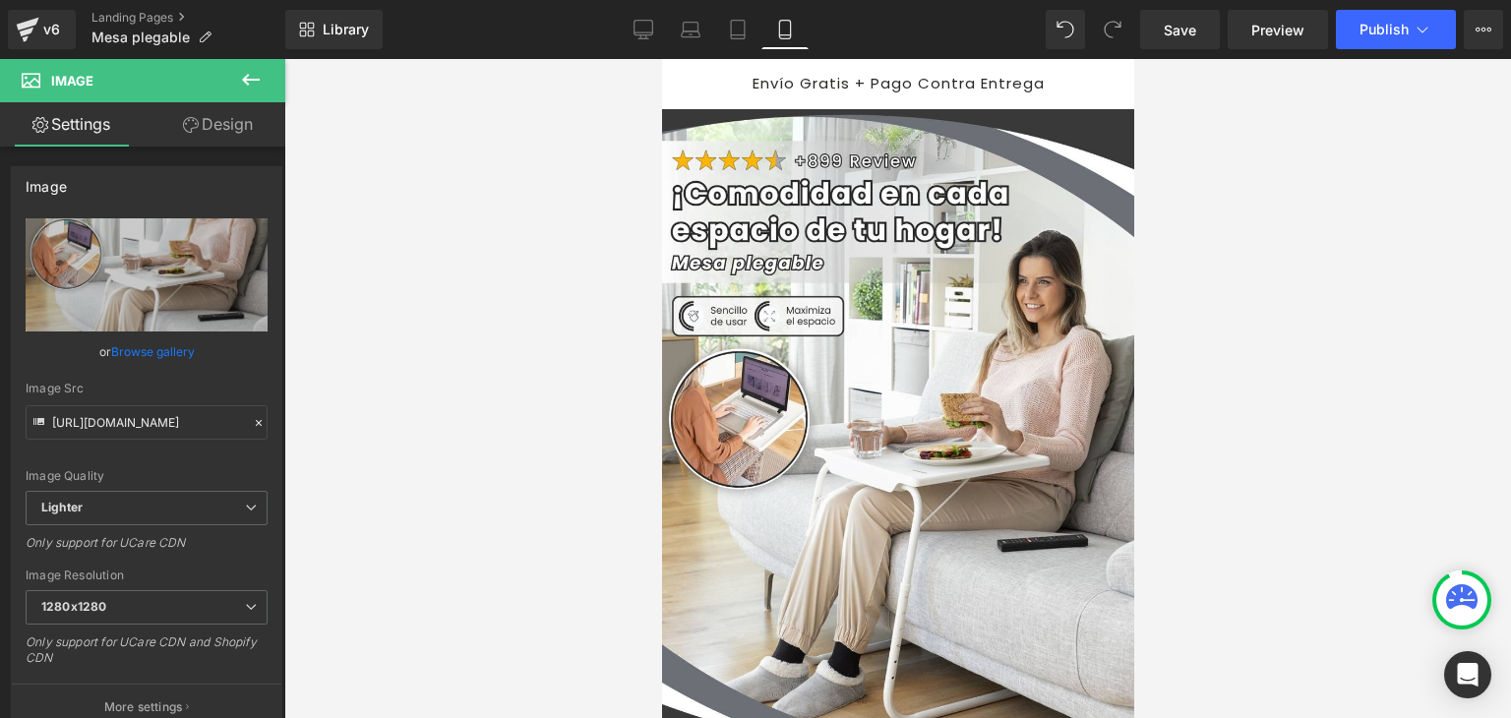
type input "[URL][DOMAIN_NAME]"
click at [1382, 35] on span "Publish" at bounding box center [1383, 30] width 49 height 16
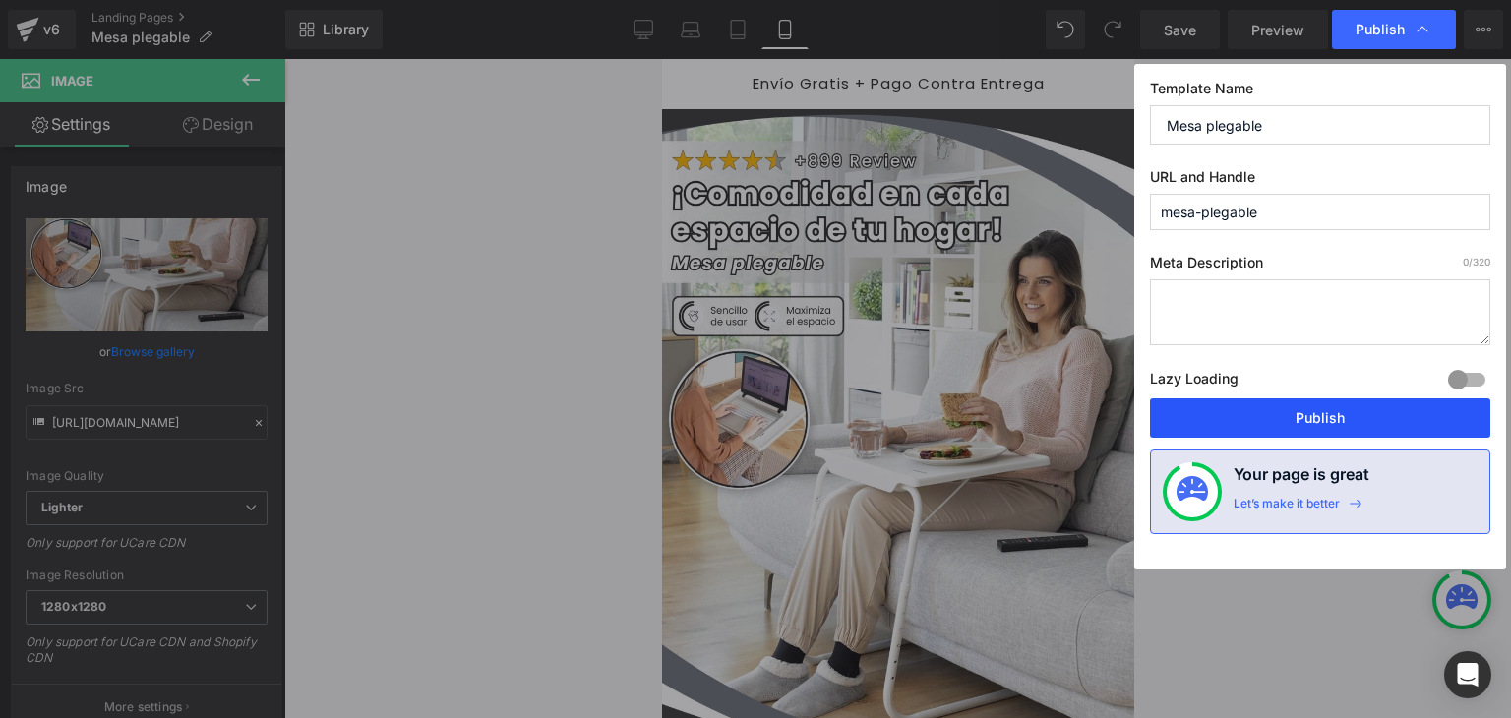
click at [1331, 412] on button "Publish" at bounding box center [1320, 417] width 340 height 39
